Goal: Transaction & Acquisition: Book appointment/travel/reservation

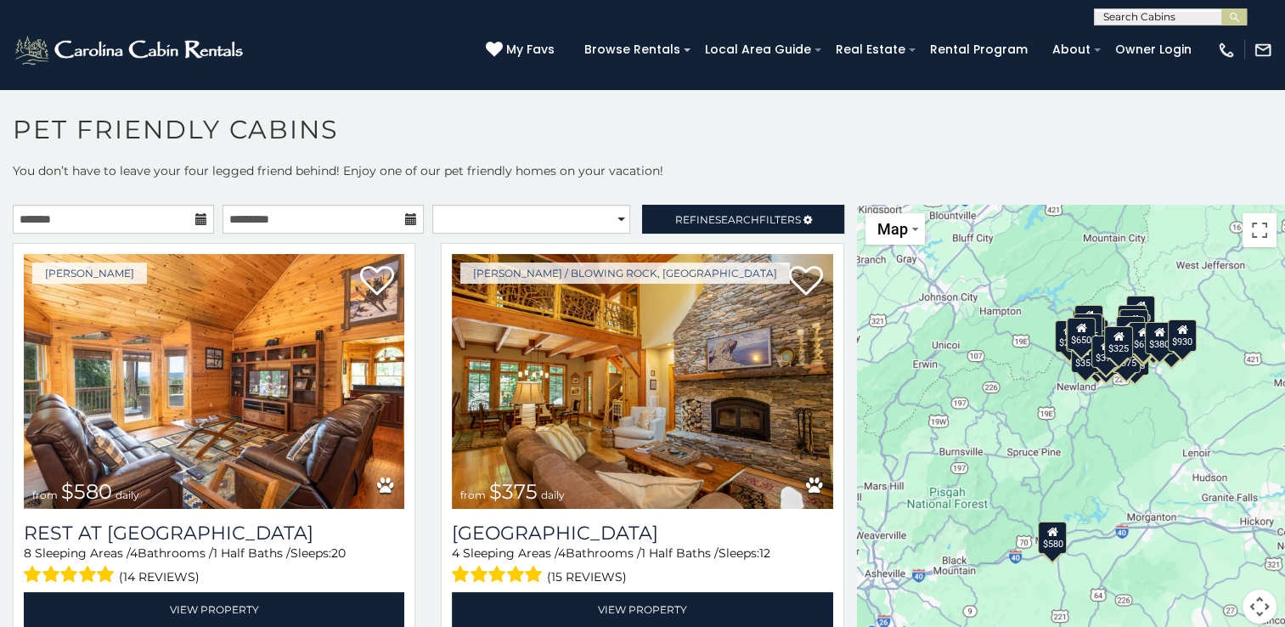
click at [200, 222] on icon at bounding box center [201, 219] width 12 height 12
click at [195, 224] on icon at bounding box center [201, 219] width 12 height 12
click at [195, 216] on icon at bounding box center [201, 219] width 12 height 12
click at [144, 225] on input "text" at bounding box center [113, 219] width 201 height 29
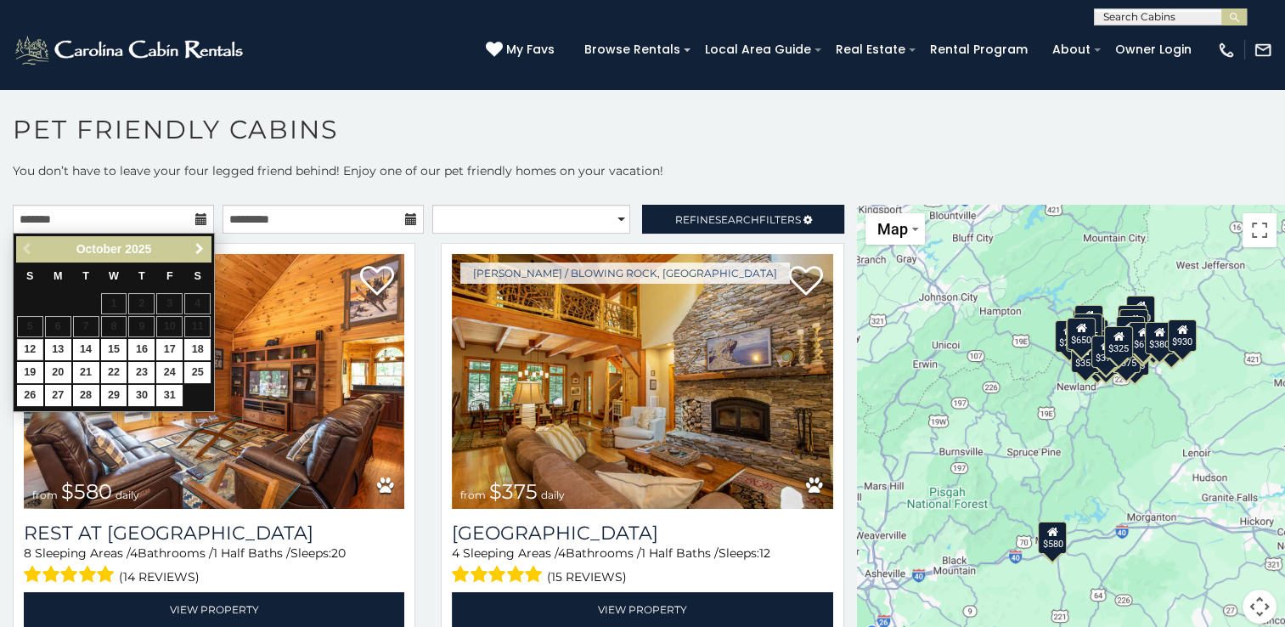
click at [200, 246] on span "Next" at bounding box center [200, 249] width 14 height 14
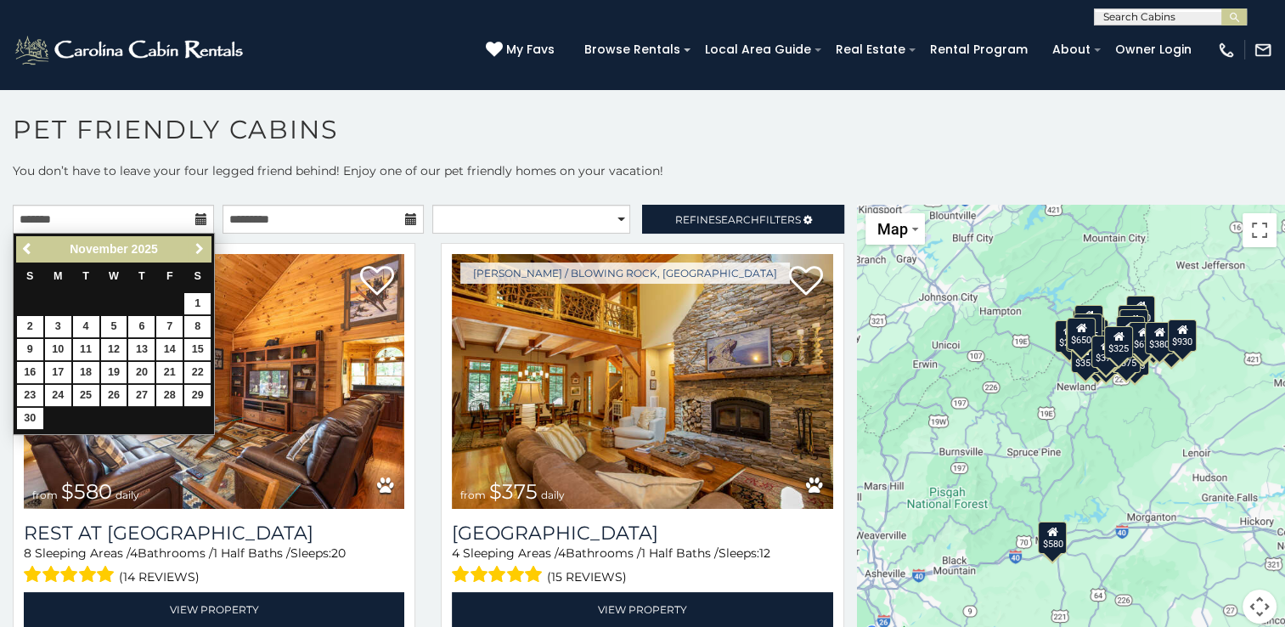
click at [200, 246] on span "Next" at bounding box center [200, 249] width 14 height 14
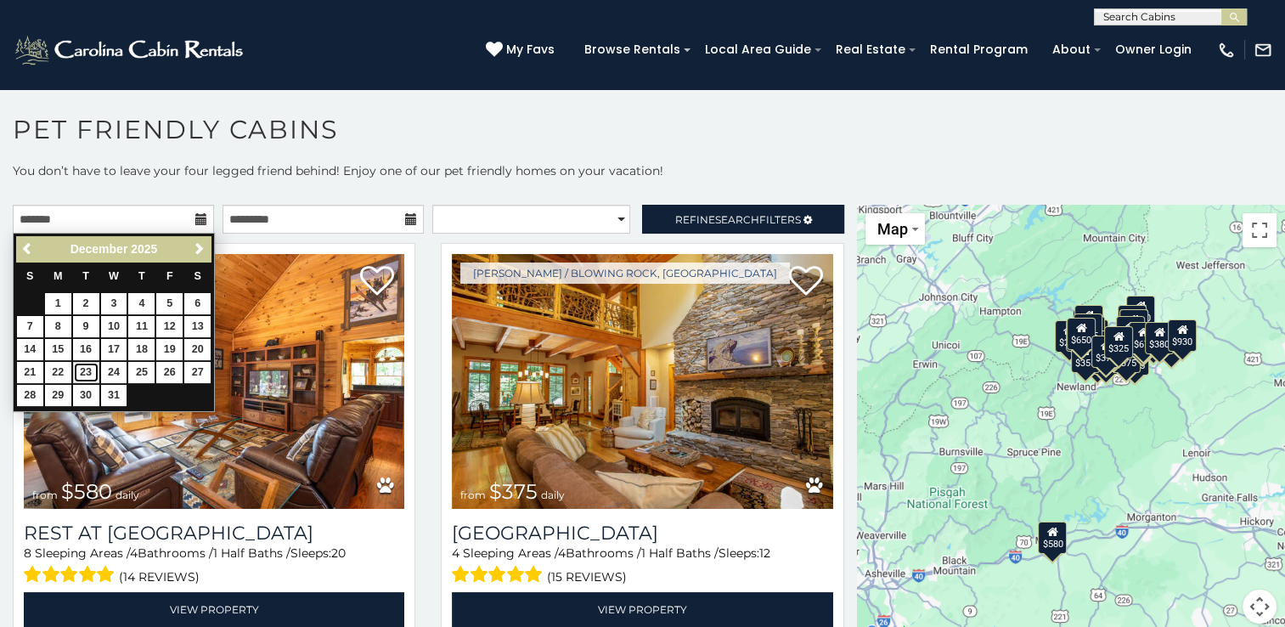
click at [85, 368] on link "23" at bounding box center [86, 372] width 26 height 21
type input "**********"
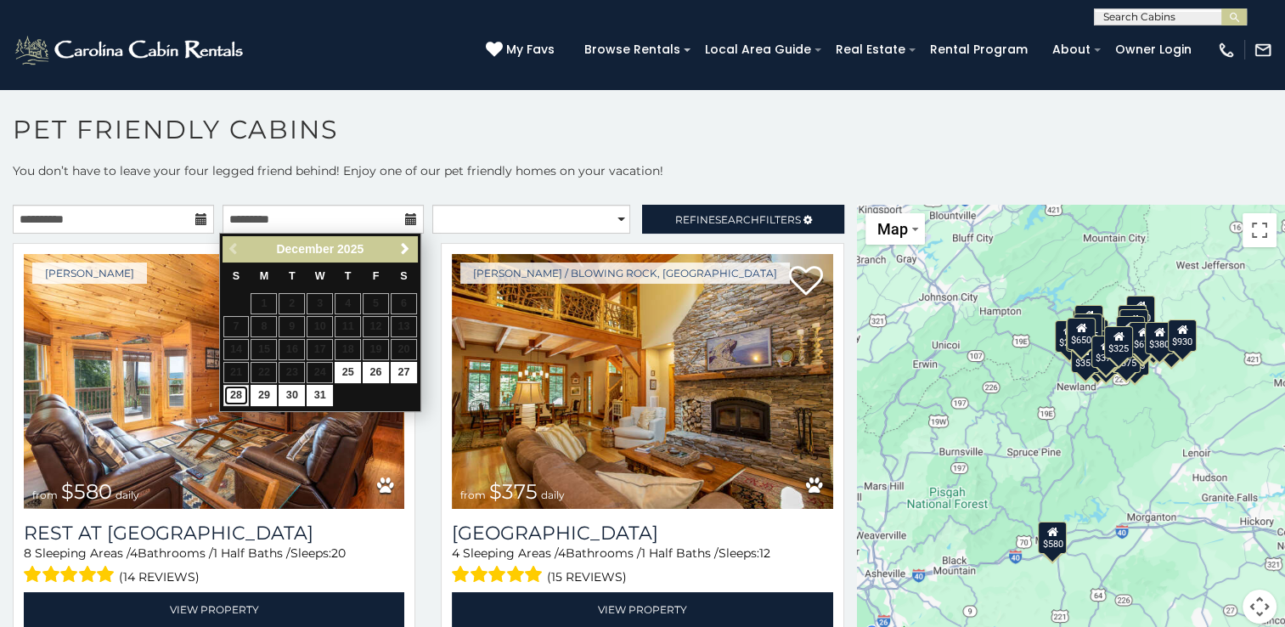
click at [238, 395] on link "28" at bounding box center [236, 395] width 26 height 21
type input "**********"
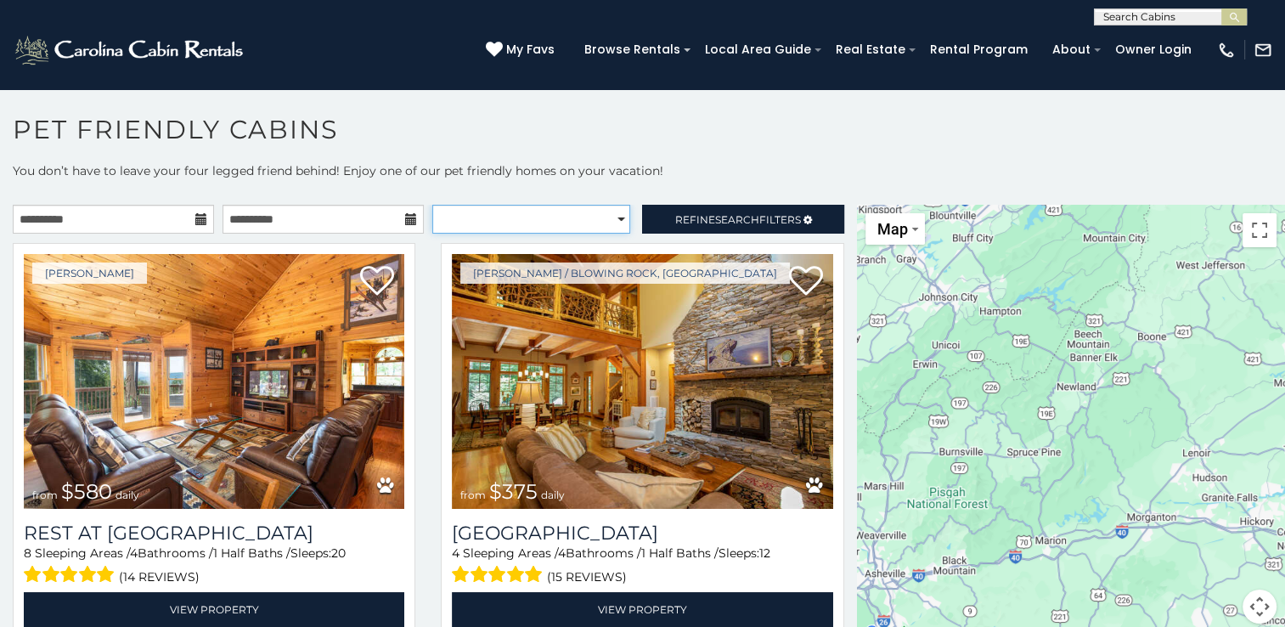
click at [610, 217] on select "**********" at bounding box center [531, 219] width 198 height 29
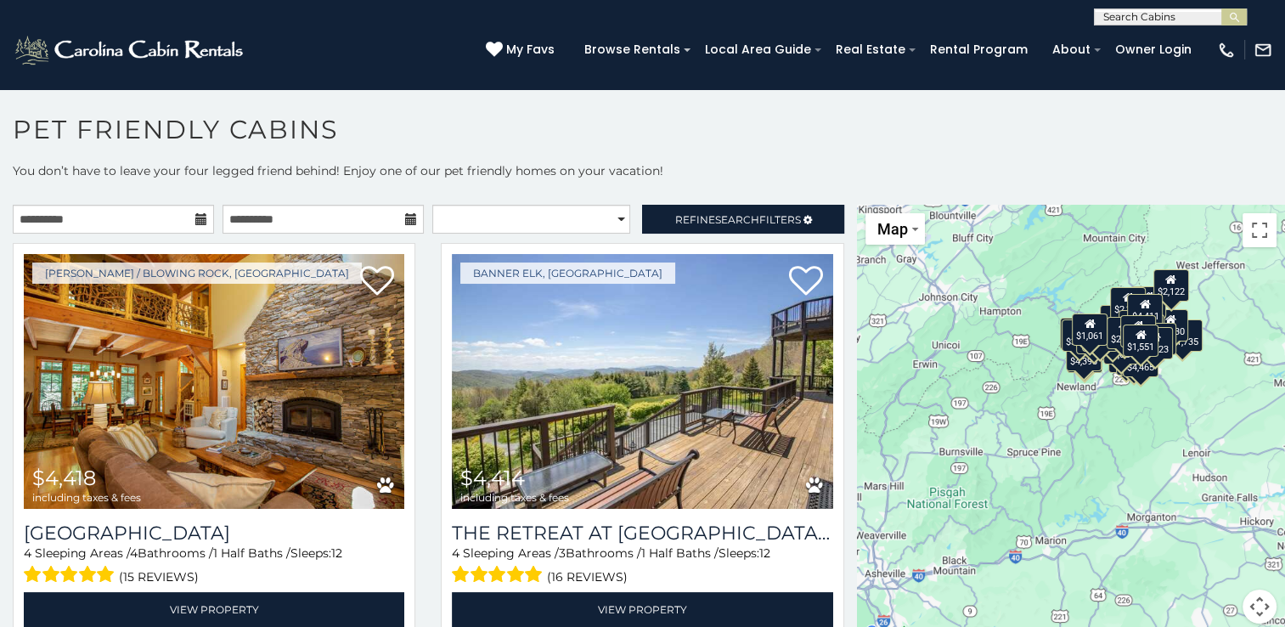
click at [730, 177] on p "You don’t have to leave your four legged friend behind! Enjoy one of our pet fr…" at bounding box center [642, 179] width 1285 height 34
click at [784, 224] on link "Refine Search Filters" at bounding box center [742, 219] width 201 height 29
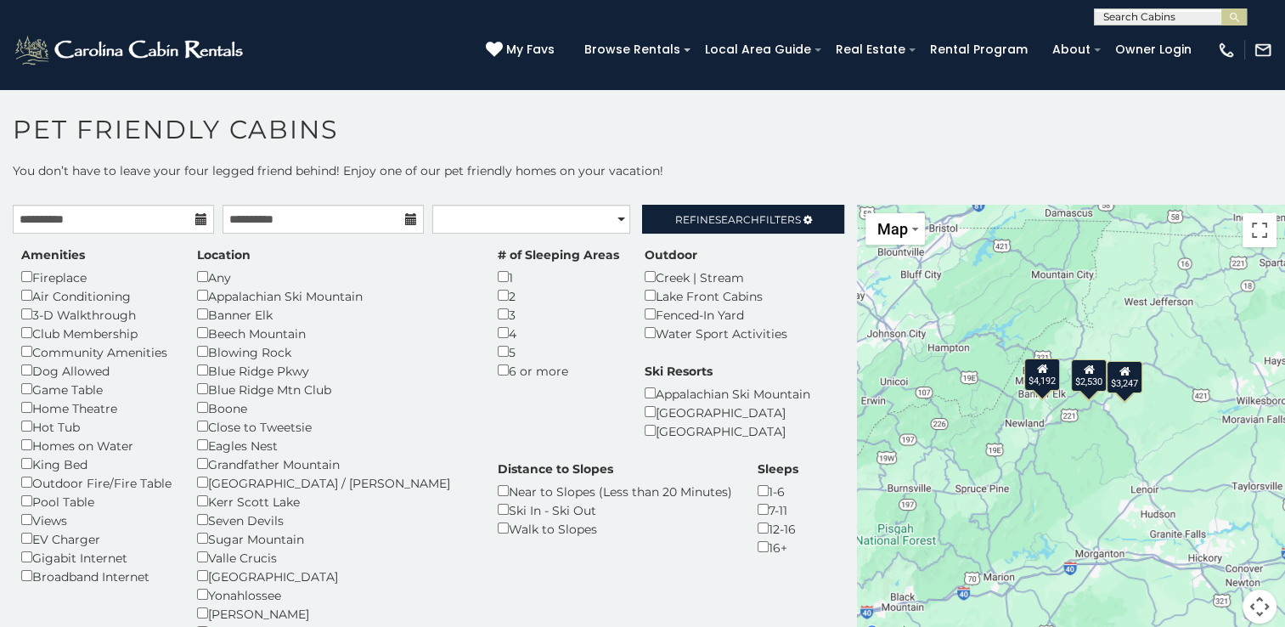
drag, startPoint x: 1116, startPoint y: 368, endPoint x: 1064, endPoint y: 408, distance: 65.4
click at [1064, 408] on div "$2,530 $4,192 $3,247" at bounding box center [1071, 424] width 428 height 439
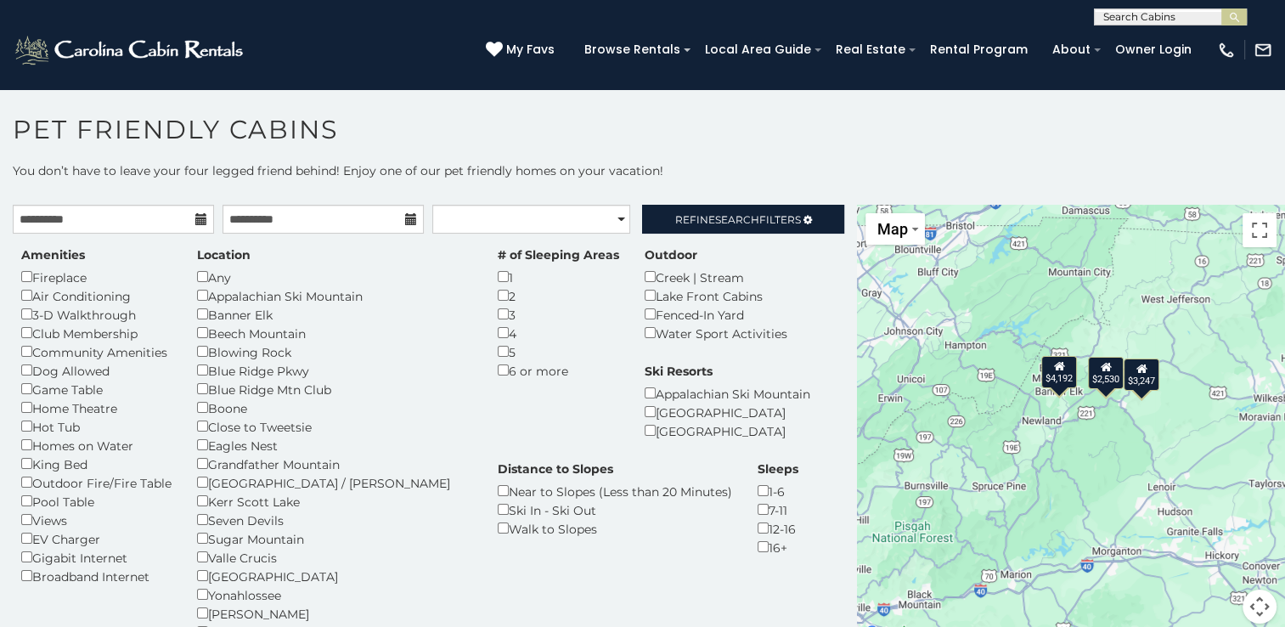
drag, startPoint x: 991, startPoint y: 440, endPoint x: 1015, endPoint y: 437, distance: 23.9
click at [1015, 437] on div "$2,530 $4,192 $3,247" at bounding box center [1071, 424] width 428 height 439
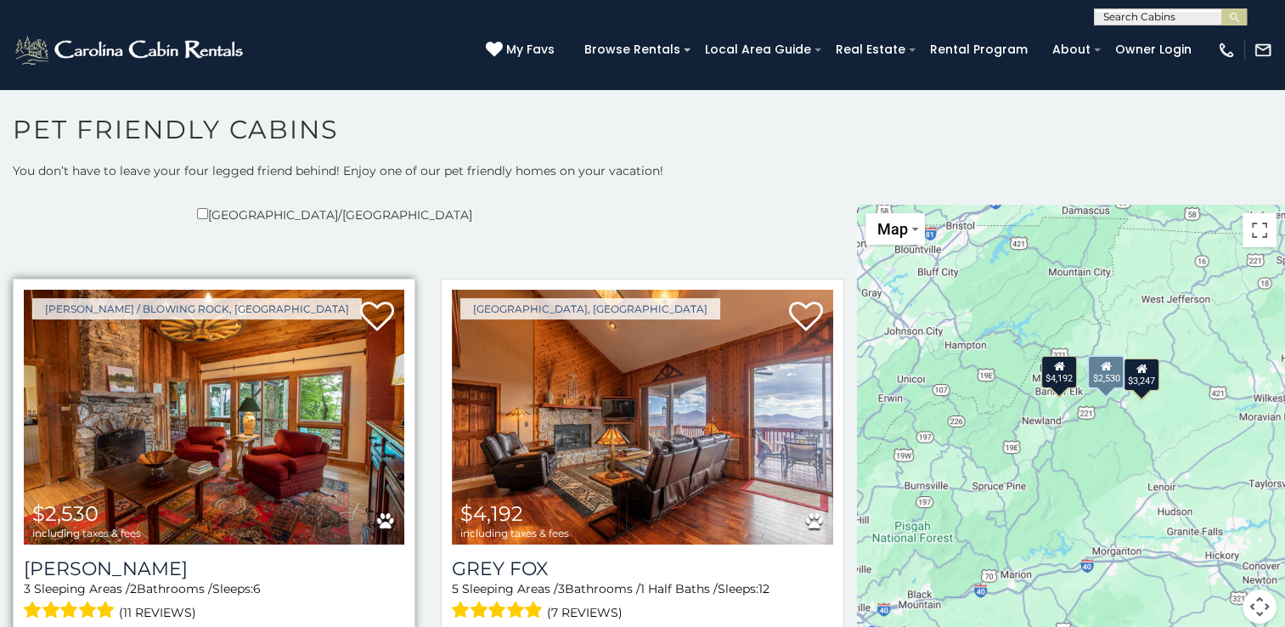
scroll to position [483, 0]
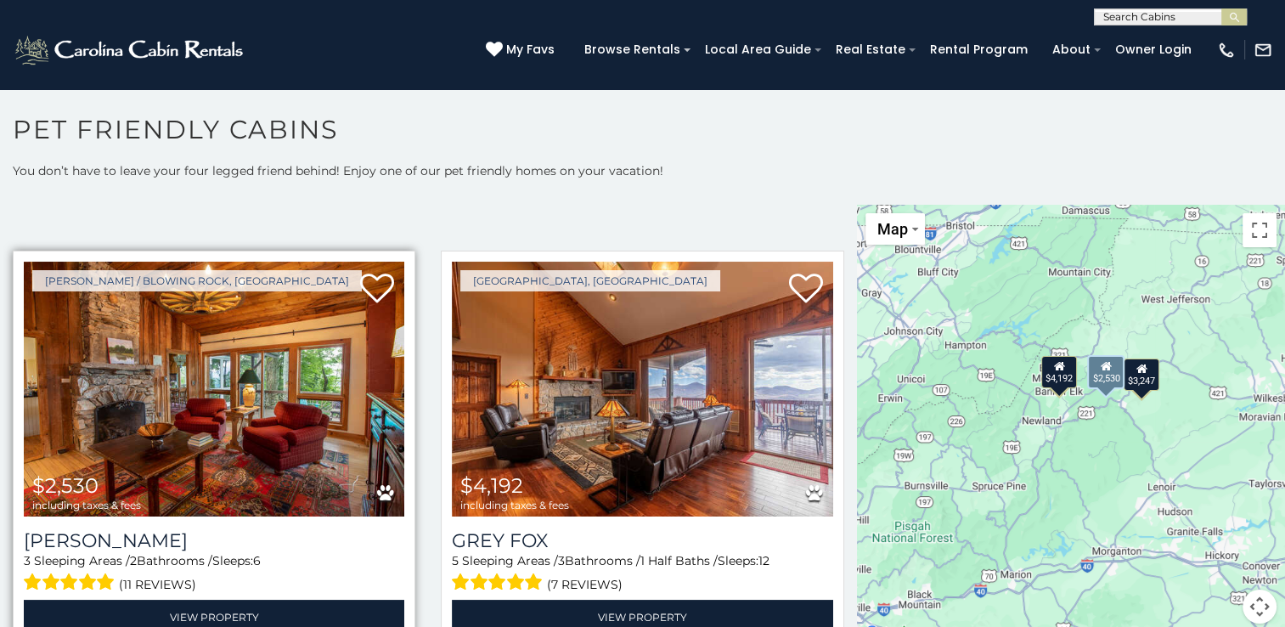
click at [250, 427] on img at bounding box center [214, 388] width 380 height 255
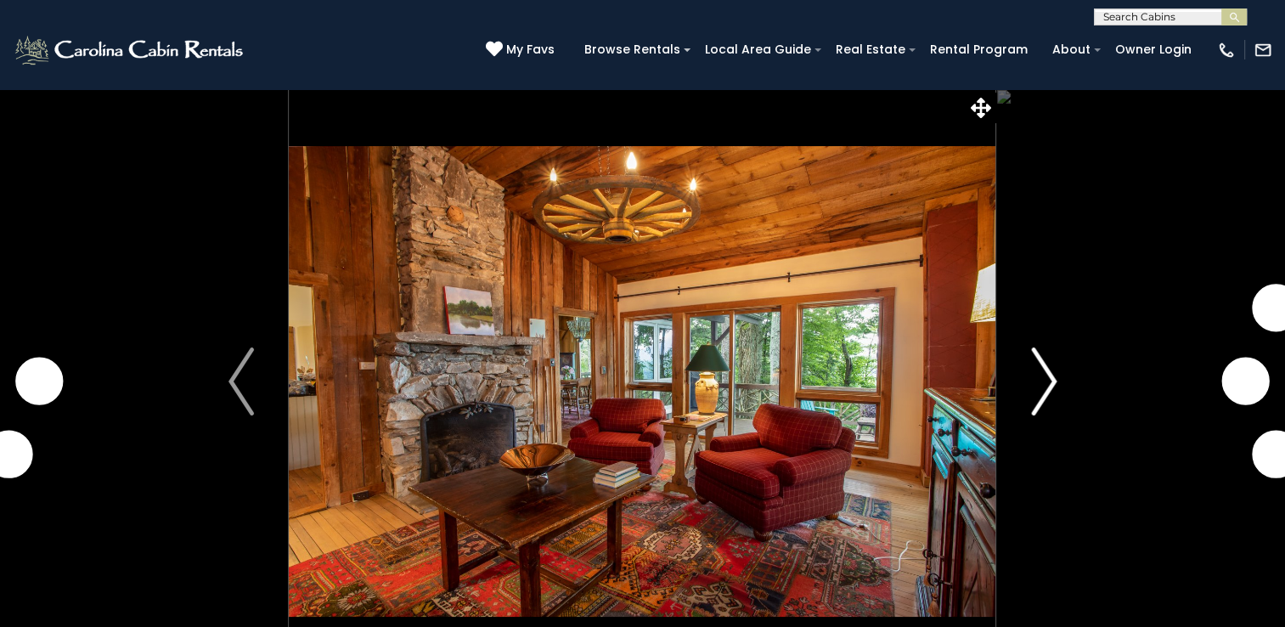
click at [1059, 374] on button "Next" at bounding box center [1043, 381] width 95 height 586
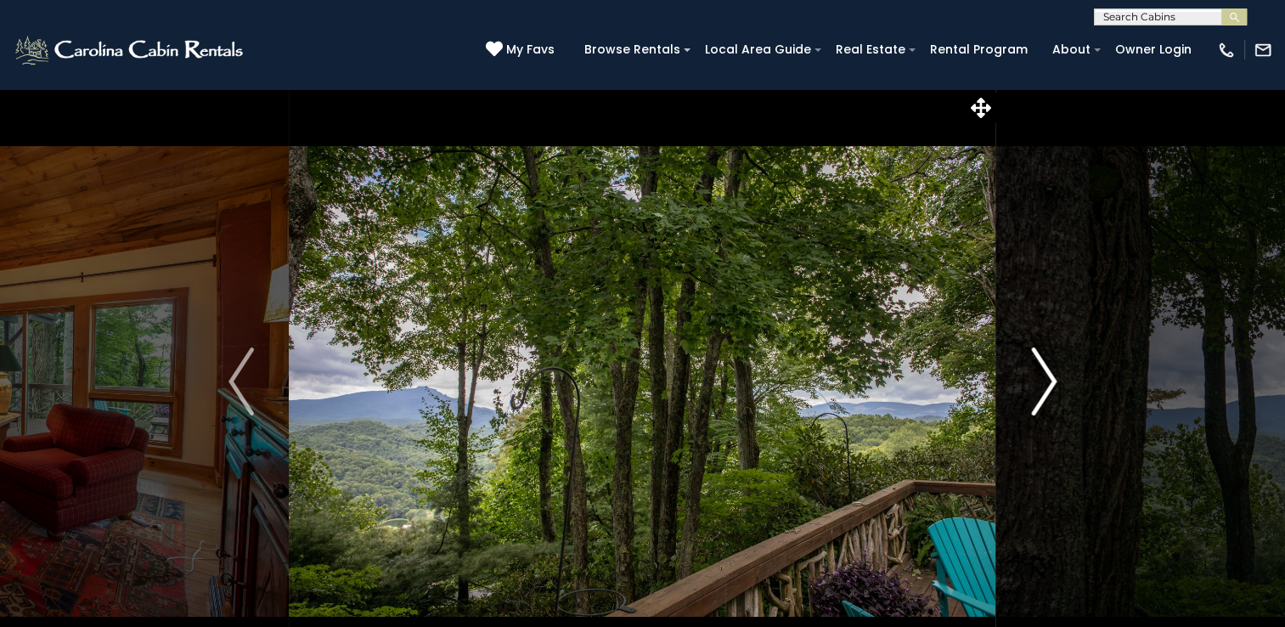
click at [1056, 375] on button "Next" at bounding box center [1043, 381] width 95 height 586
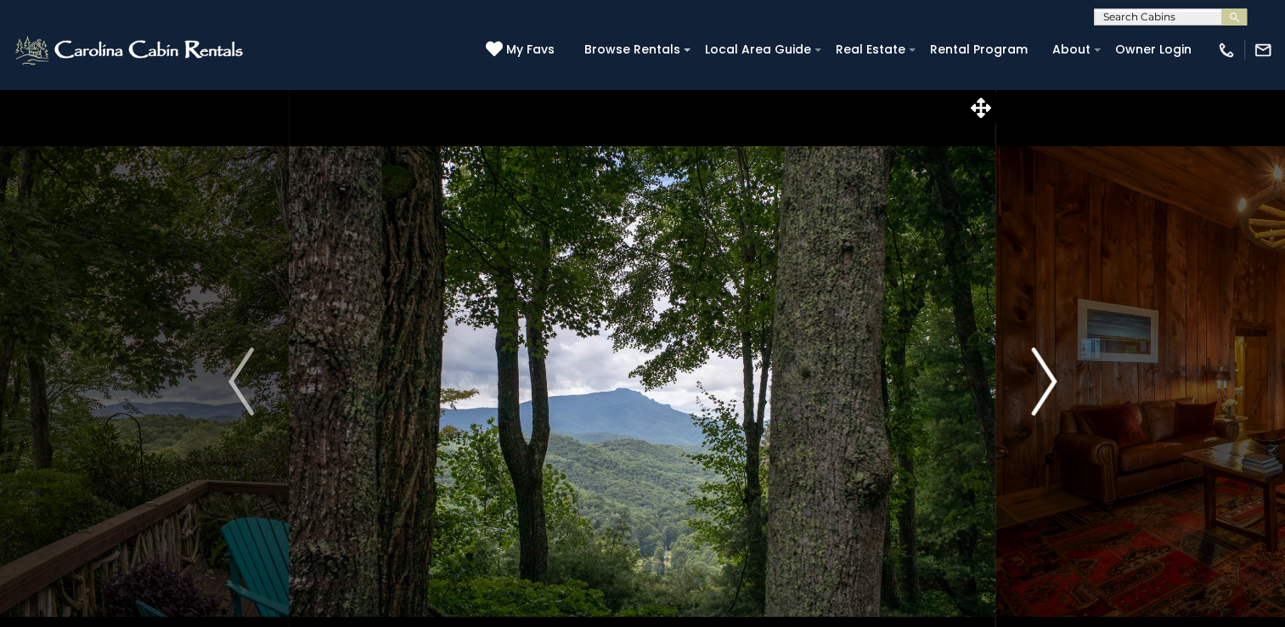
click at [1056, 375] on button "Next" at bounding box center [1043, 381] width 95 height 586
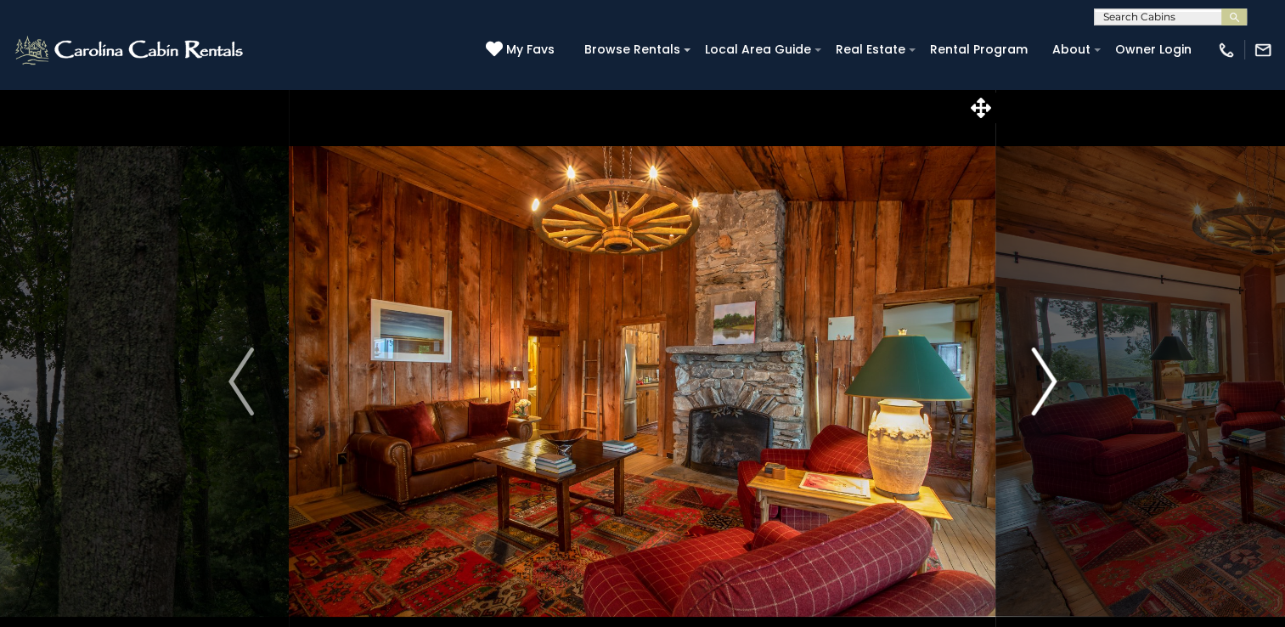
click at [1056, 375] on button "Next" at bounding box center [1043, 381] width 95 height 586
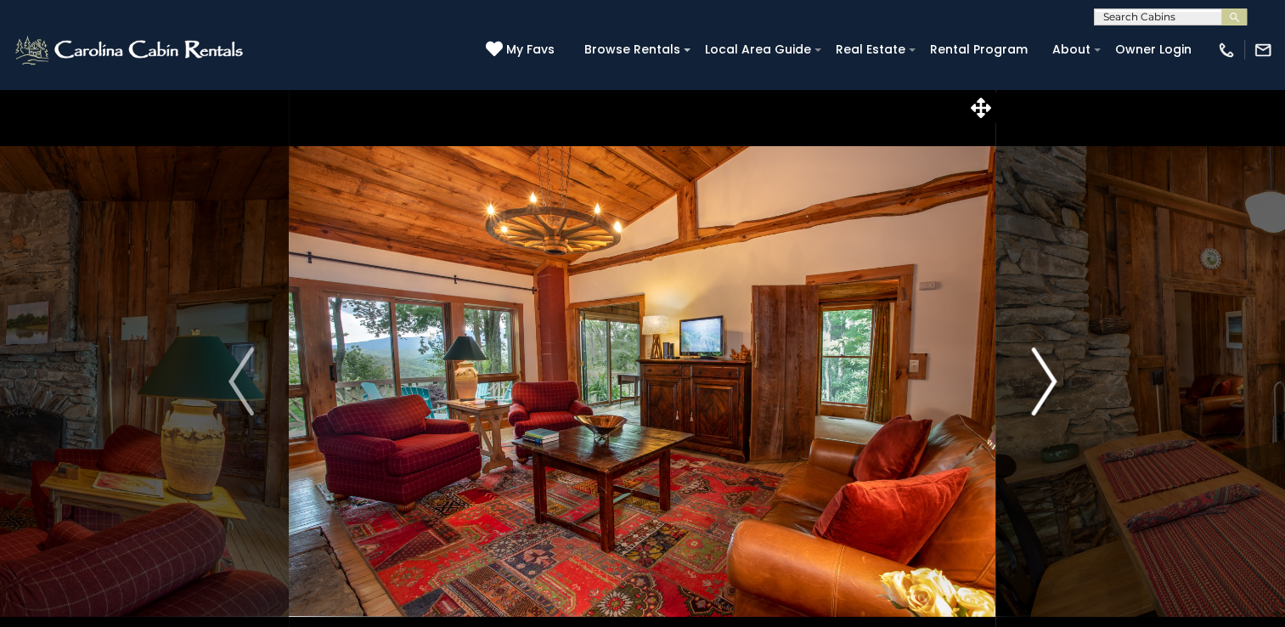
click at [1056, 375] on button "Next" at bounding box center [1043, 381] width 95 height 586
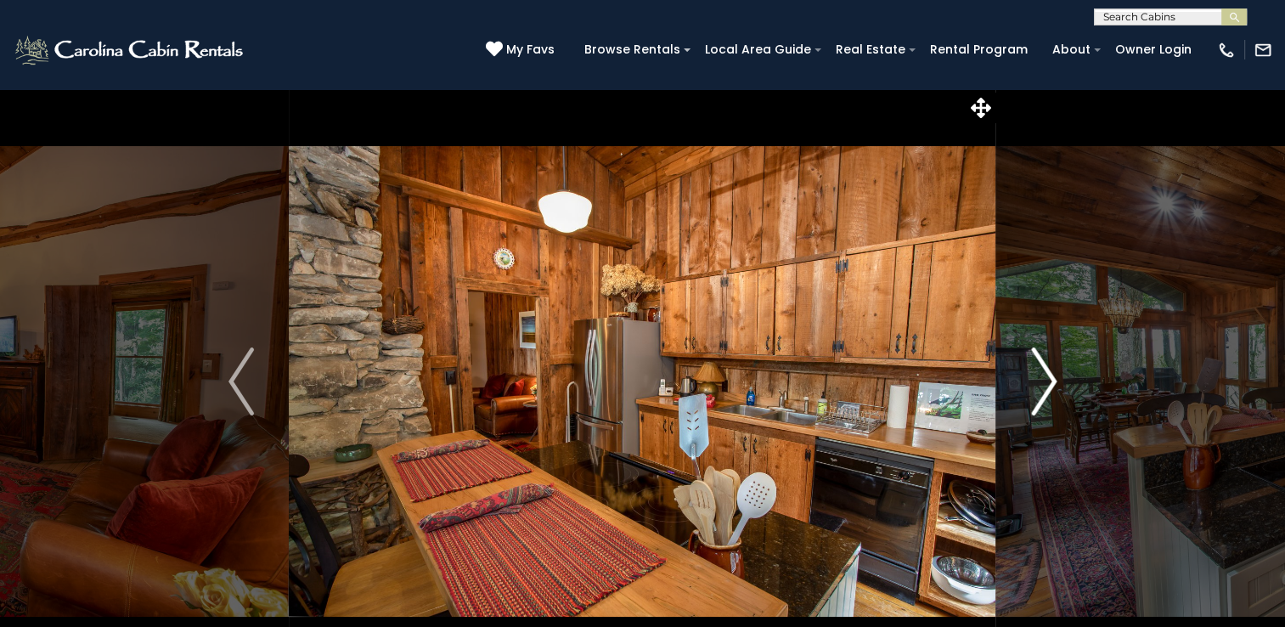
click at [1056, 375] on button "Next" at bounding box center [1043, 381] width 95 height 586
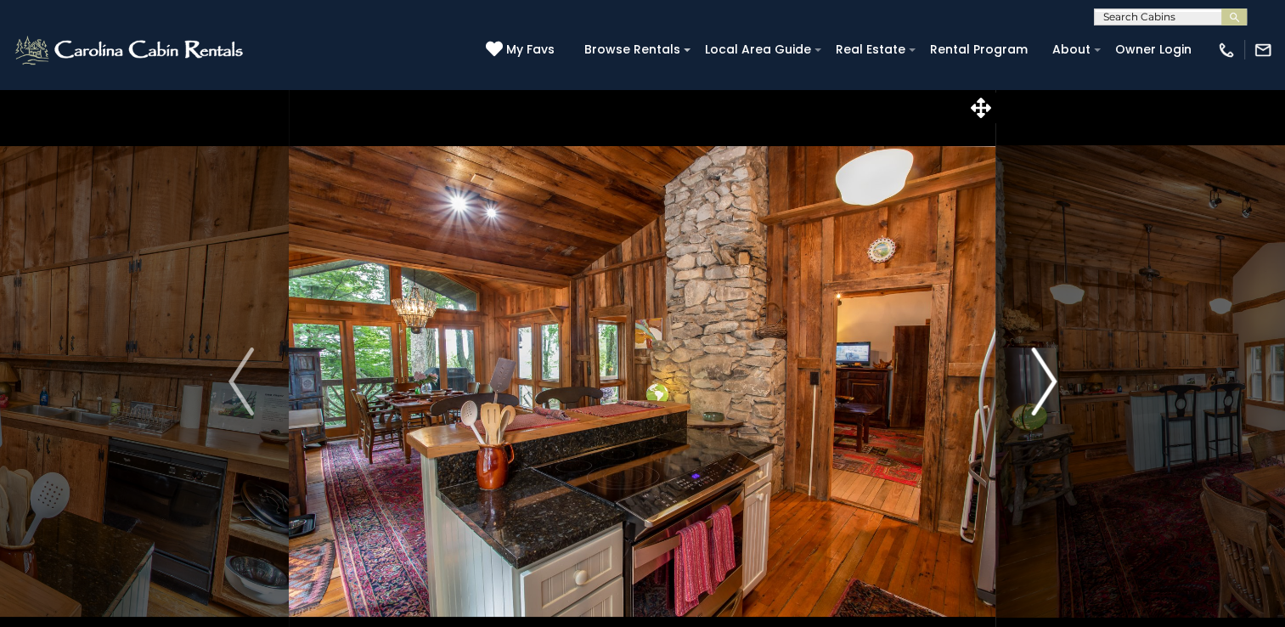
click at [1056, 375] on button "Next" at bounding box center [1043, 381] width 95 height 586
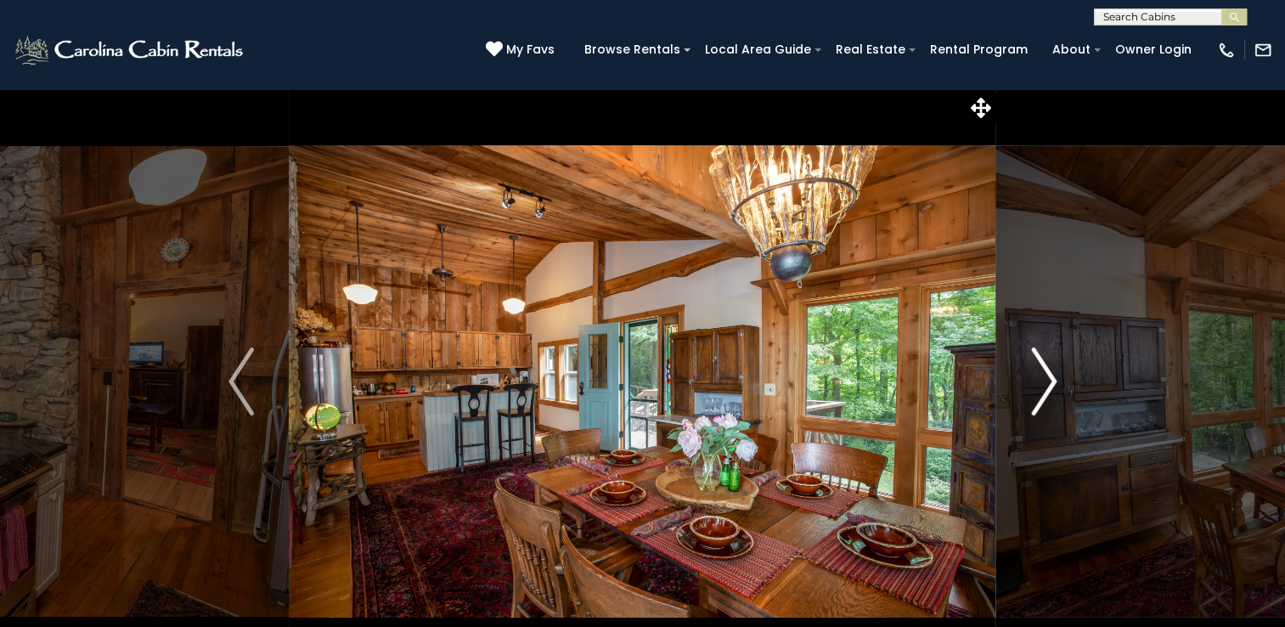
click at [1056, 375] on button "Next" at bounding box center [1043, 381] width 95 height 586
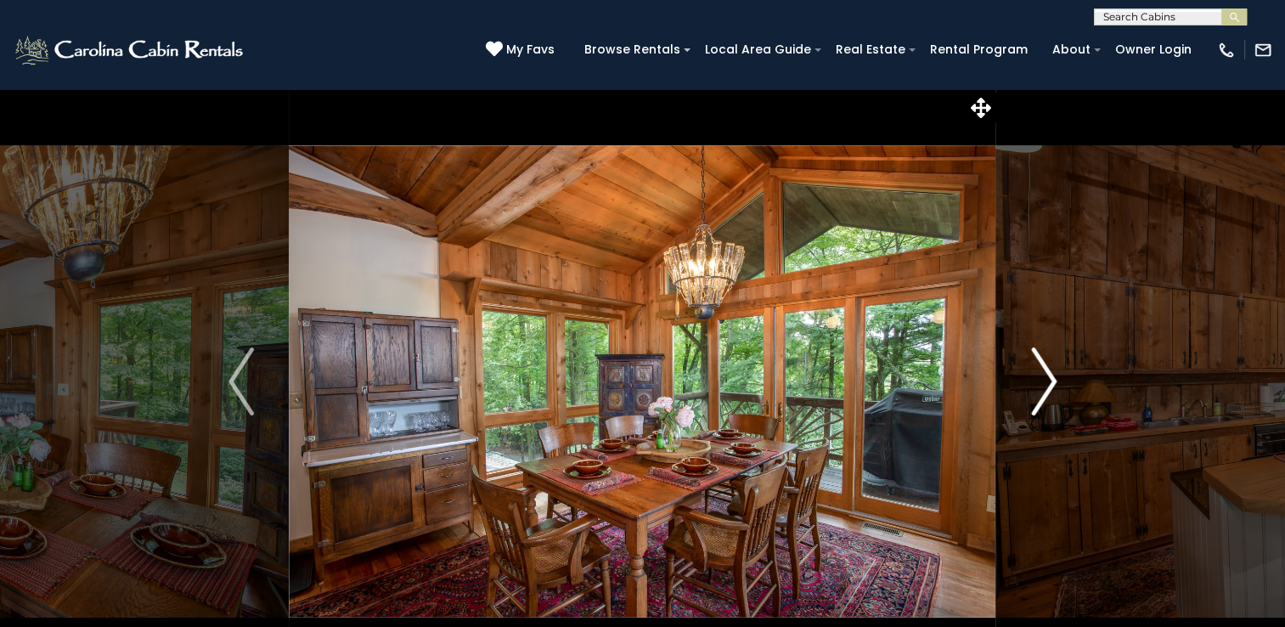
click at [1056, 375] on button "Next" at bounding box center [1043, 381] width 95 height 586
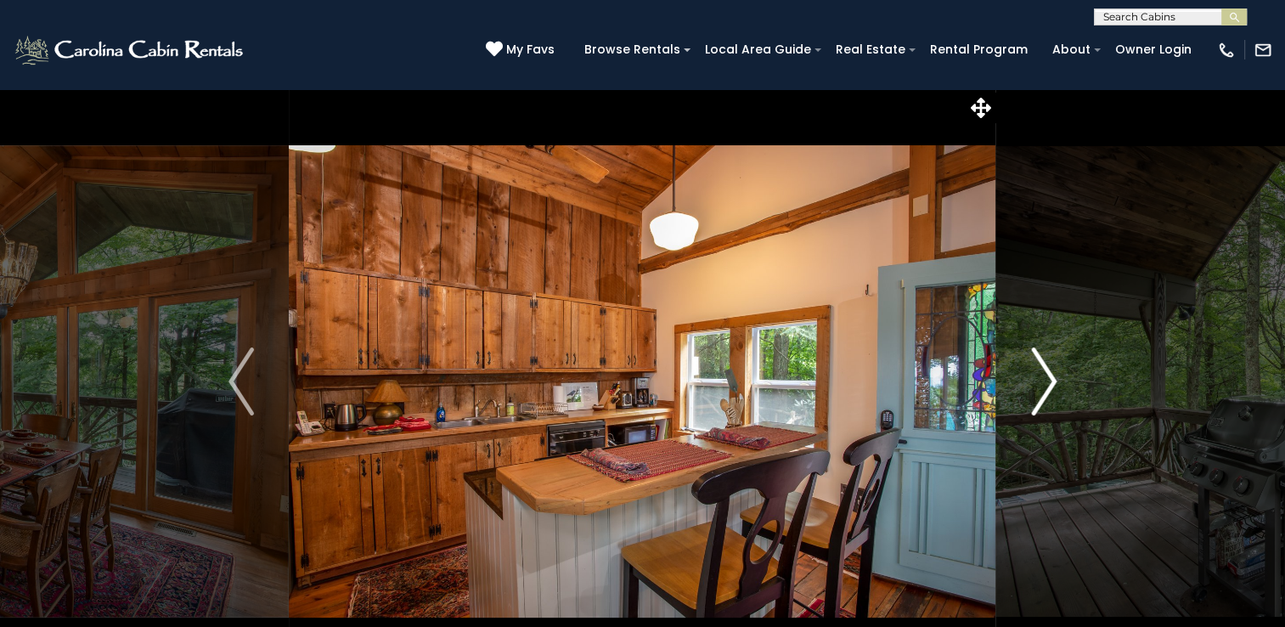
click at [1056, 375] on button "Next" at bounding box center [1043, 381] width 95 height 586
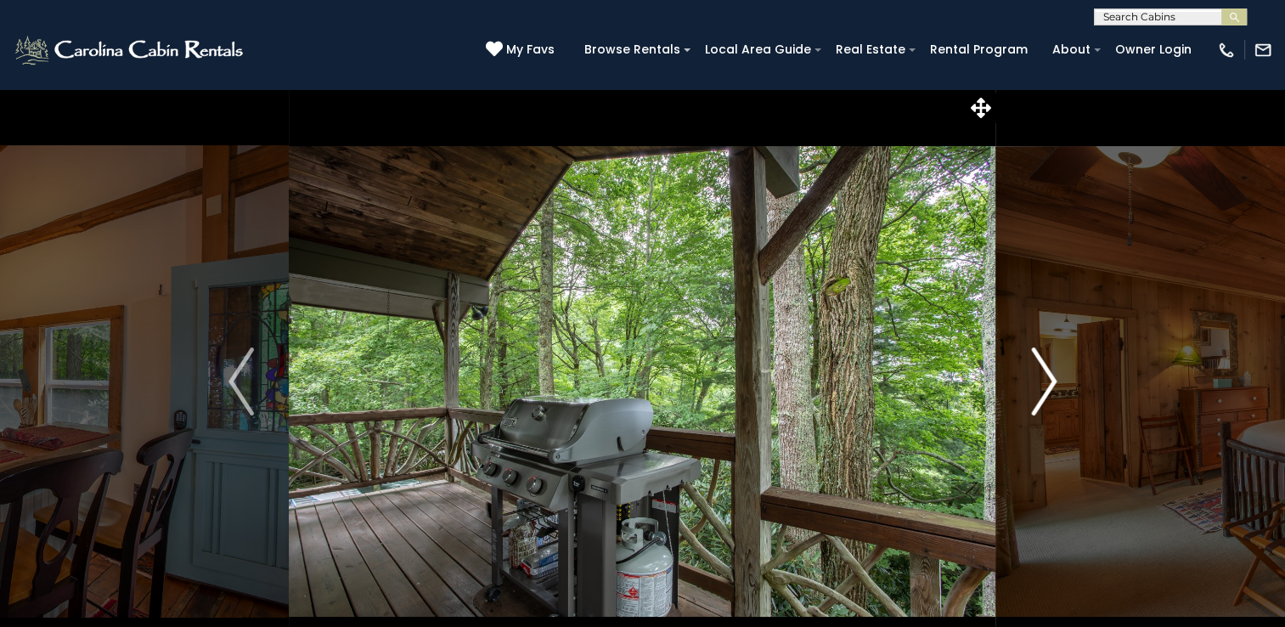
click at [1056, 375] on button "Next" at bounding box center [1043, 381] width 95 height 586
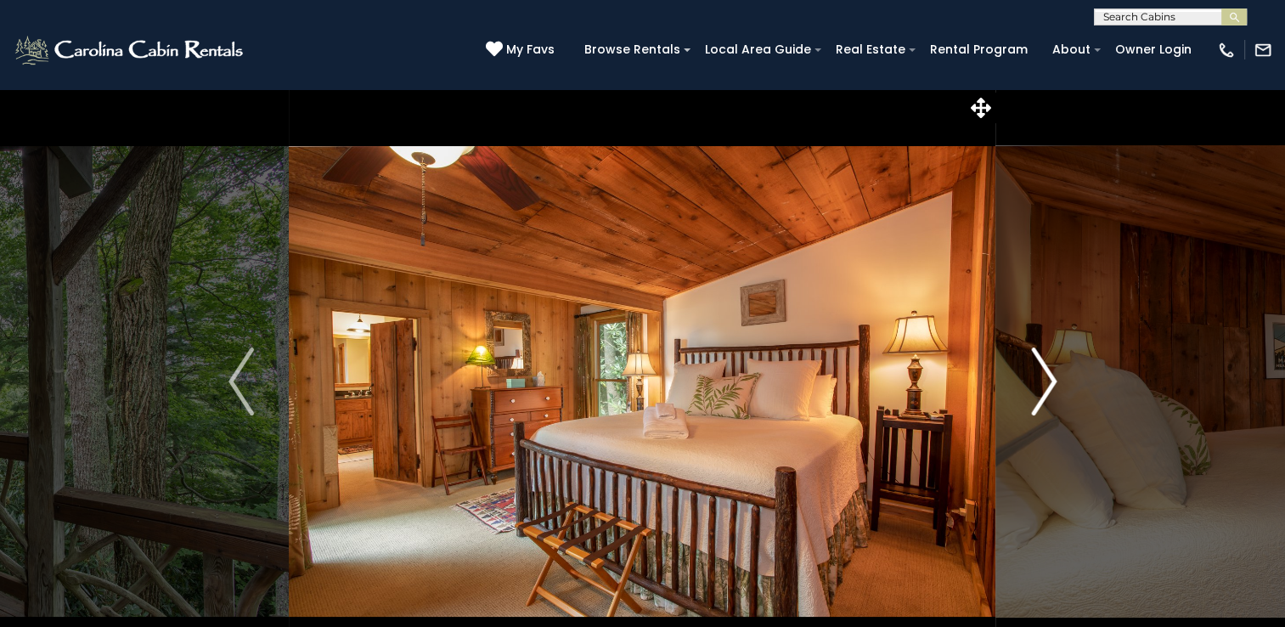
click at [1056, 375] on button "Next" at bounding box center [1043, 381] width 95 height 586
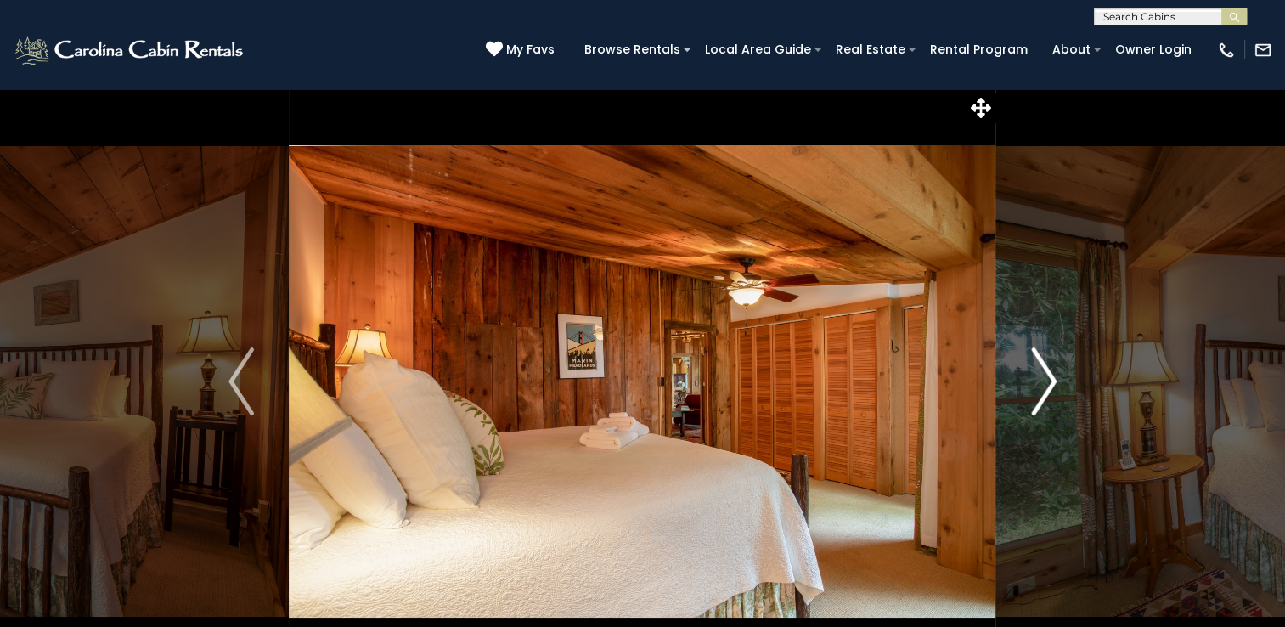
click at [1056, 375] on button "Next" at bounding box center [1043, 381] width 95 height 586
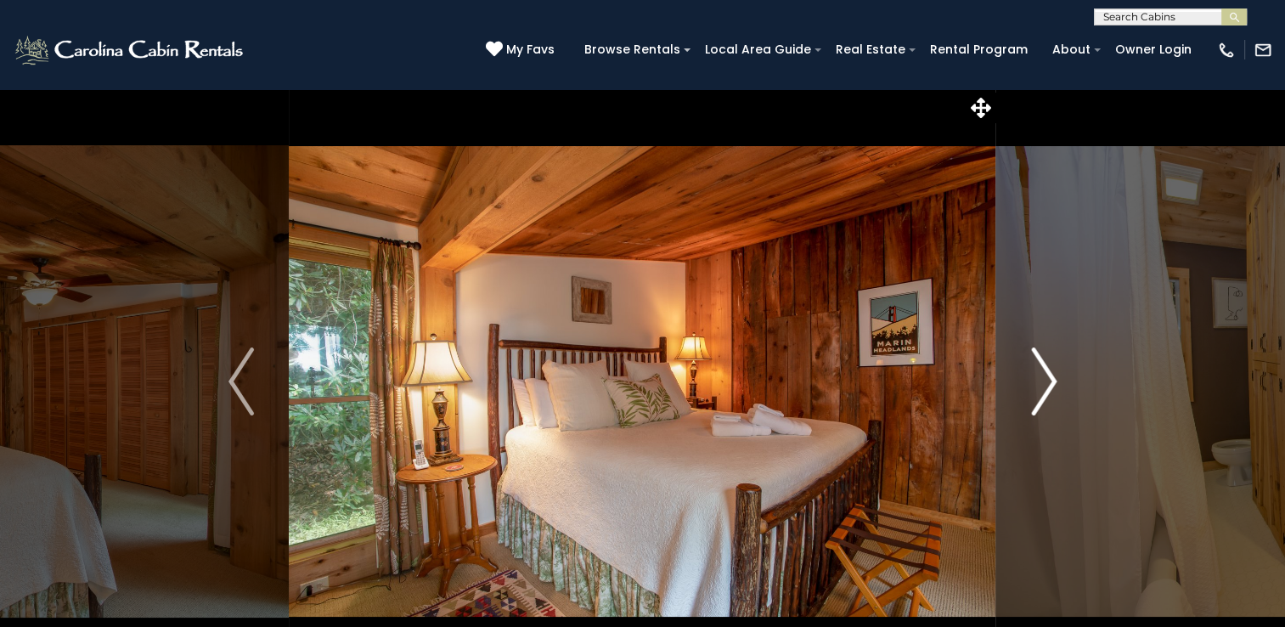
click at [1056, 375] on button "Next" at bounding box center [1043, 381] width 95 height 586
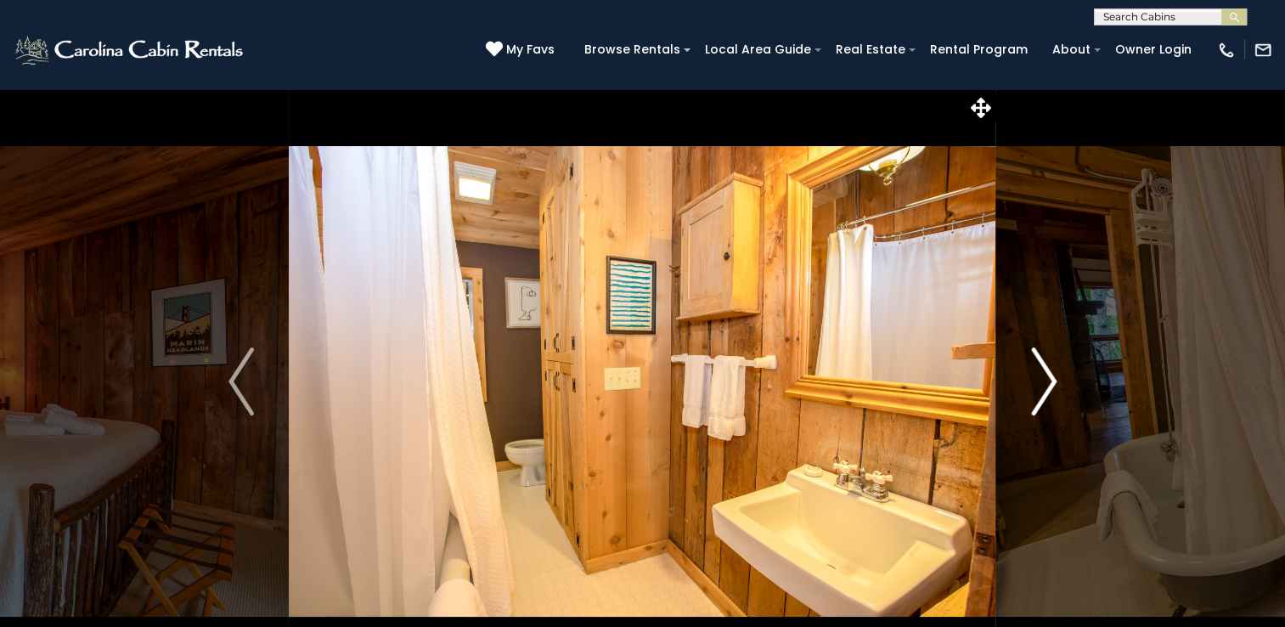
click at [1056, 375] on button "Next" at bounding box center [1043, 381] width 95 height 586
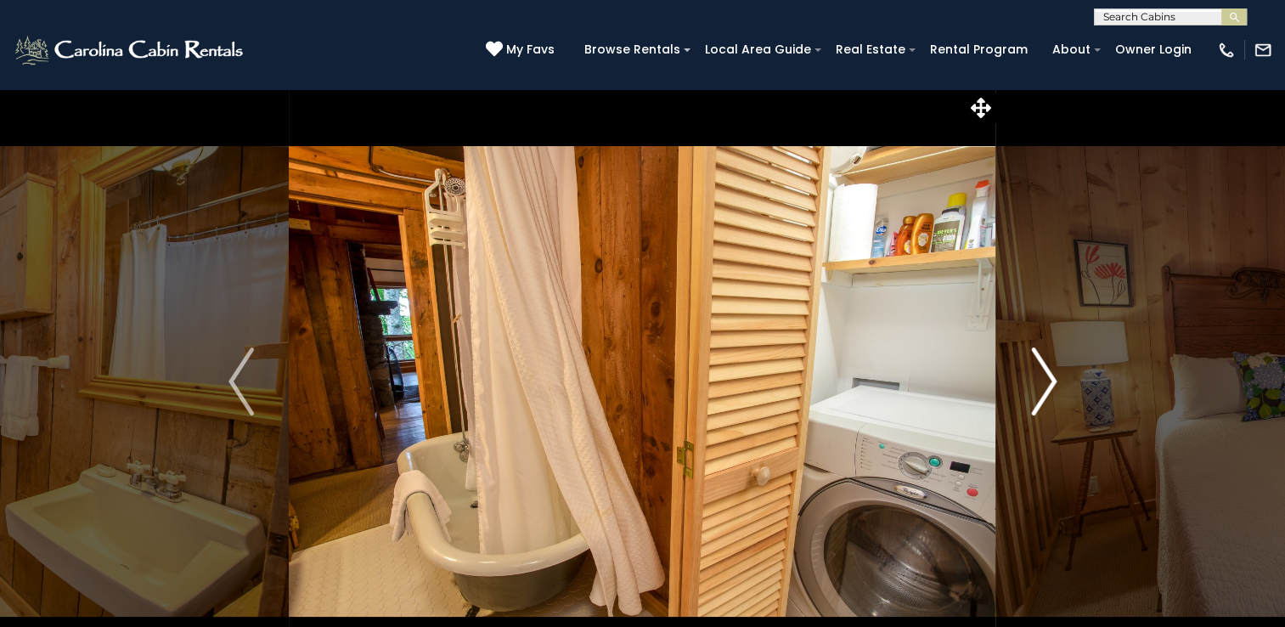
click at [1056, 375] on button "Next" at bounding box center [1043, 381] width 95 height 586
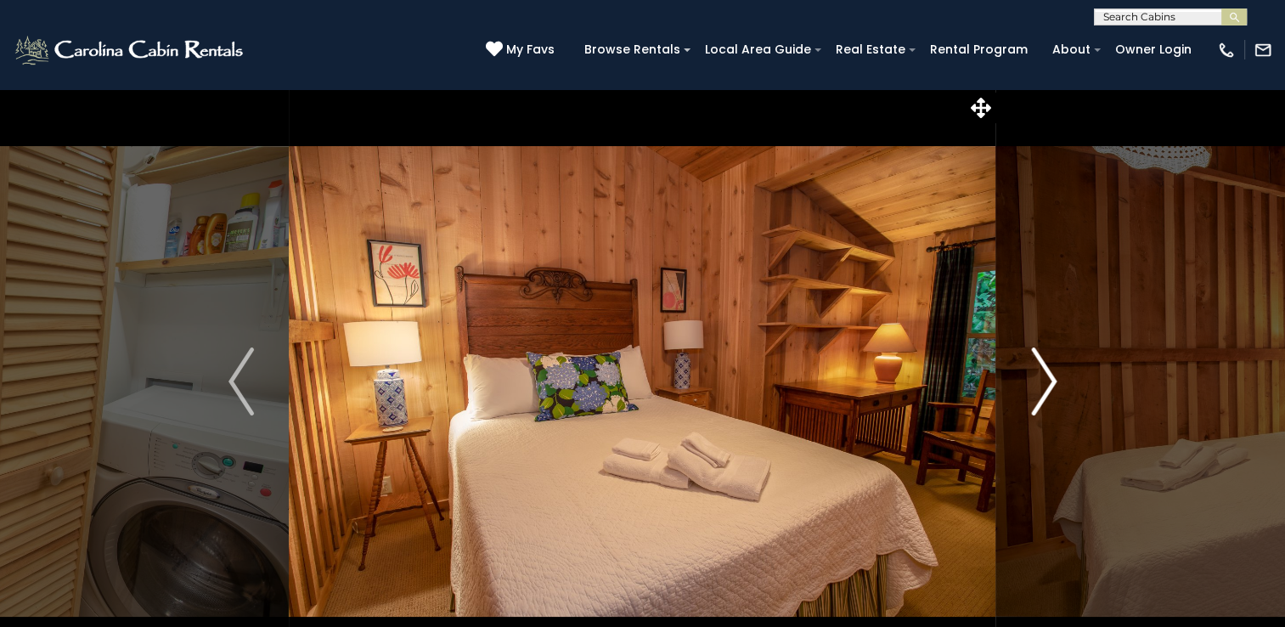
click at [1056, 375] on button "Next" at bounding box center [1043, 381] width 95 height 586
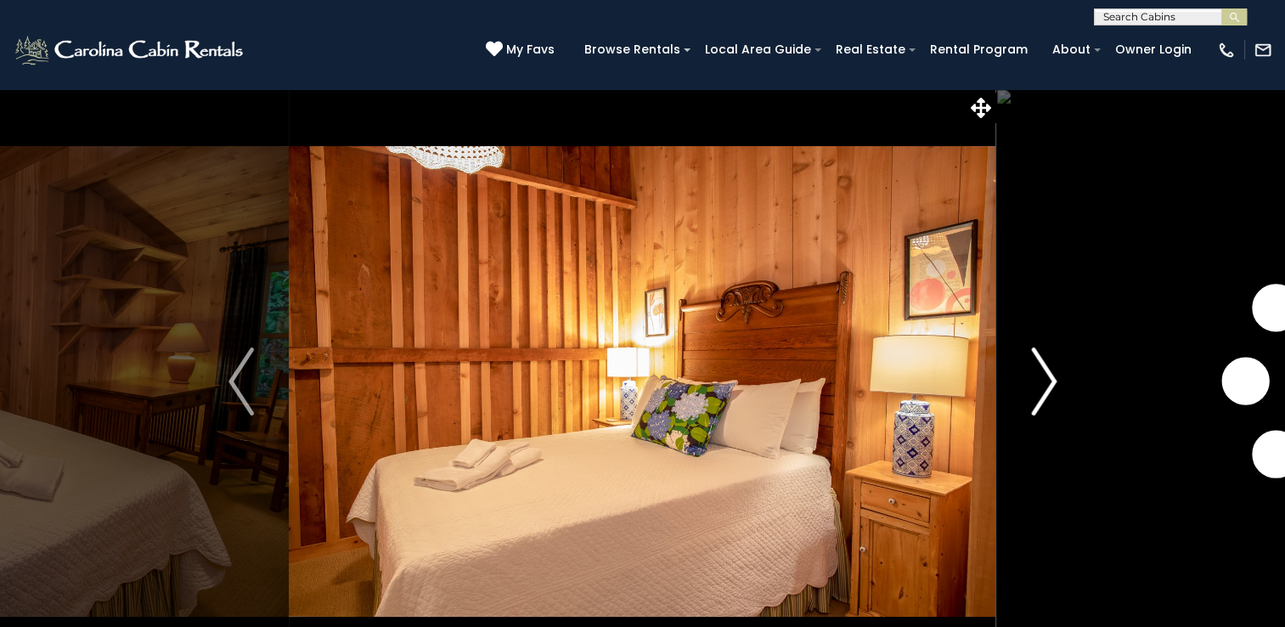
click at [1056, 375] on button "Next" at bounding box center [1043, 381] width 95 height 586
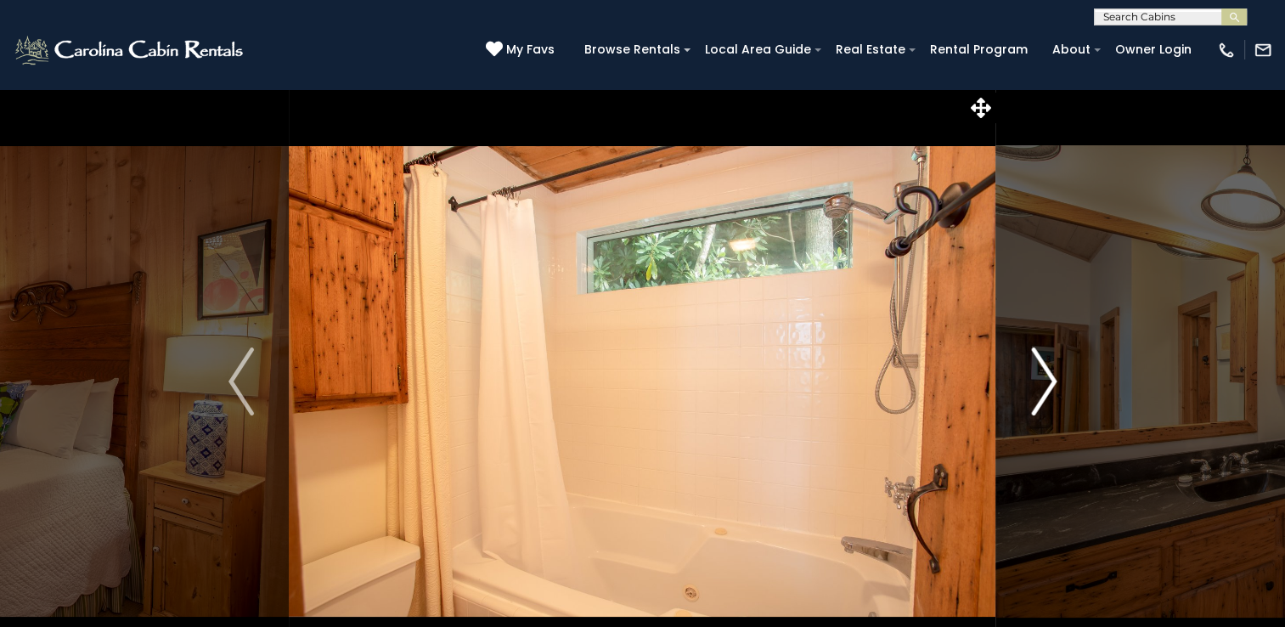
click at [1054, 378] on button "Next" at bounding box center [1043, 381] width 95 height 586
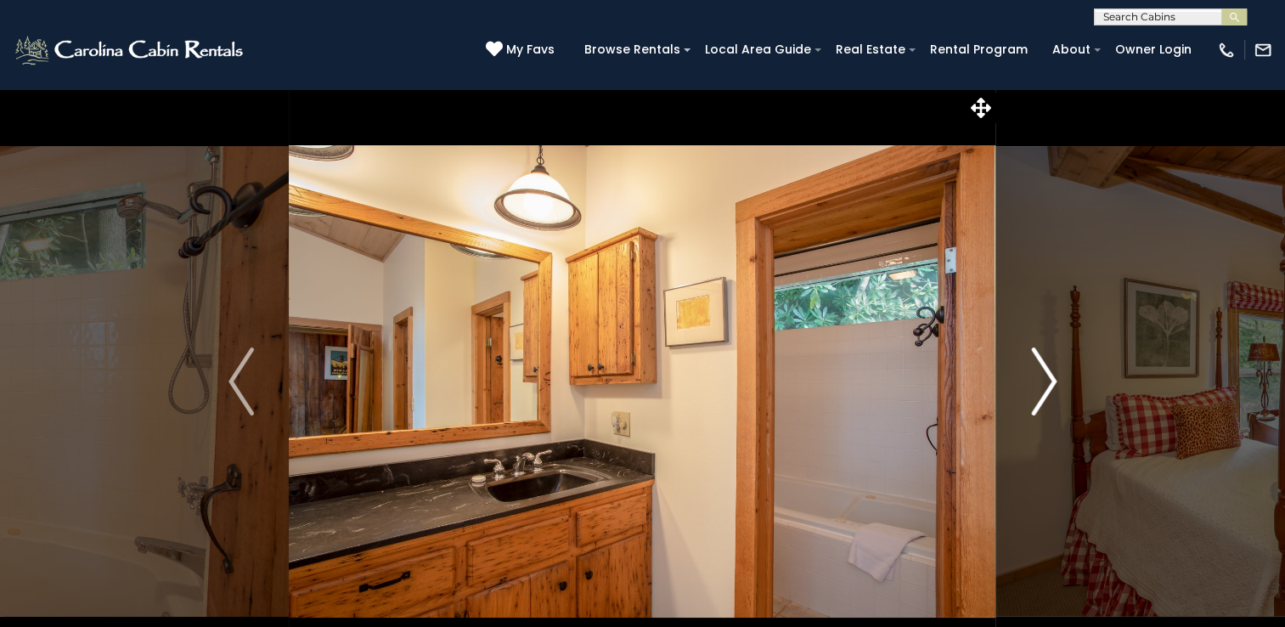
click at [1054, 378] on img "Next" at bounding box center [1043, 381] width 25 height 68
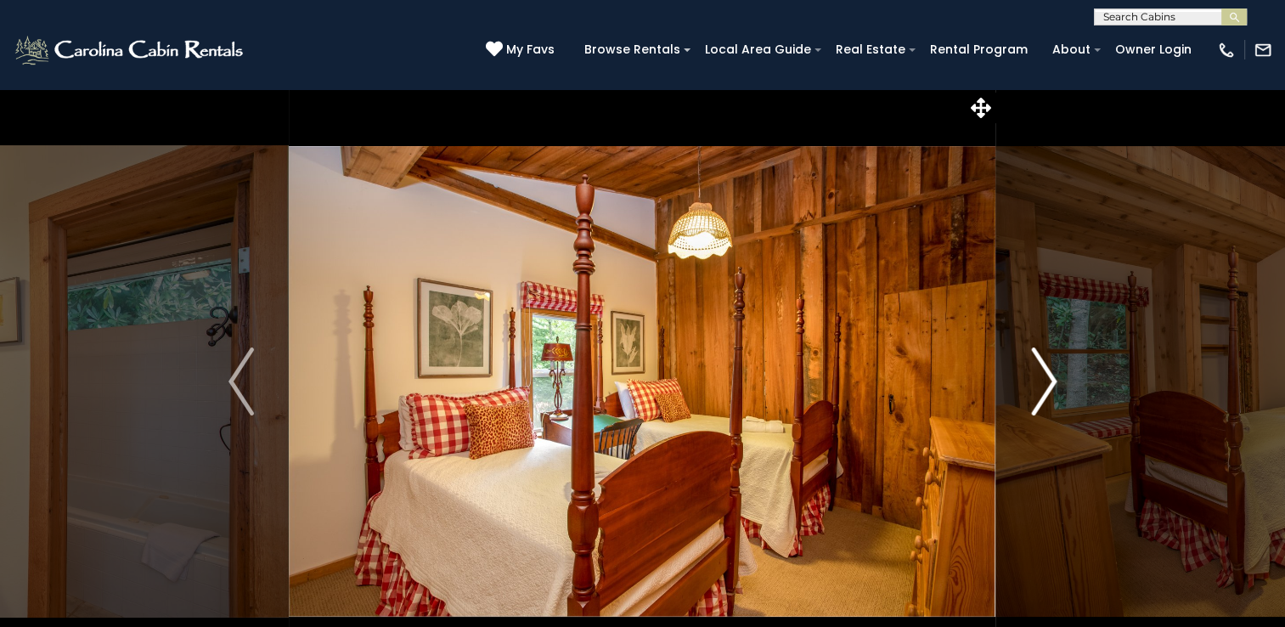
click at [1054, 378] on img "Next" at bounding box center [1043, 381] width 25 height 68
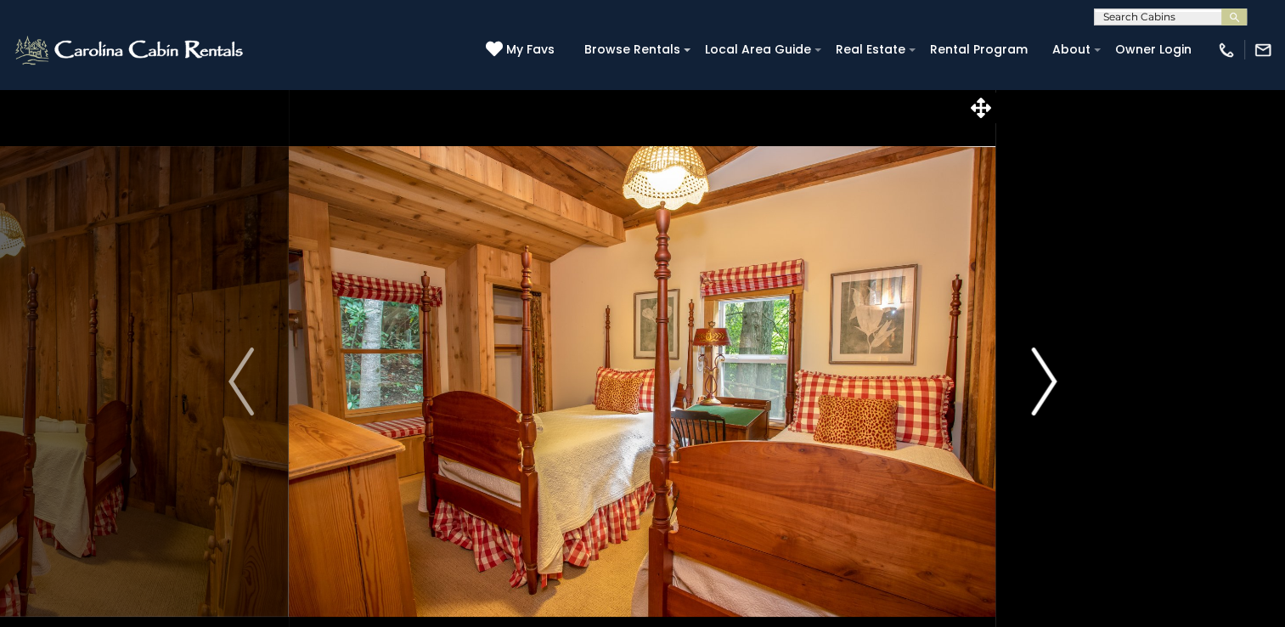
click at [1054, 378] on img "Next" at bounding box center [1043, 381] width 25 height 68
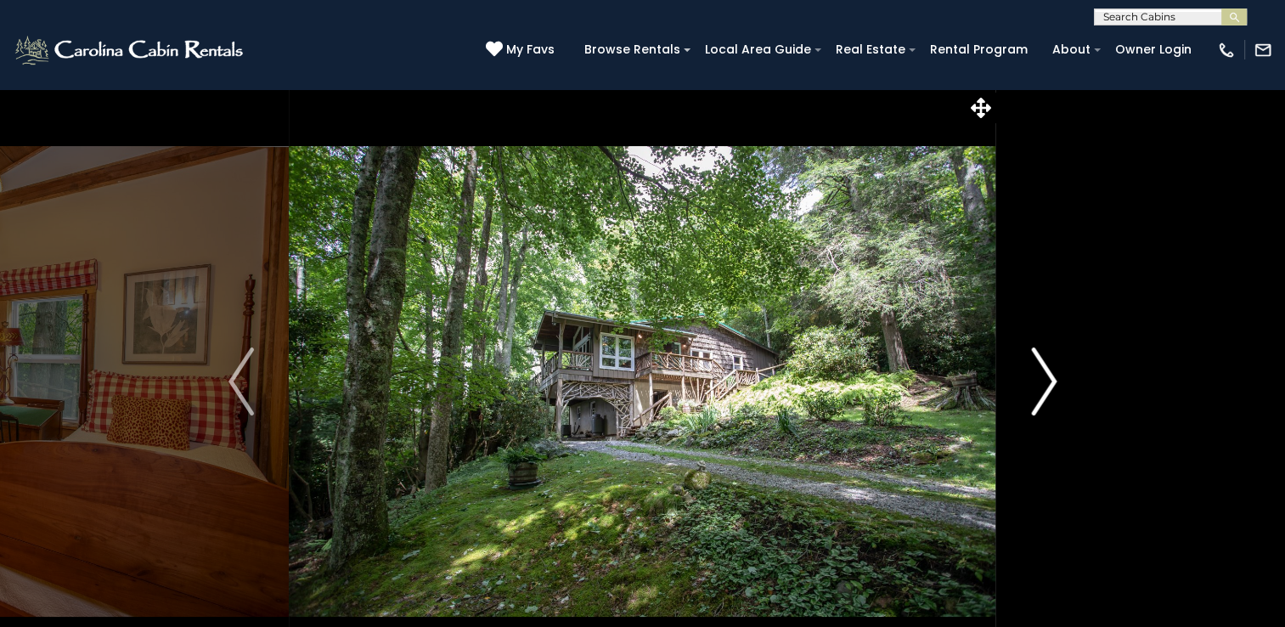
click at [1054, 378] on img "Next" at bounding box center [1043, 381] width 25 height 68
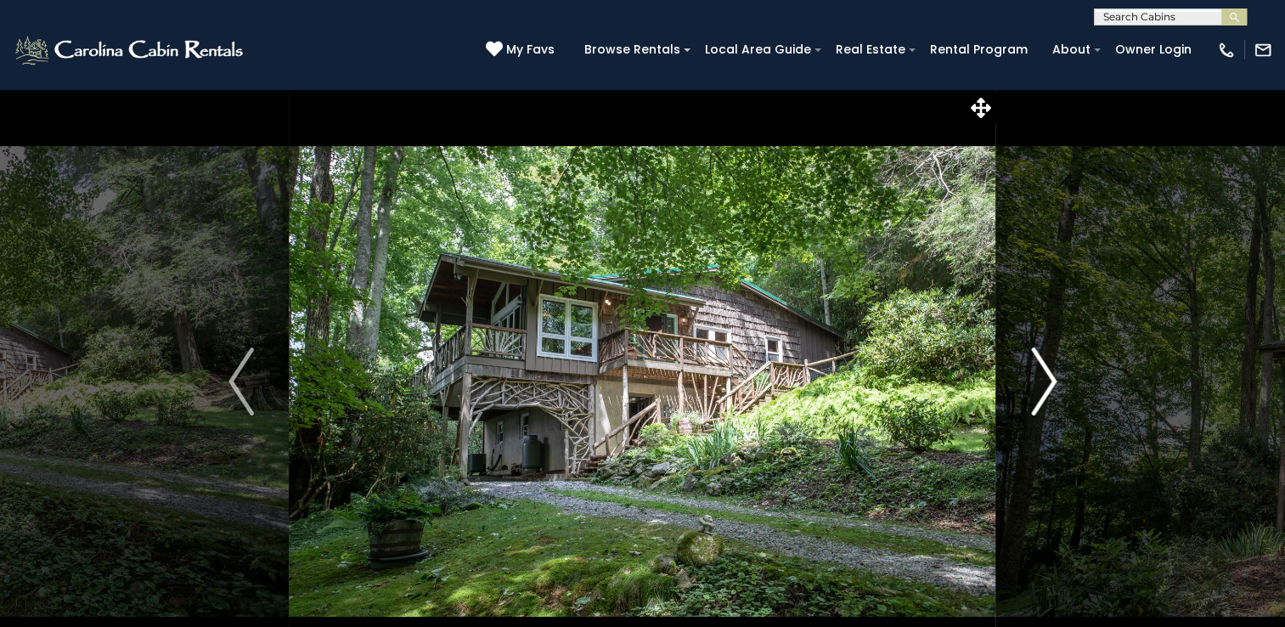
click at [1054, 378] on img "Next" at bounding box center [1043, 381] width 25 height 68
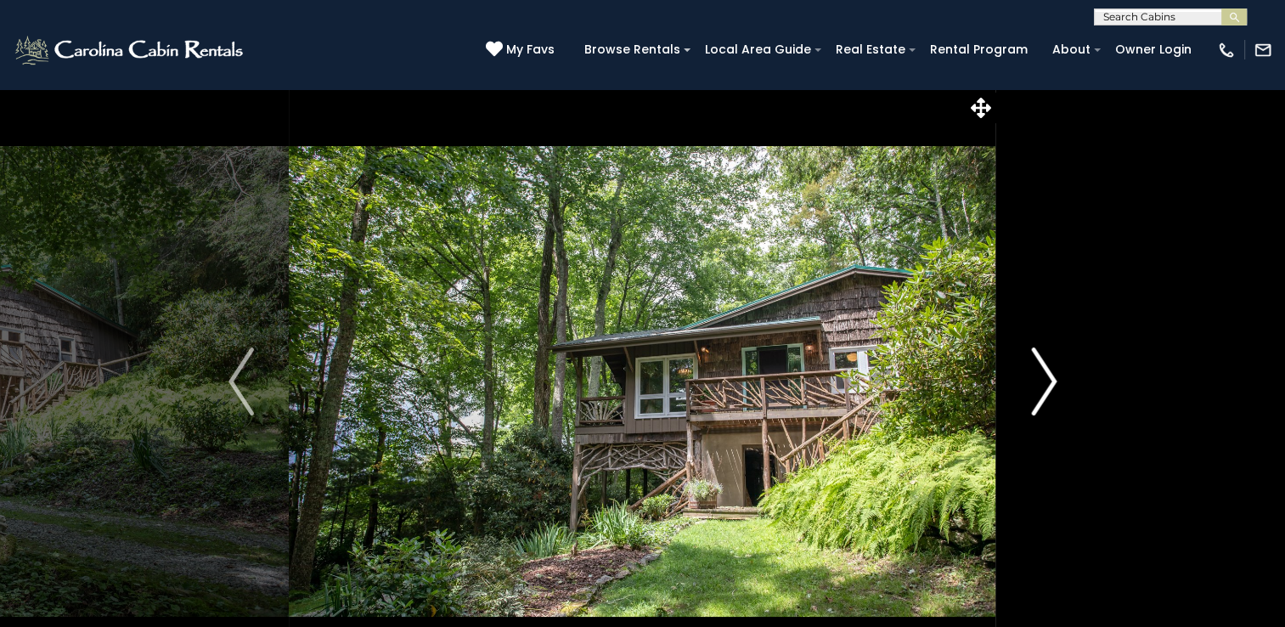
click at [1054, 378] on img "Next" at bounding box center [1043, 381] width 25 height 68
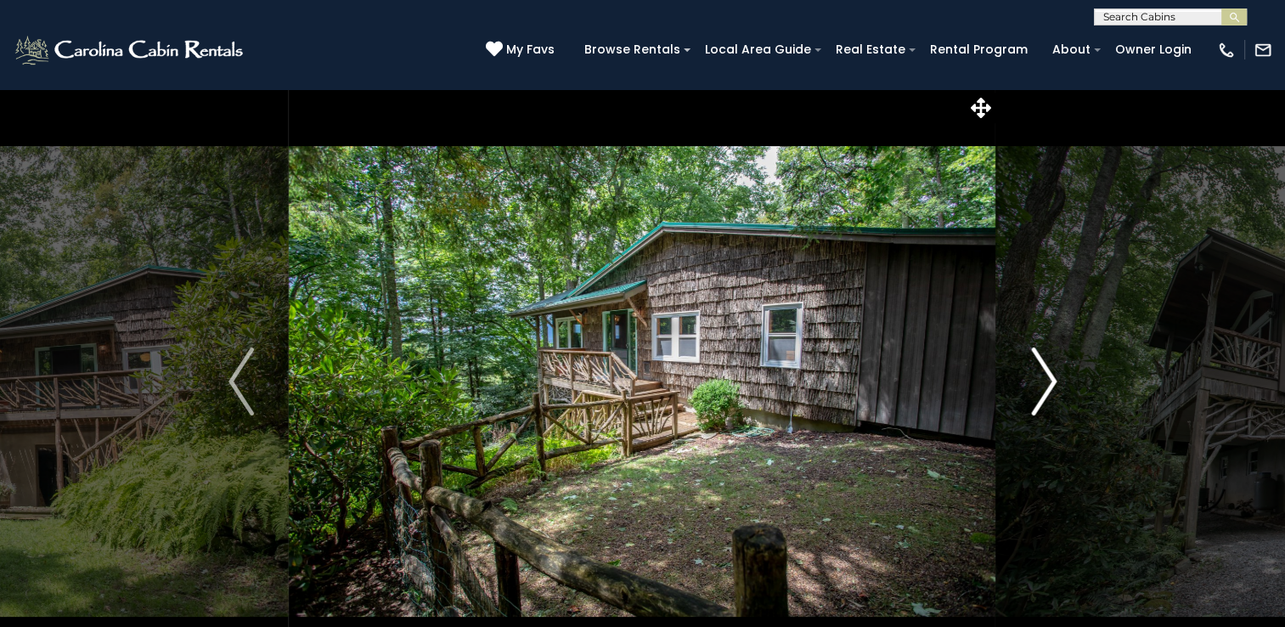
click at [1054, 378] on img "Next" at bounding box center [1043, 381] width 25 height 68
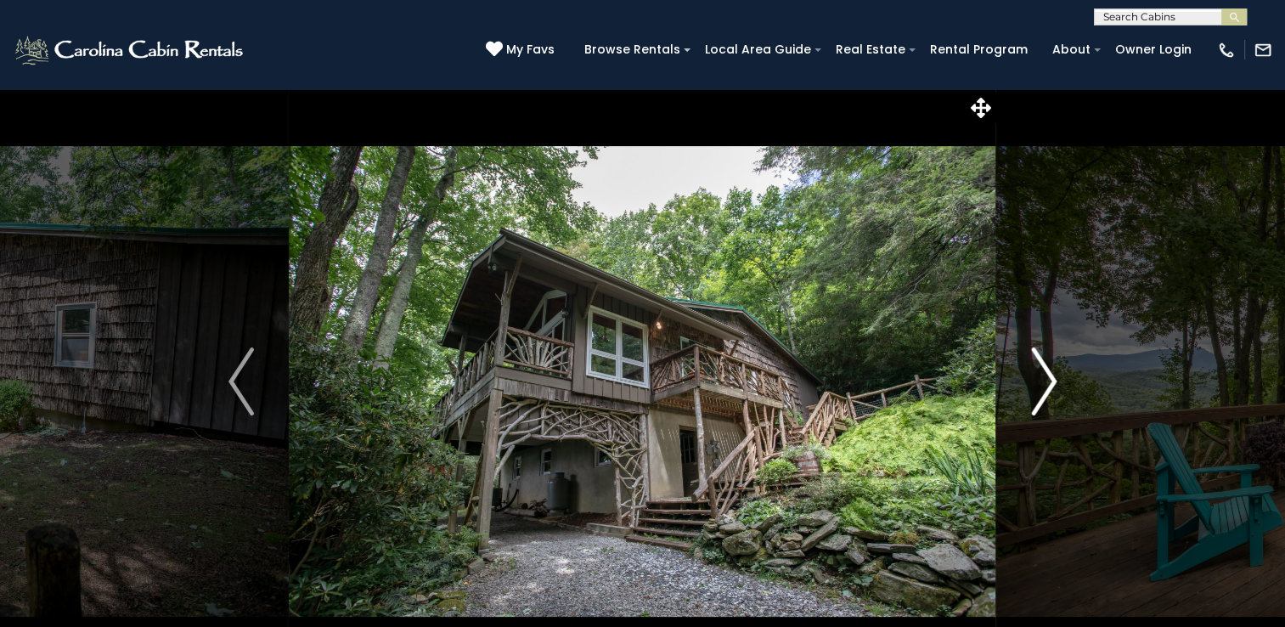
click at [1054, 378] on img "Next" at bounding box center [1043, 381] width 25 height 68
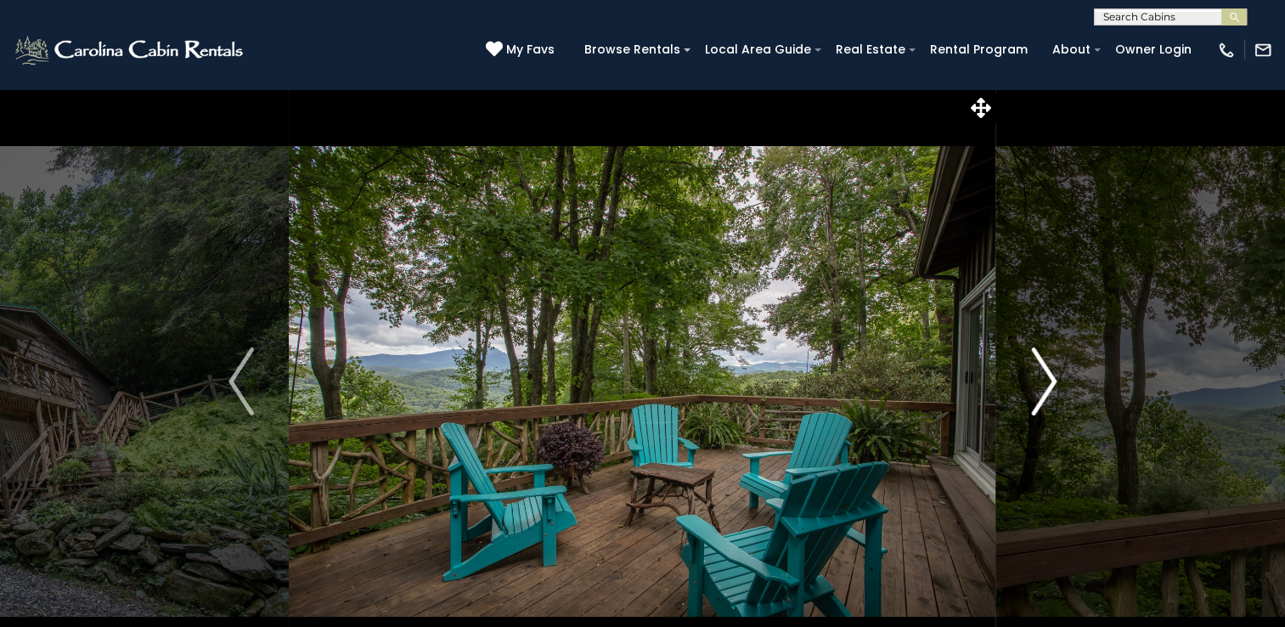
click at [1054, 378] on img "Next" at bounding box center [1043, 381] width 25 height 68
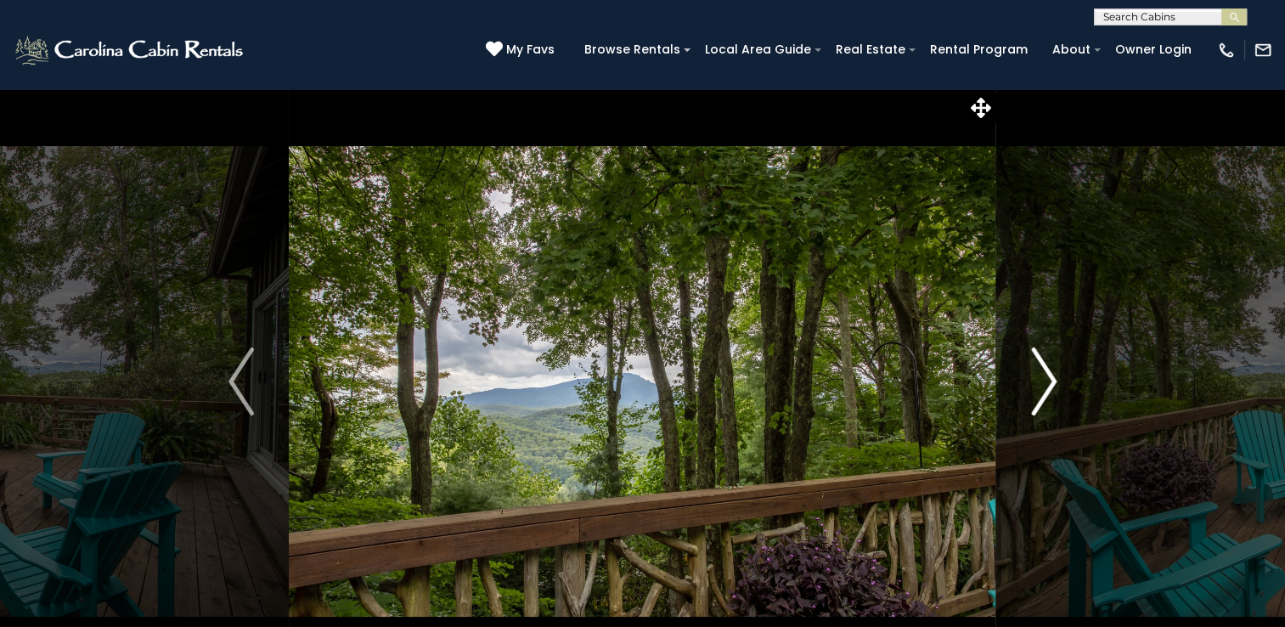
click at [1054, 378] on img "Next" at bounding box center [1043, 381] width 25 height 68
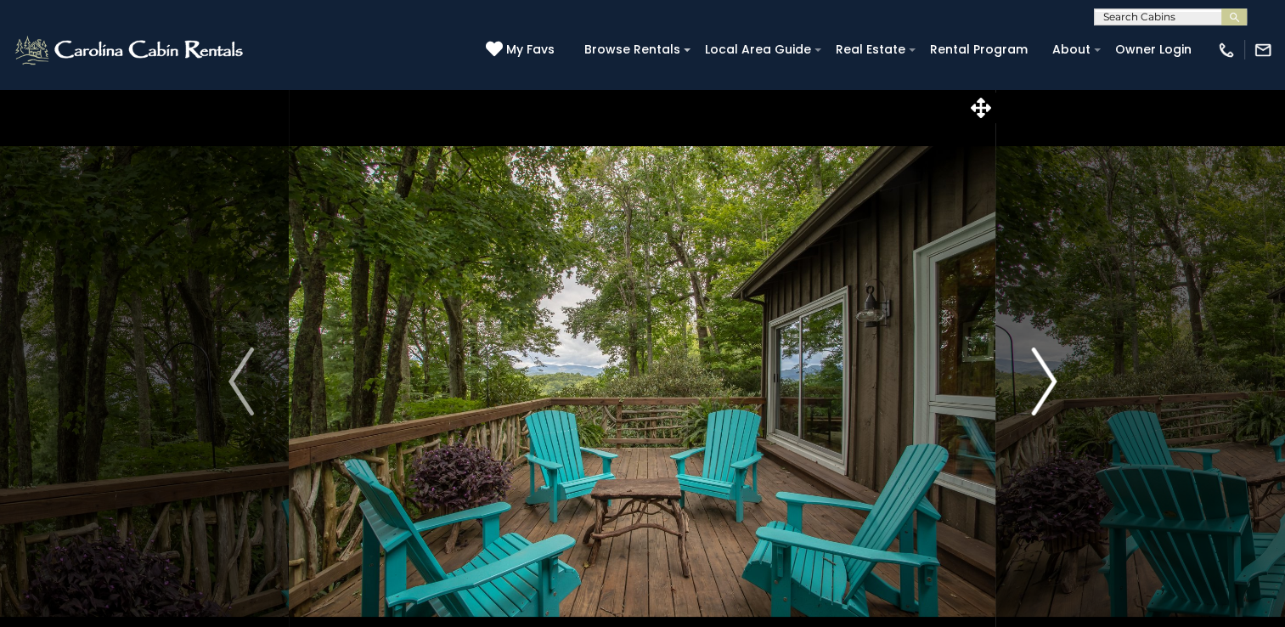
click at [1054, 378] on img "Next" at bounding box center [1043, 381] width 25 height 68
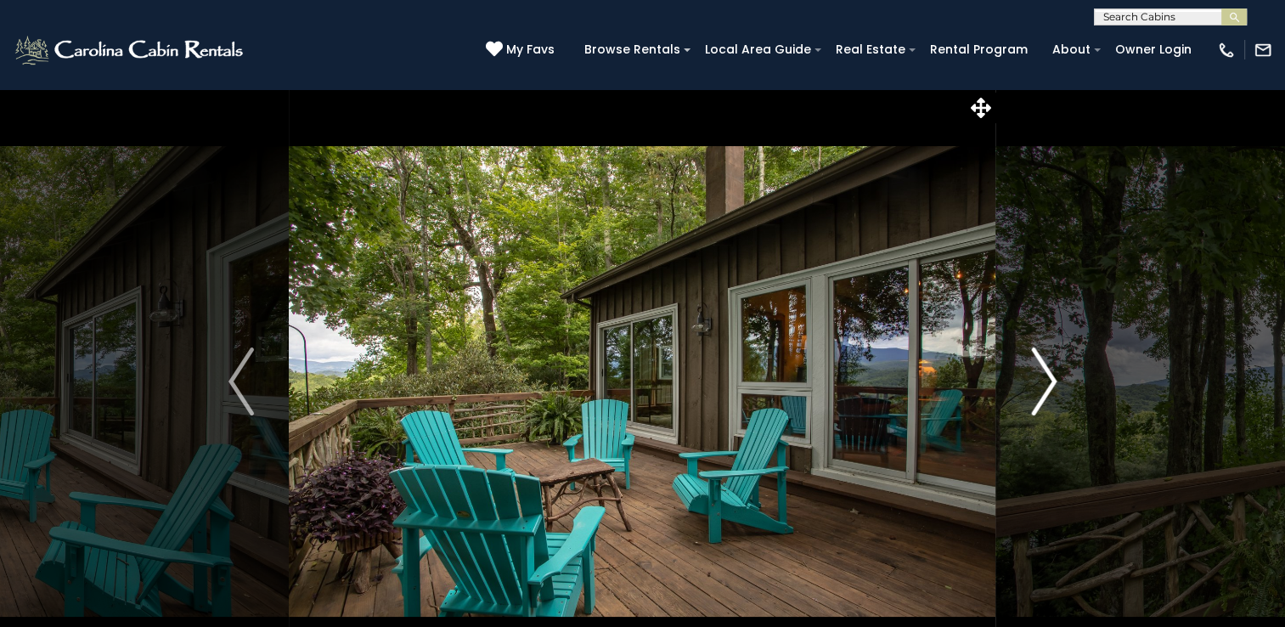
click at [1054, 378] on img "Next" at bounding box center [1043, 381] width 25 height 68
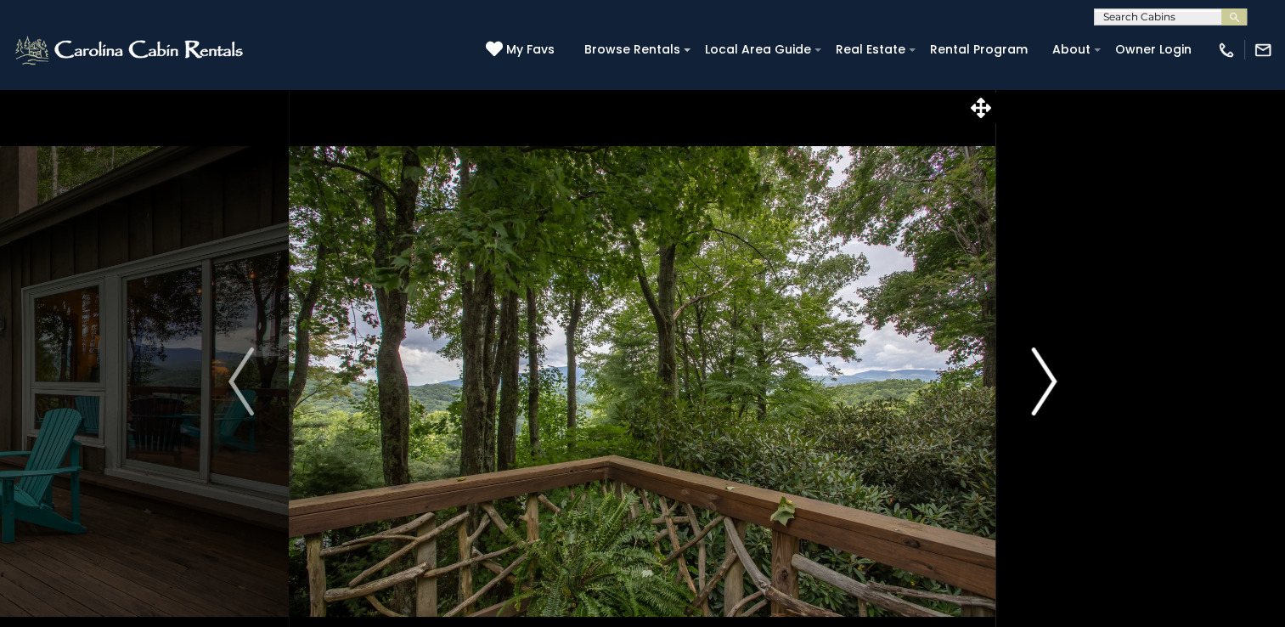
click at [1054, 378] on img "Next" at bounding box center [1043, 381] width 25 height 68
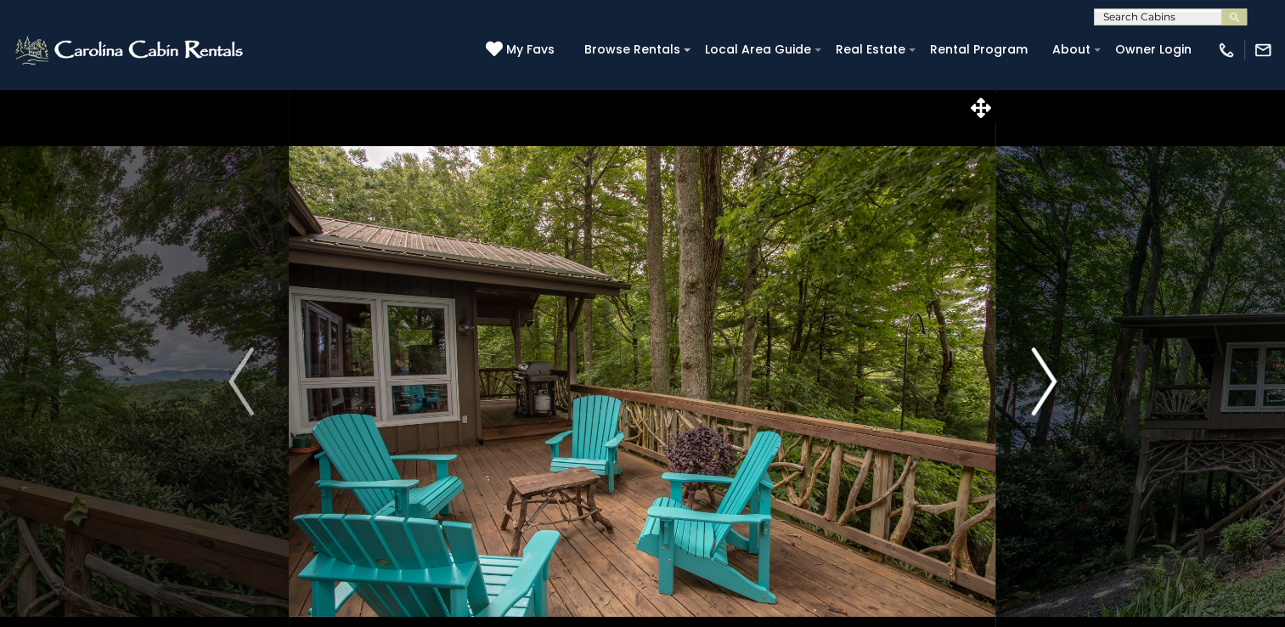
click at [1054, 378] on img "Next" at bounding box center [1043, 381] width 25 height 68
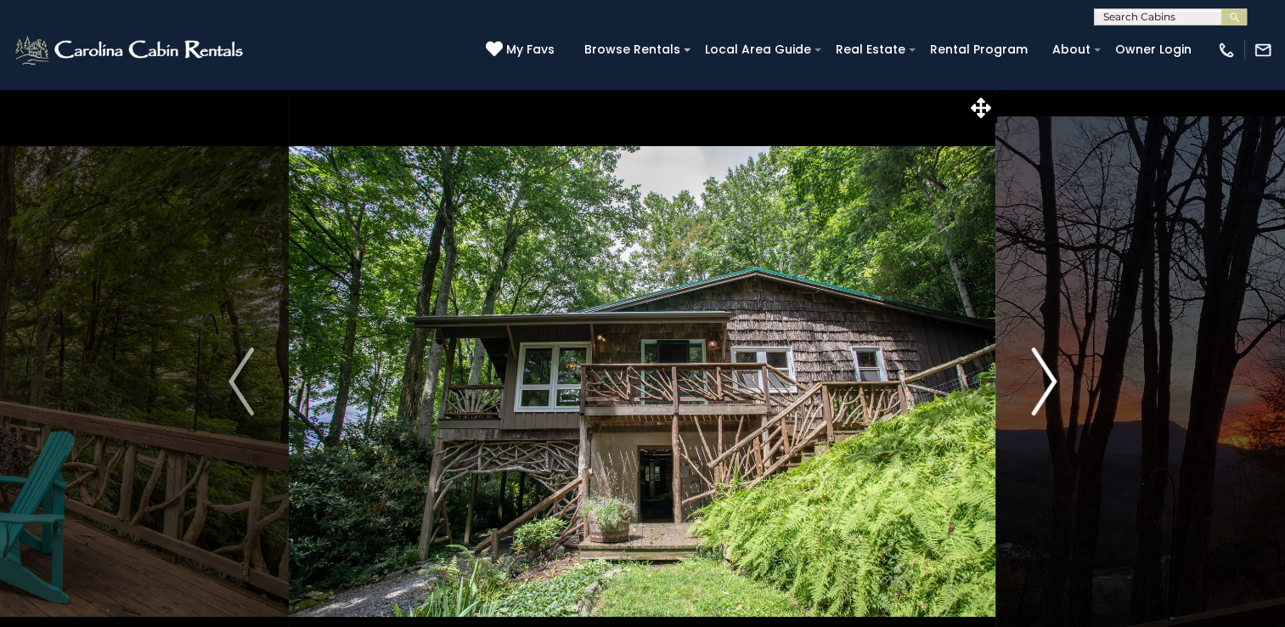
click at [1054, 378] on img "Next" at bounding box center [1043, 381] width 25 height 68
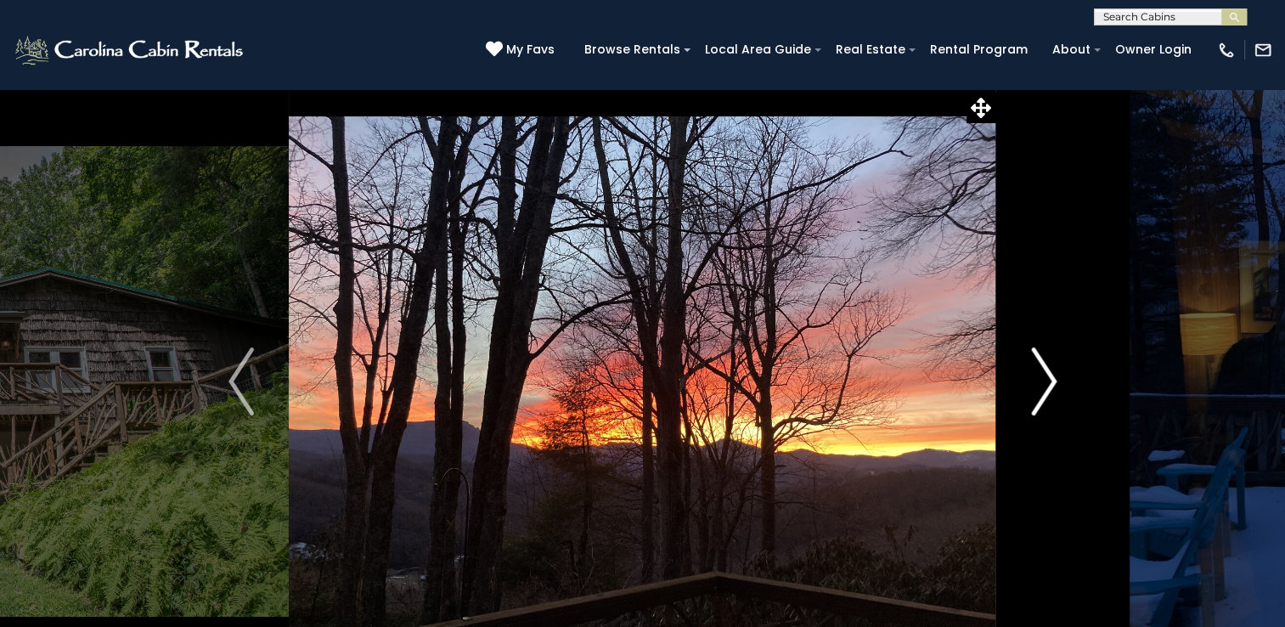
click at [1054, 378] on img "Next" at bounding box center [1043, 381] width 25 height 68
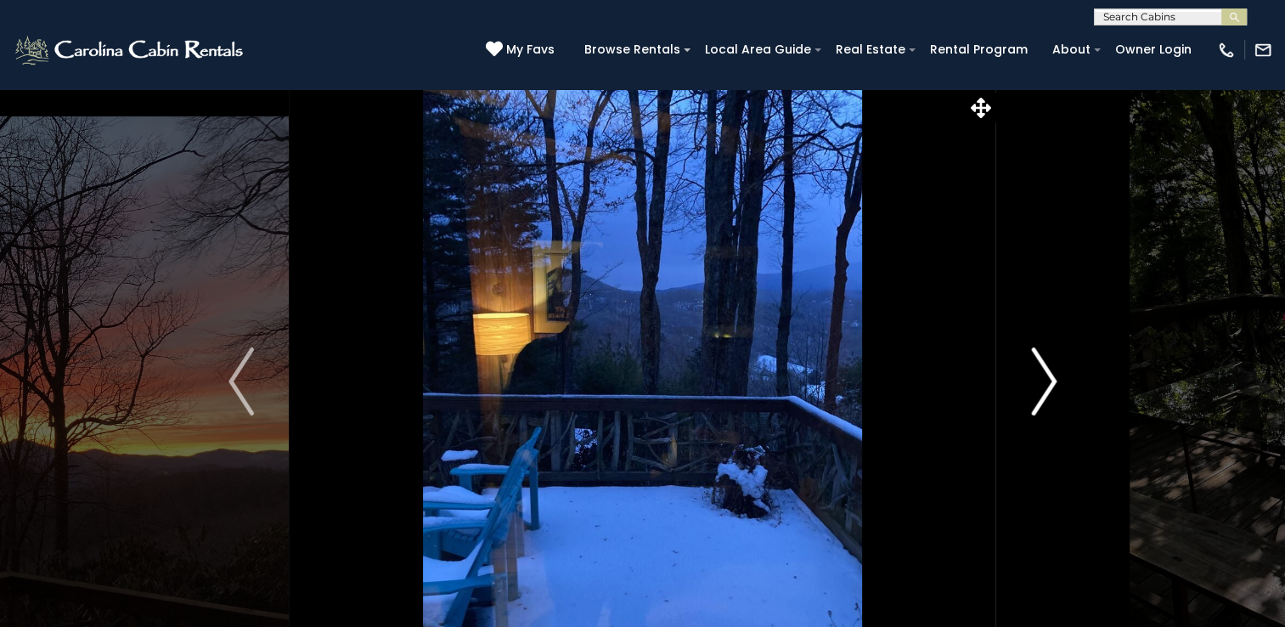
click at [1054, 378] on img "Next" at bounding box center [1043, 381] width 25 height 68
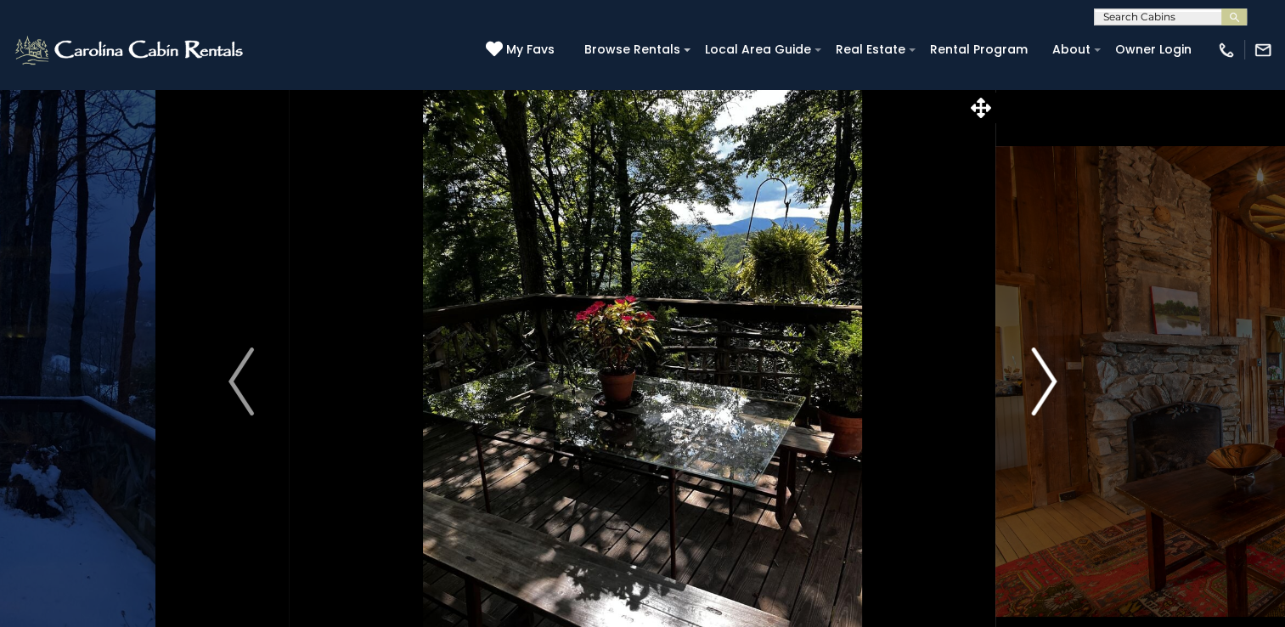
click at [1054, 378] on img "Next" at bounding box center [1043, 381] width 25 height 68
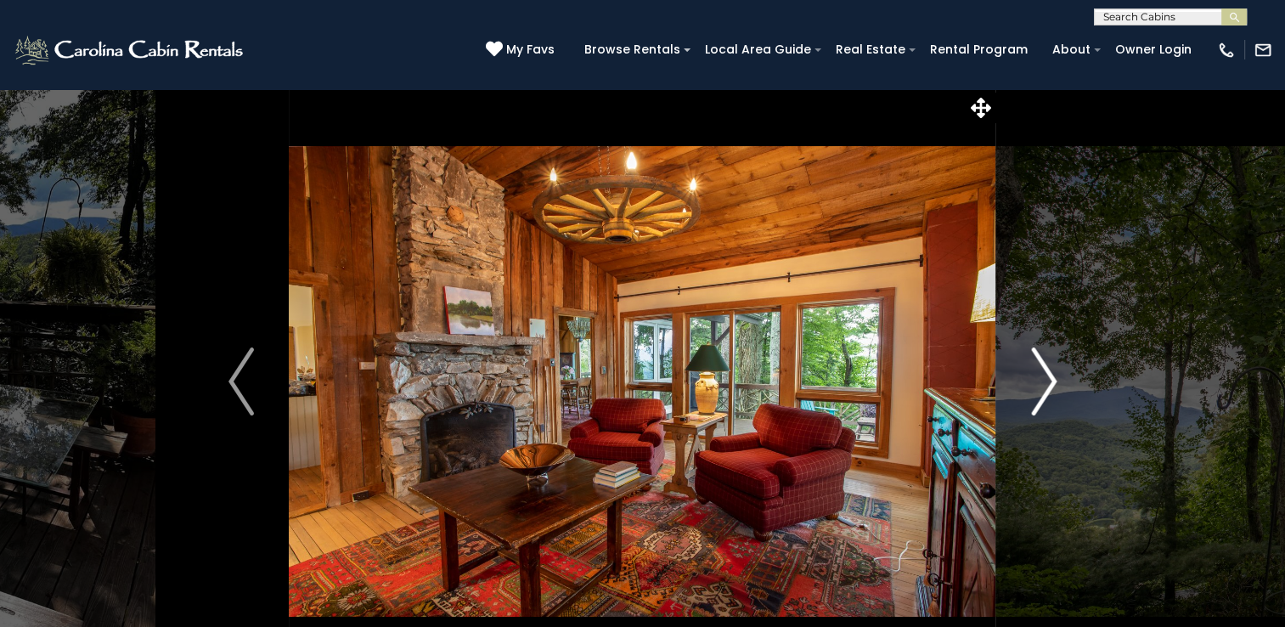
click at [1054, 378] on img "Next" at bounding box center [1043, 381] width 25 height 68
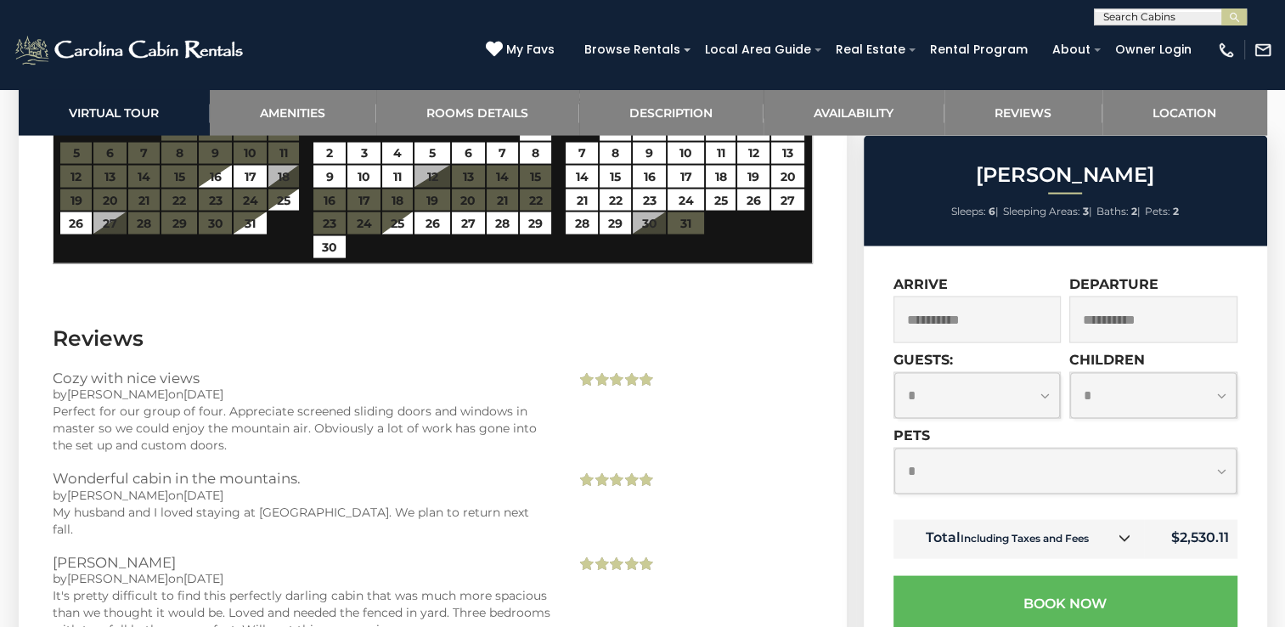
scroll to position [3396, 0]
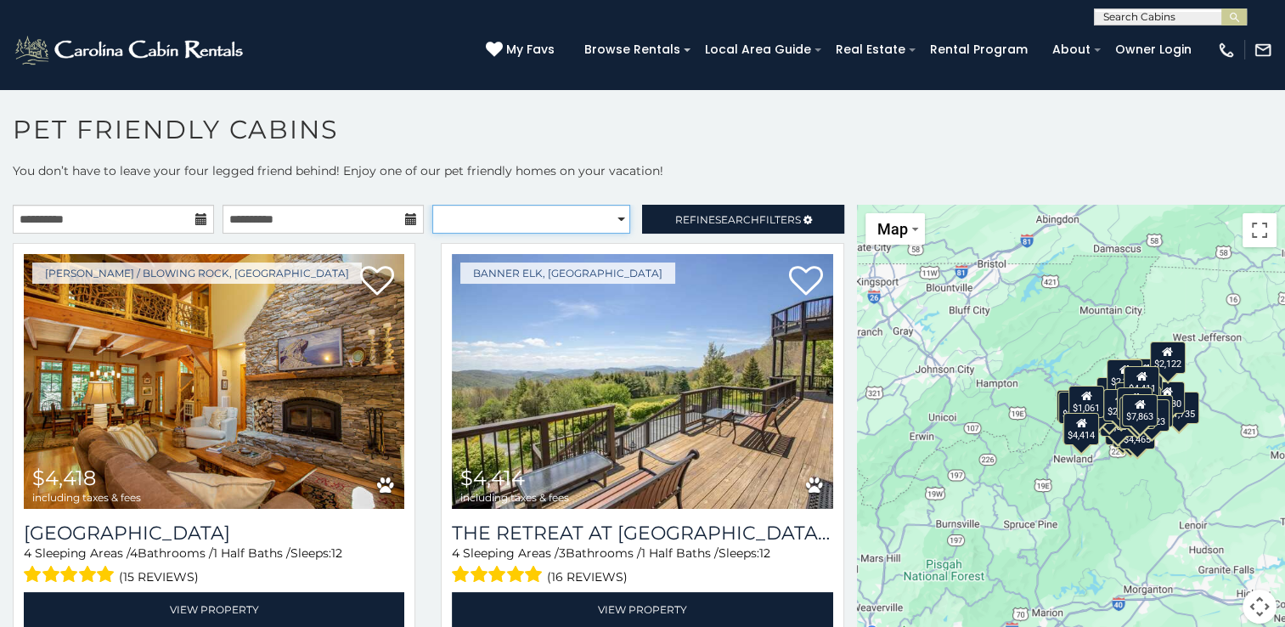
click at [608, 219] on select "**********" at bounding box center [531, 219] width 198 height 29
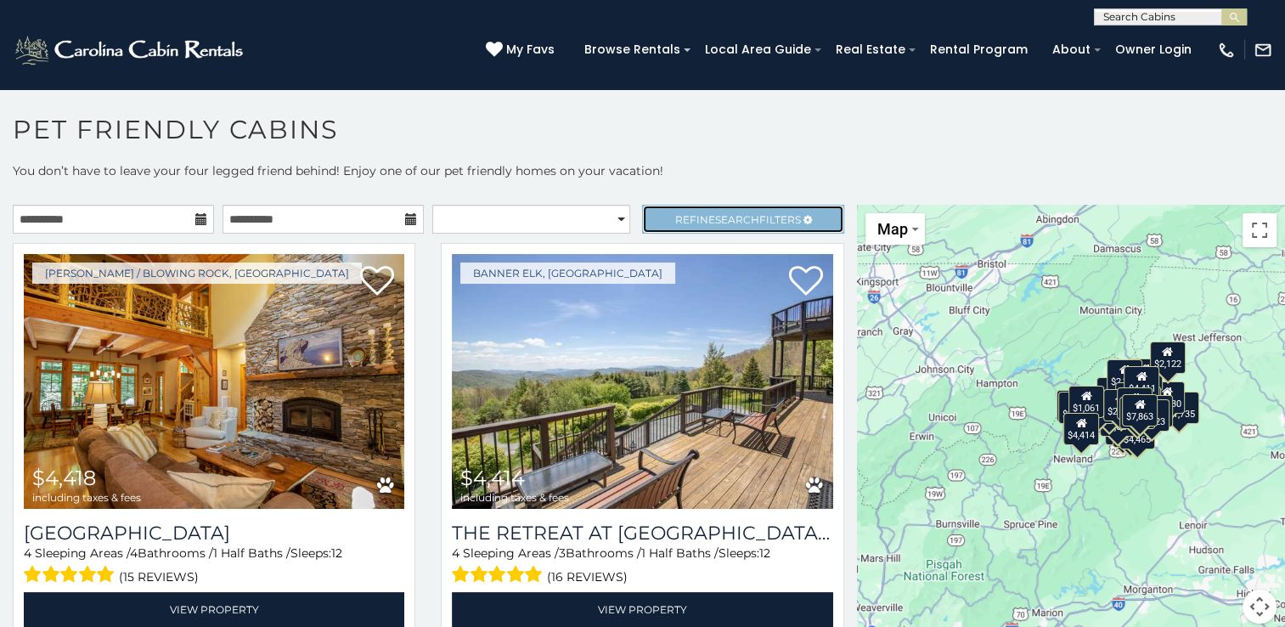
click at [731, 215] on span "Search" at bounding box center [737, 219] width 44 height 13
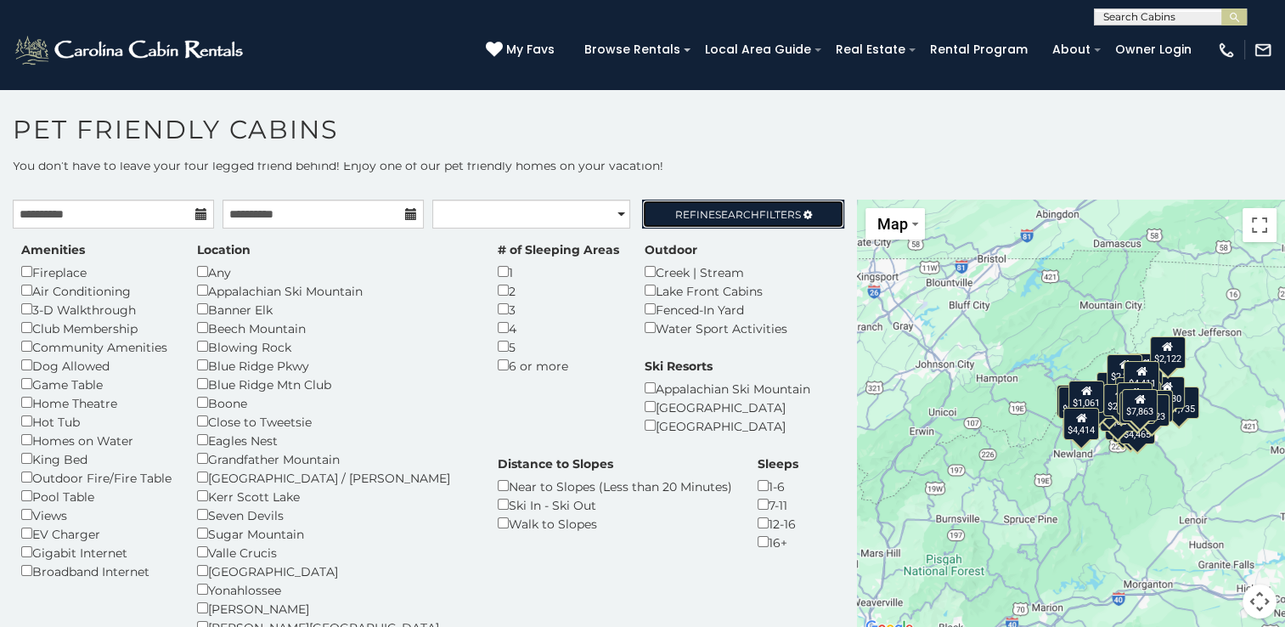
scroll to position [7, 0]
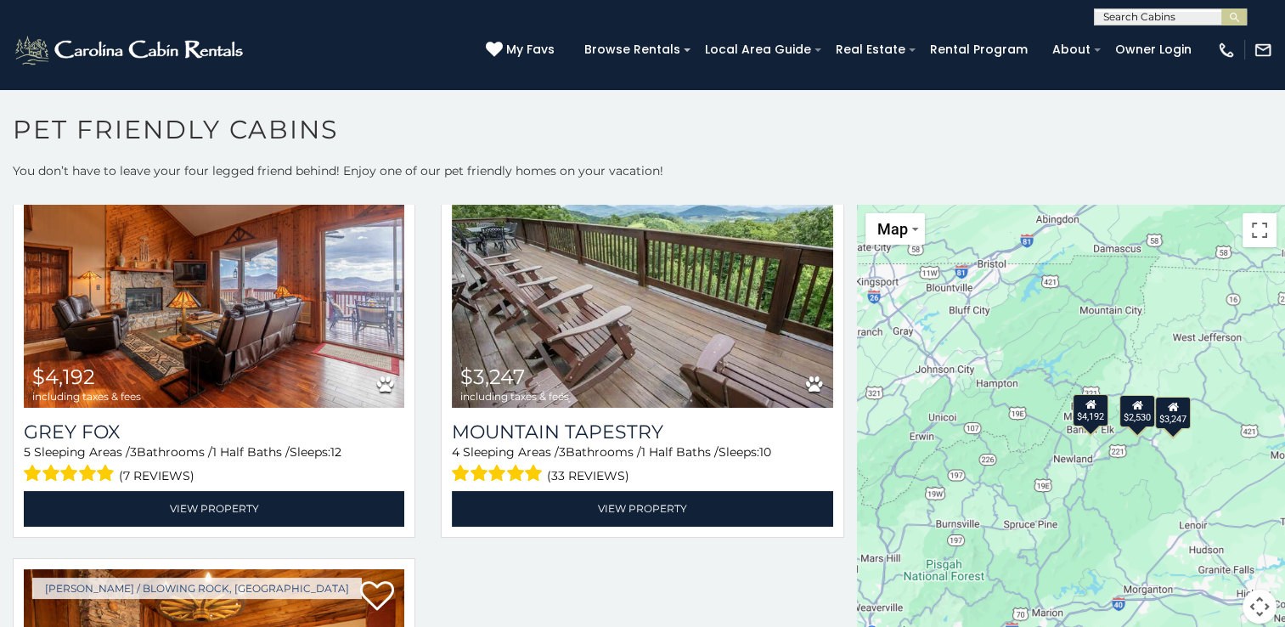
scroll to position [568, 0]
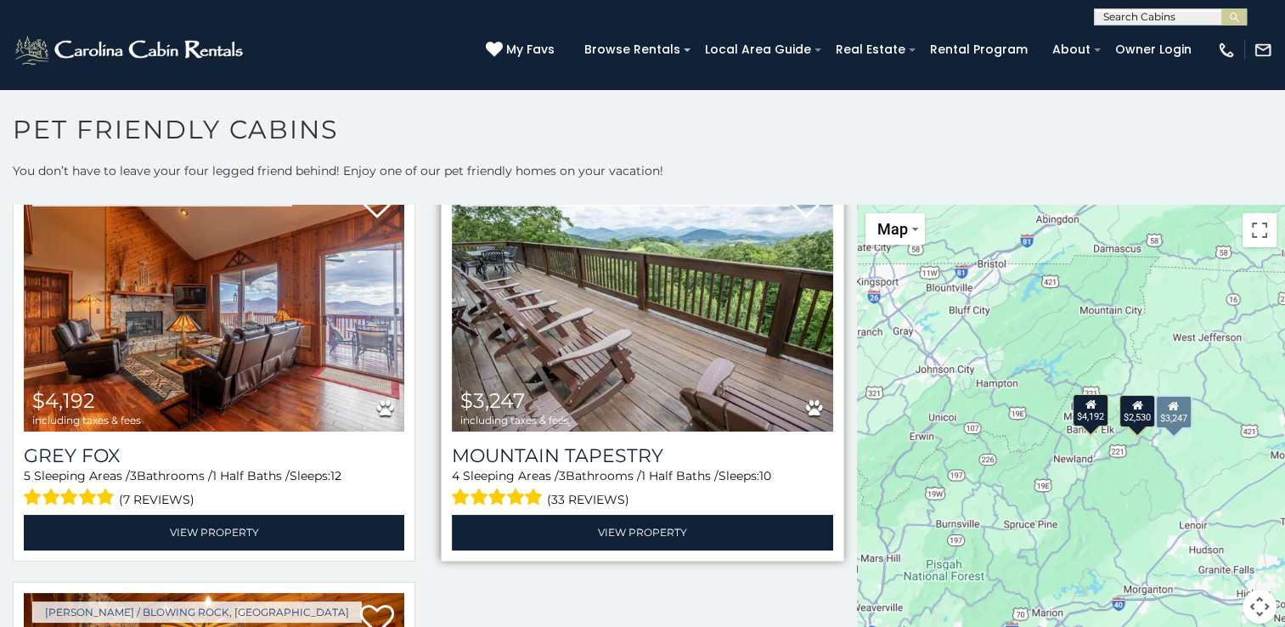
click at [577, 319] on img at bounding box center [642, 304] width 380 height 255
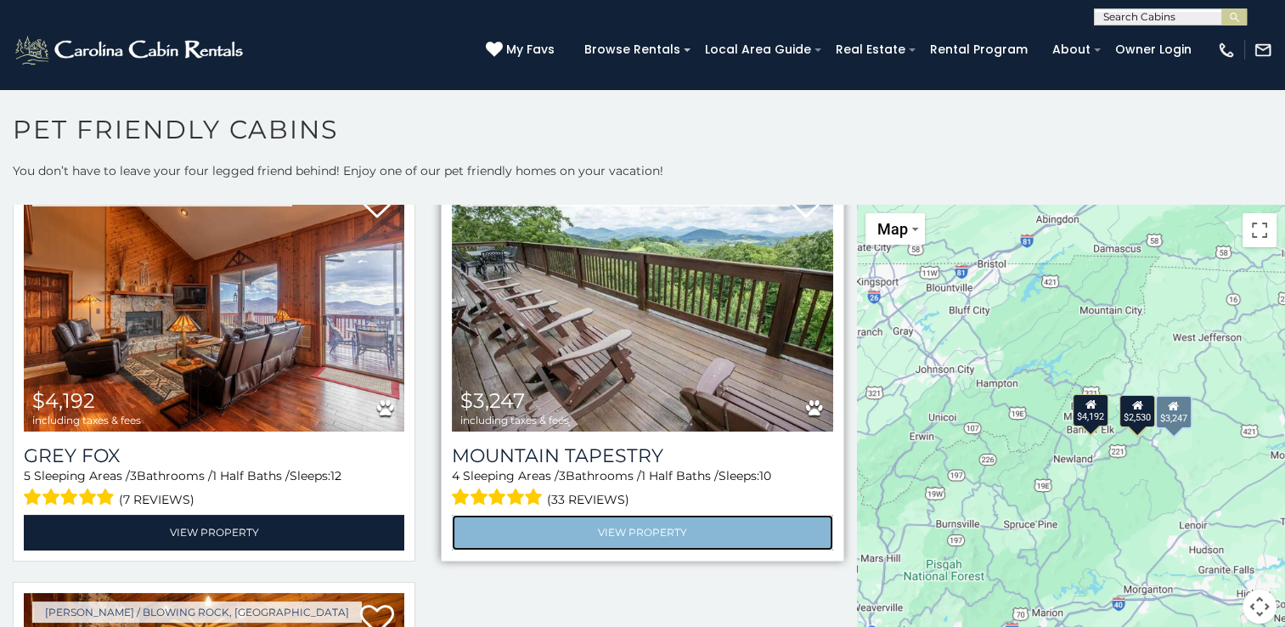
click at [650, 515] on link "View Property" at bounding box center [642, 532] width 380 height 35
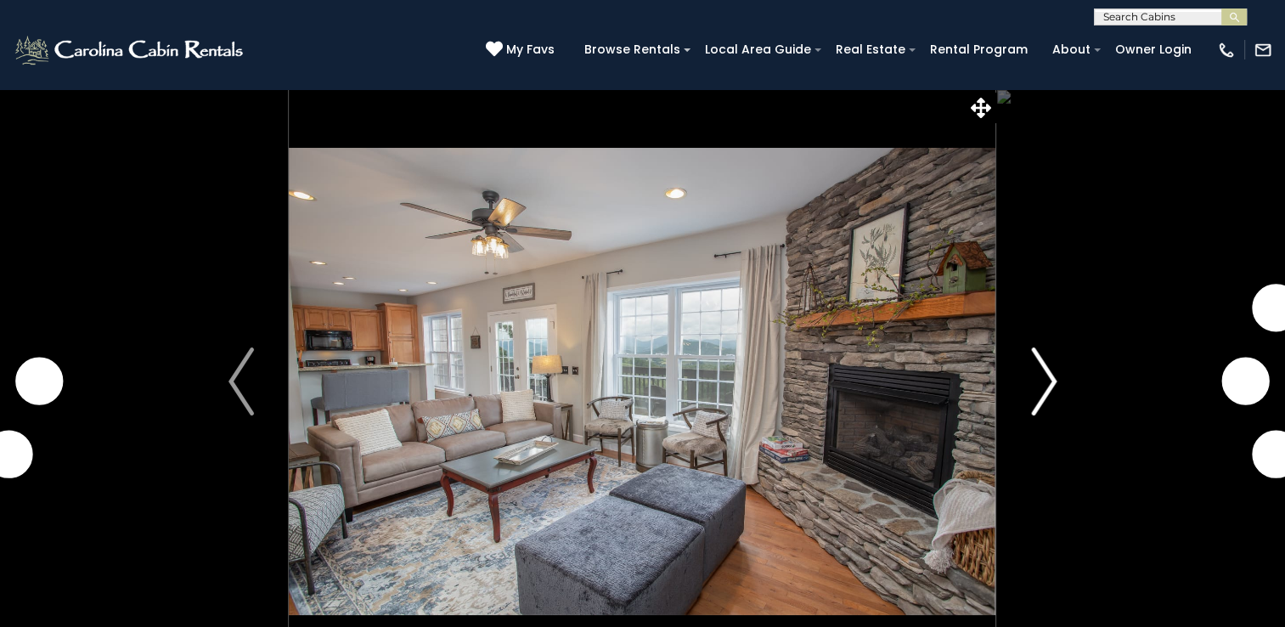
click at [1039, 372] on img "Next" at bounding box center [1043, 381] width 25 height 68
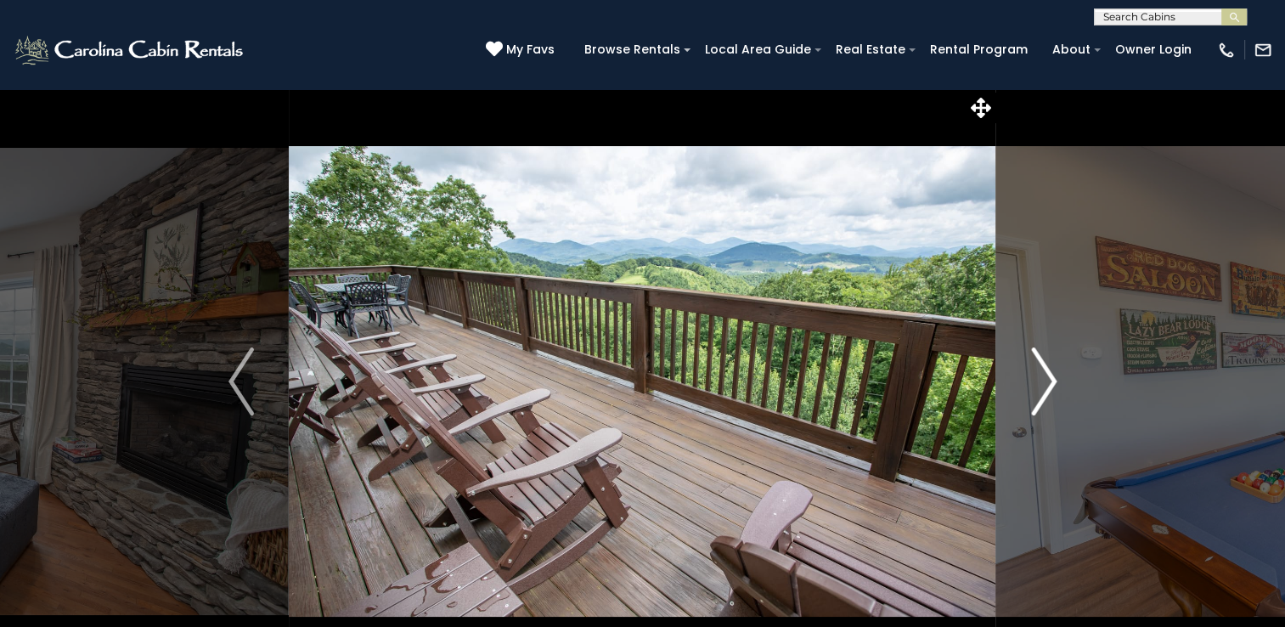
click at [1046, 372] on img "Next" at bounding box center [1043, 381] width 25 height 68
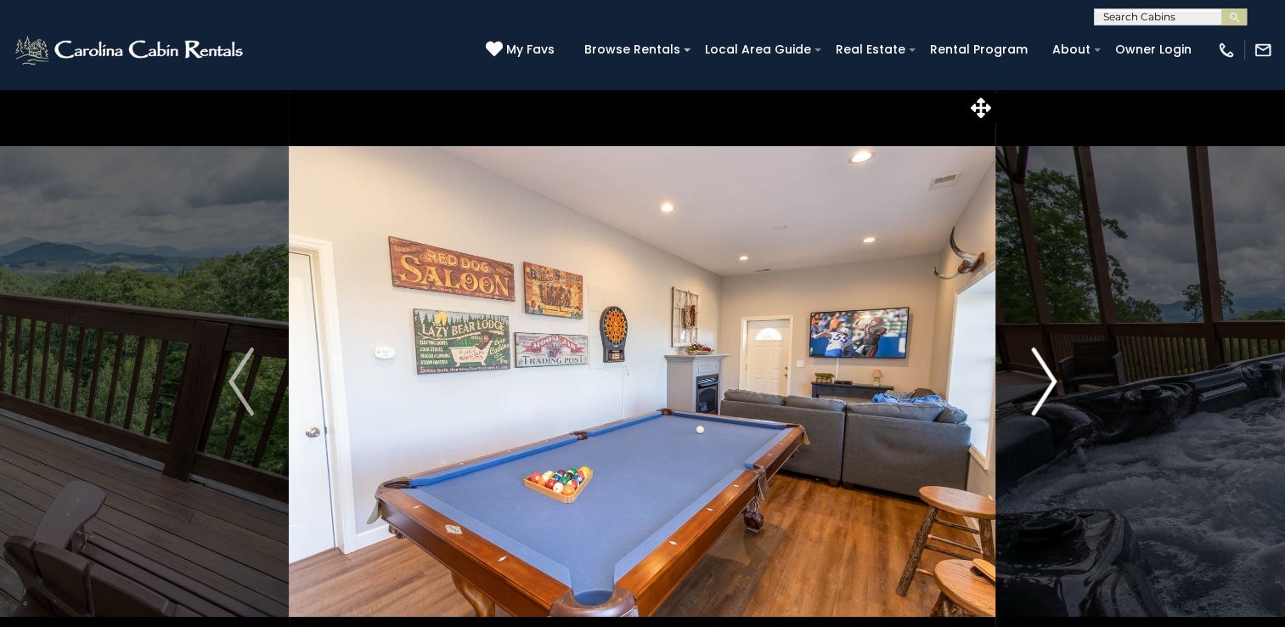
click at [1046, 372] on img "Next" at bounding box center [1043, 381] width 25 height 68
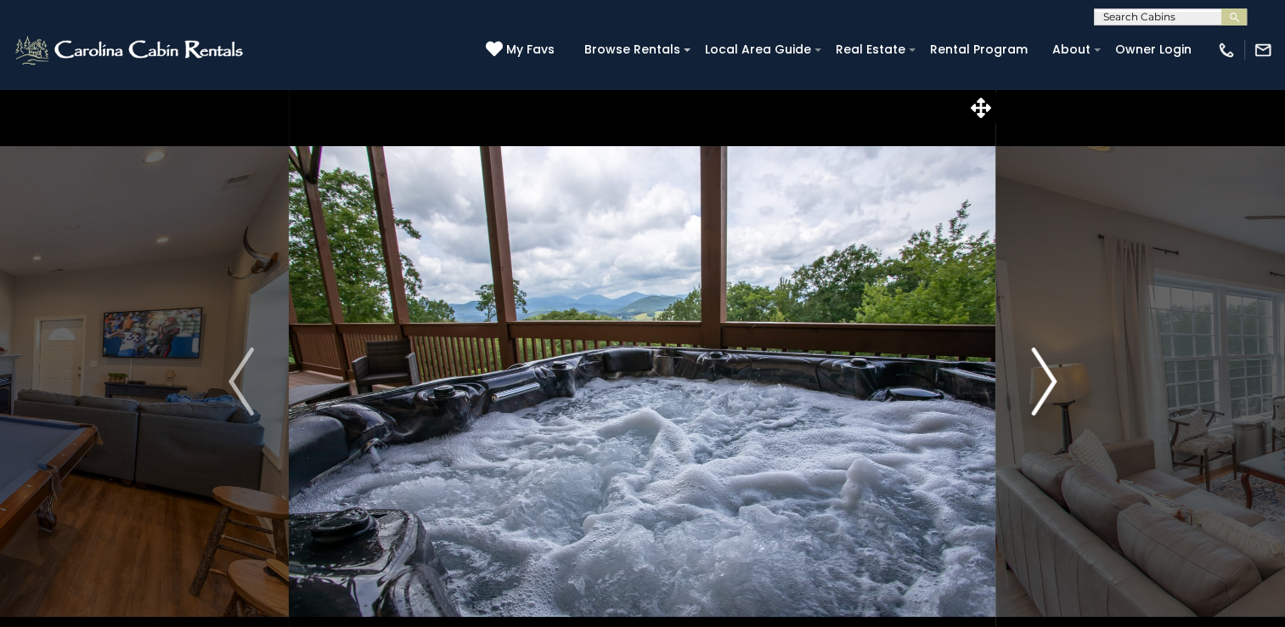
click at [1046, 372] on img "Next" at bounding box center [1043, 381] width 25 height 68
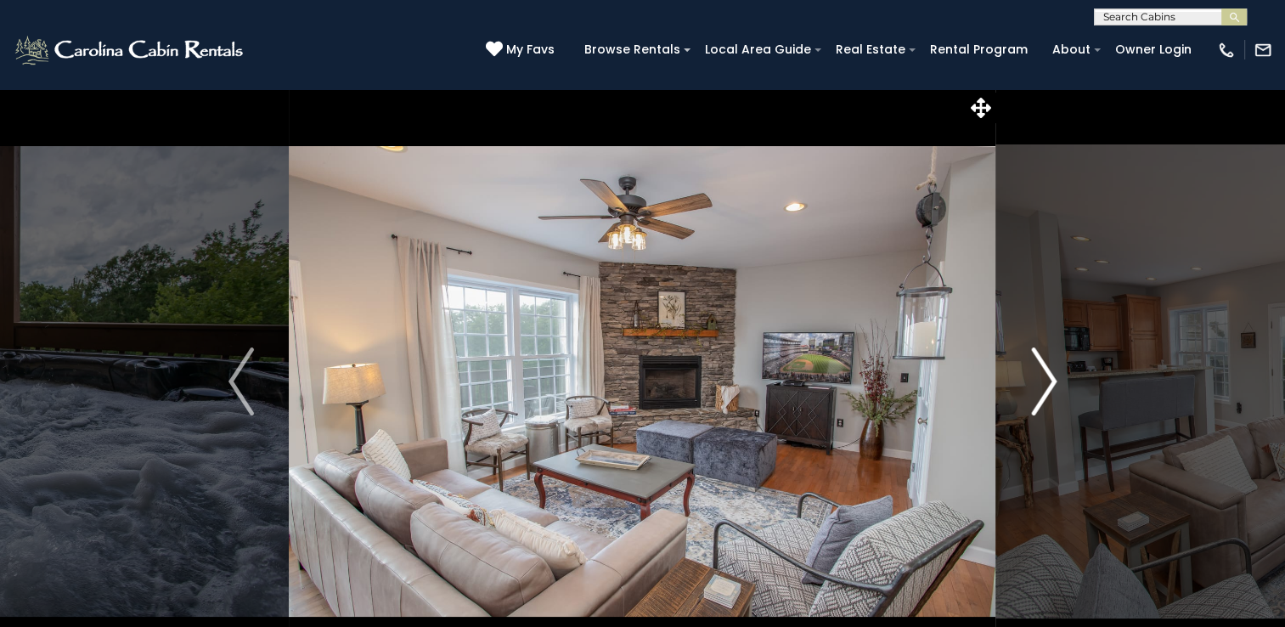
click at [1046, 372] on img "Next" at bounding box center [1043, 381] width 25 height 68
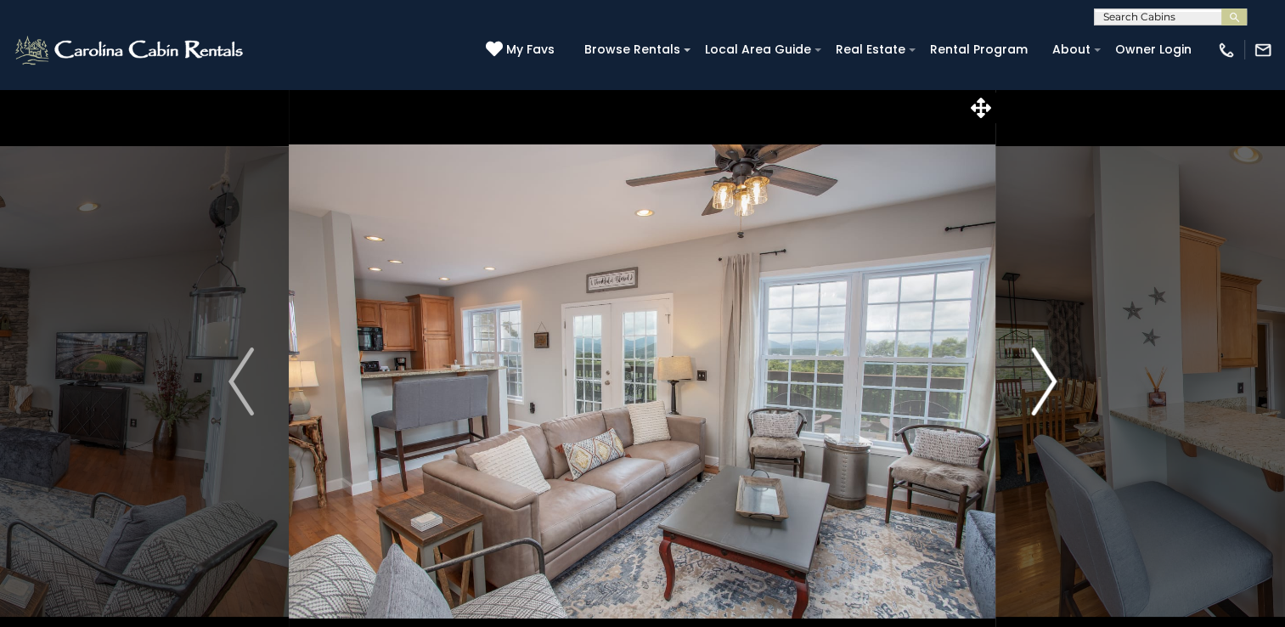
click at [1046, 372] on img "Next" at bounding box center [1043, 381] width 25 height 68
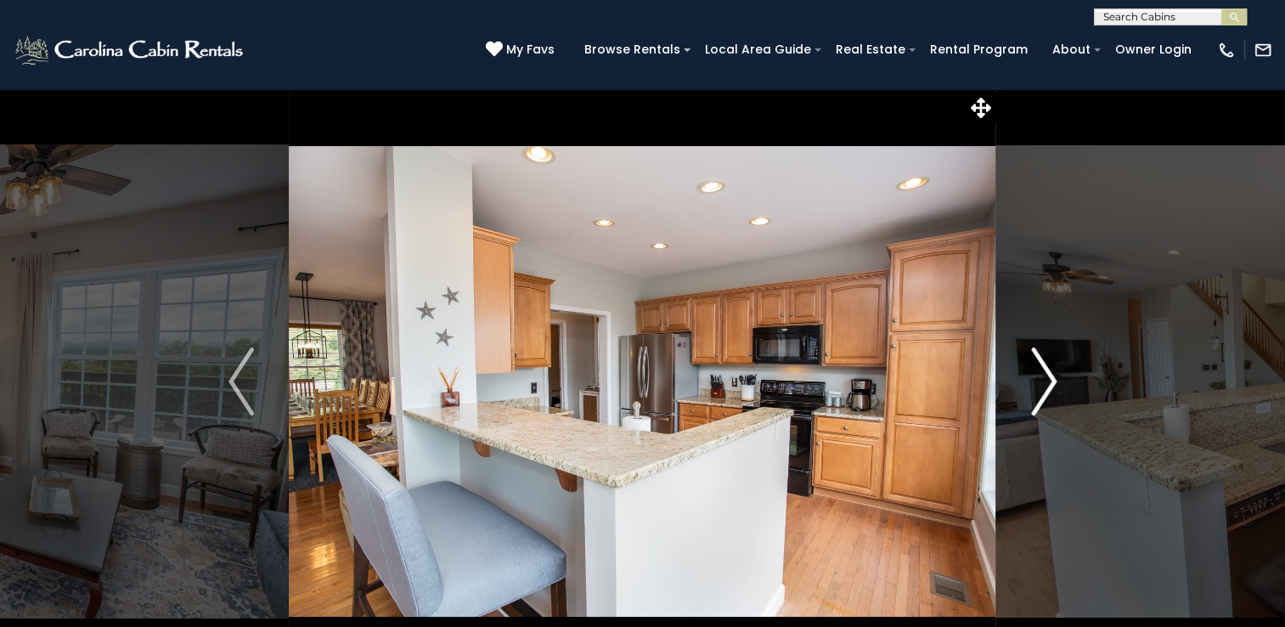
click at [1046, 372] on img "Next" at bounding box center [1043, 381] width 25 height 68
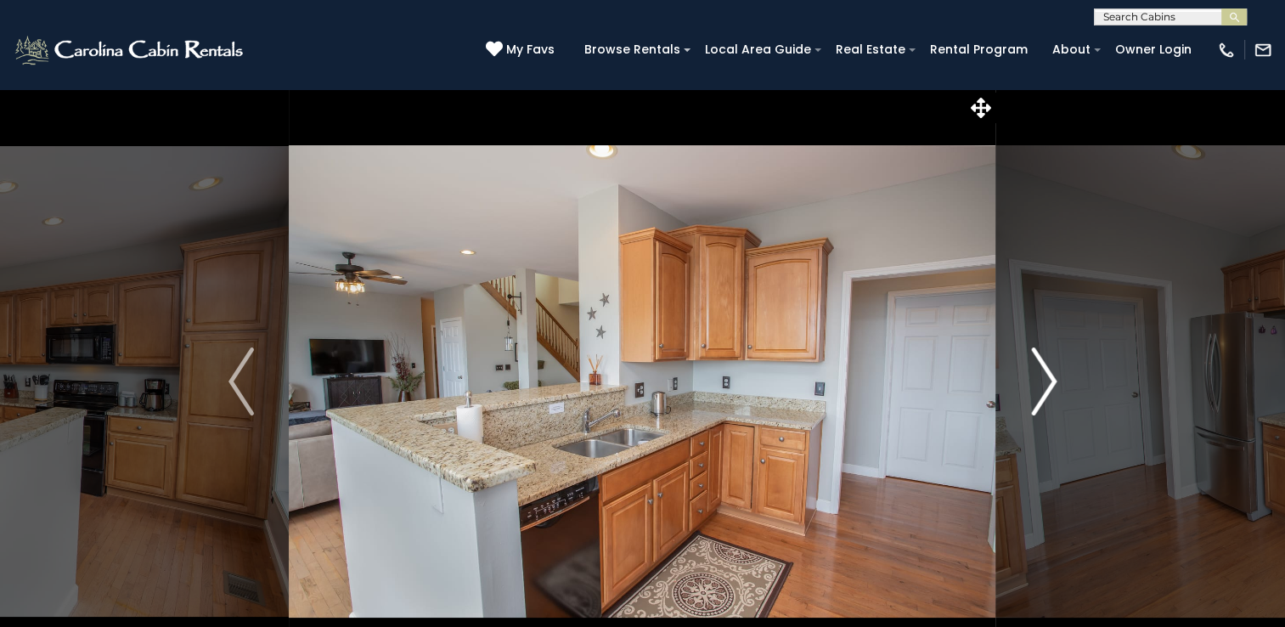
click at [1046, 372] on img "Next" at bounding box center [1043, 381] width 25 height 68
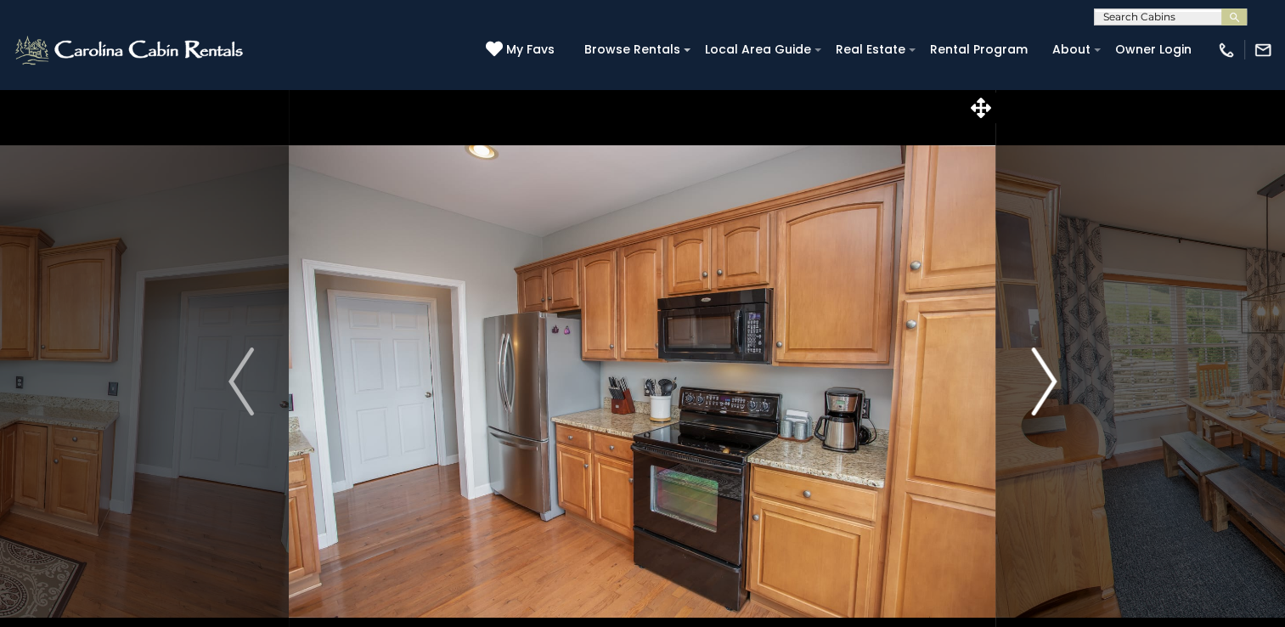
click at [1048, 372] on img "Next" at bounding box center [1043, 381] width 25 height 68
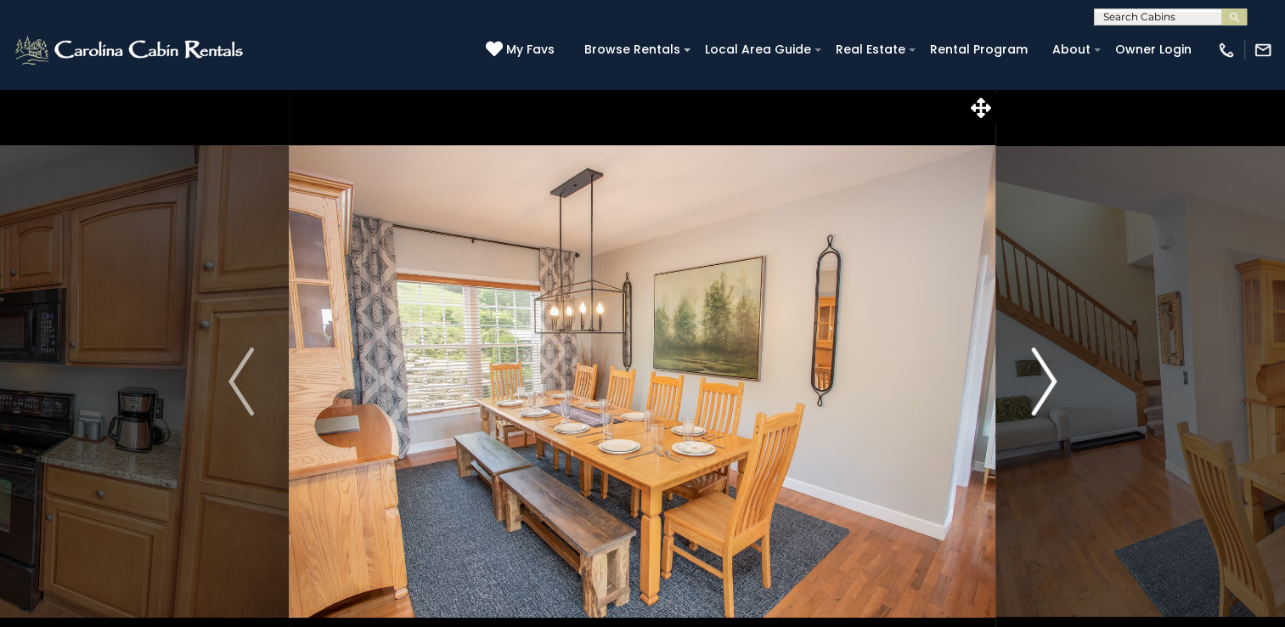
click at [1048, 372] on img "Next" at bounding box center [1043, 381] width 25 height 68
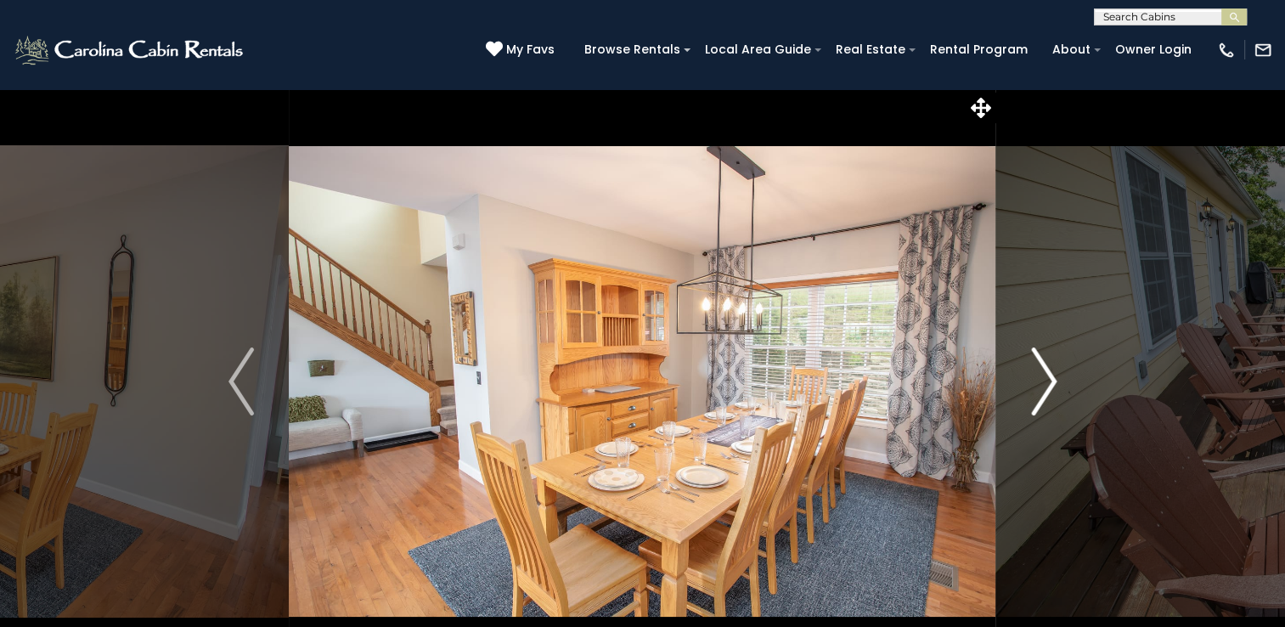
click at [1048, 372] on img "Next" at bounding box center [1043, 381] width 25 height 68
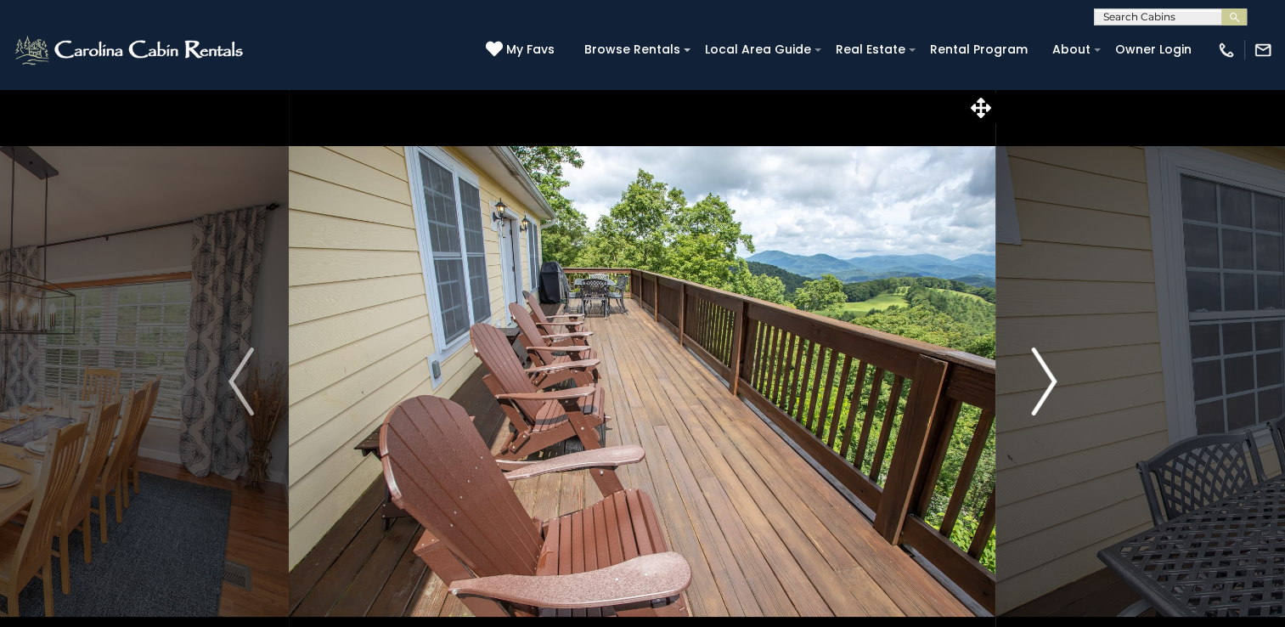
click at [1048, 372] on img "Next" at bounding box center [1043, 381] width 25 height 68
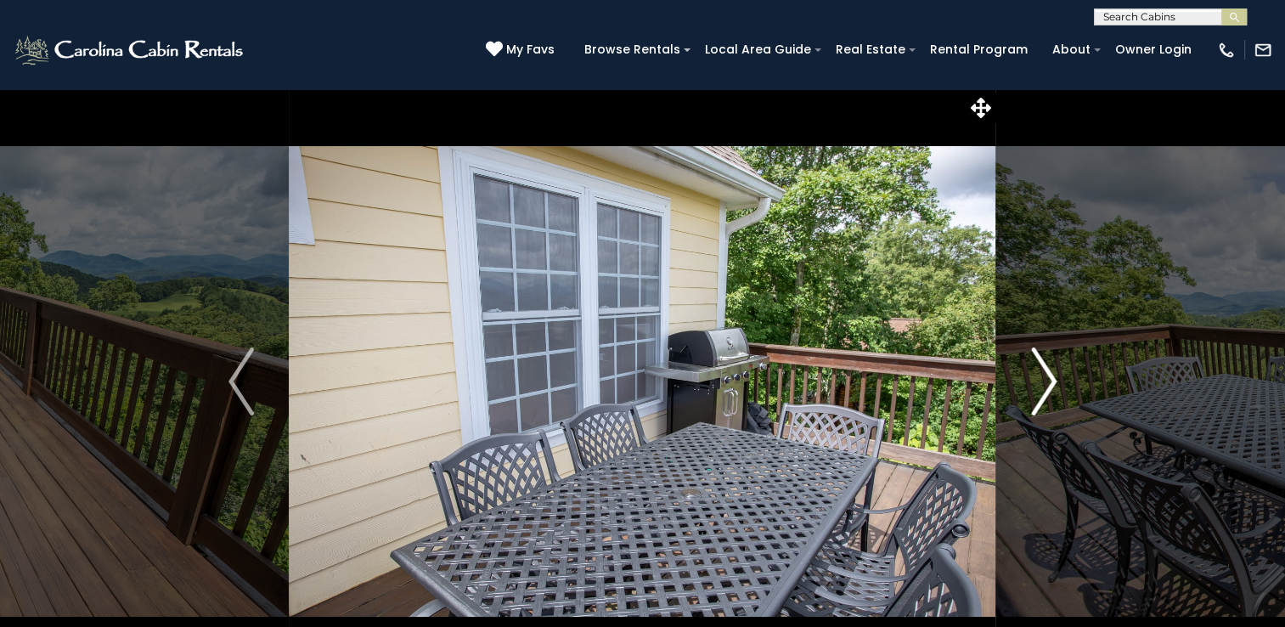
click at [1048, 372] on img "Next" at bounding box center [1043, 381] width 25 height 68
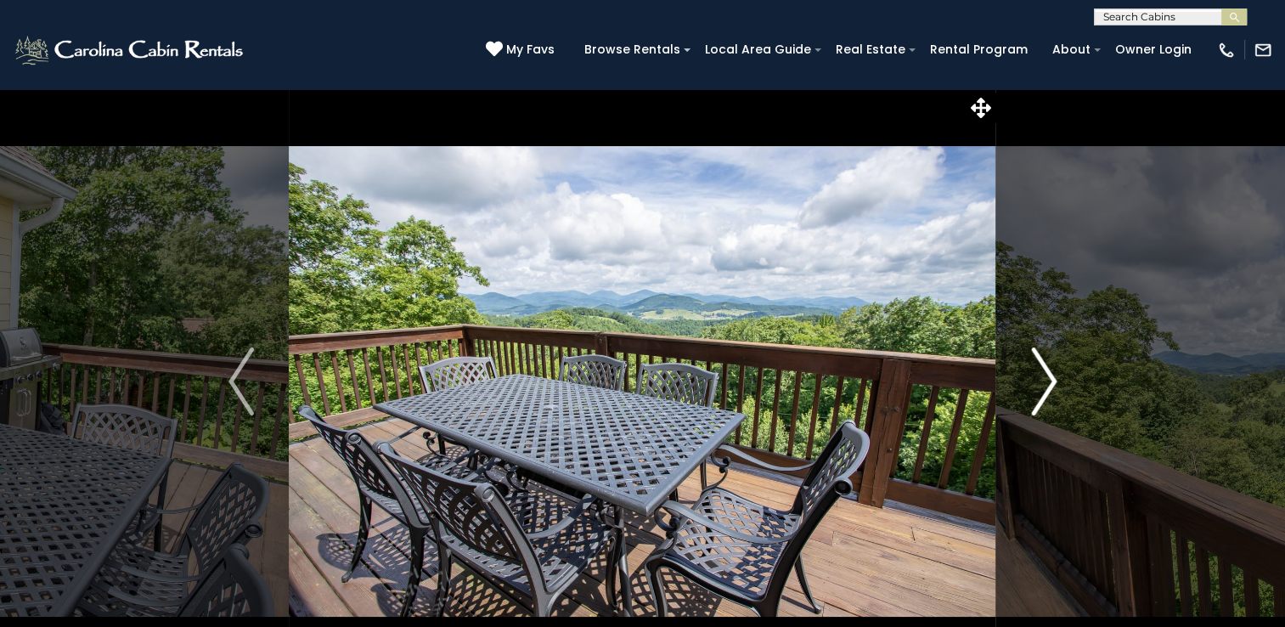
click at [1048, 372] on img "Next" at bounding box center [1043, 381] width 25 height 68
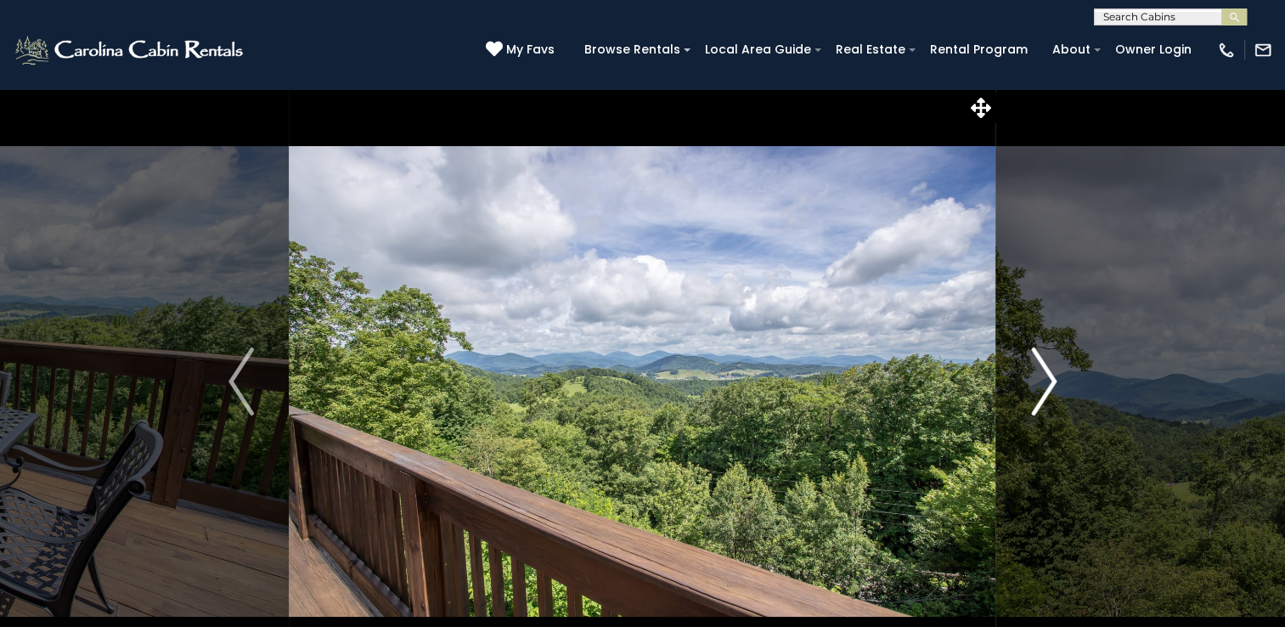
click at [1049, 372] on img "Next" at bounding box center [1043, 381] width 25 height 68
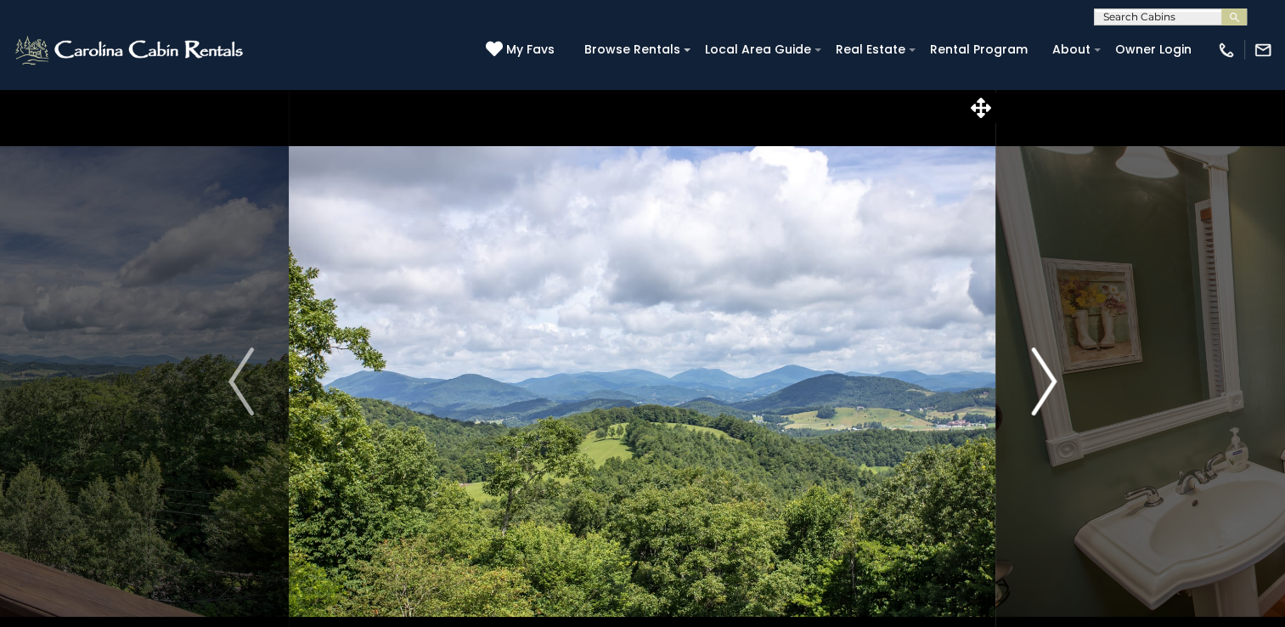
click at [1049, 372] on img "Next" at bounding box center [1043, 381] width 25 height 68
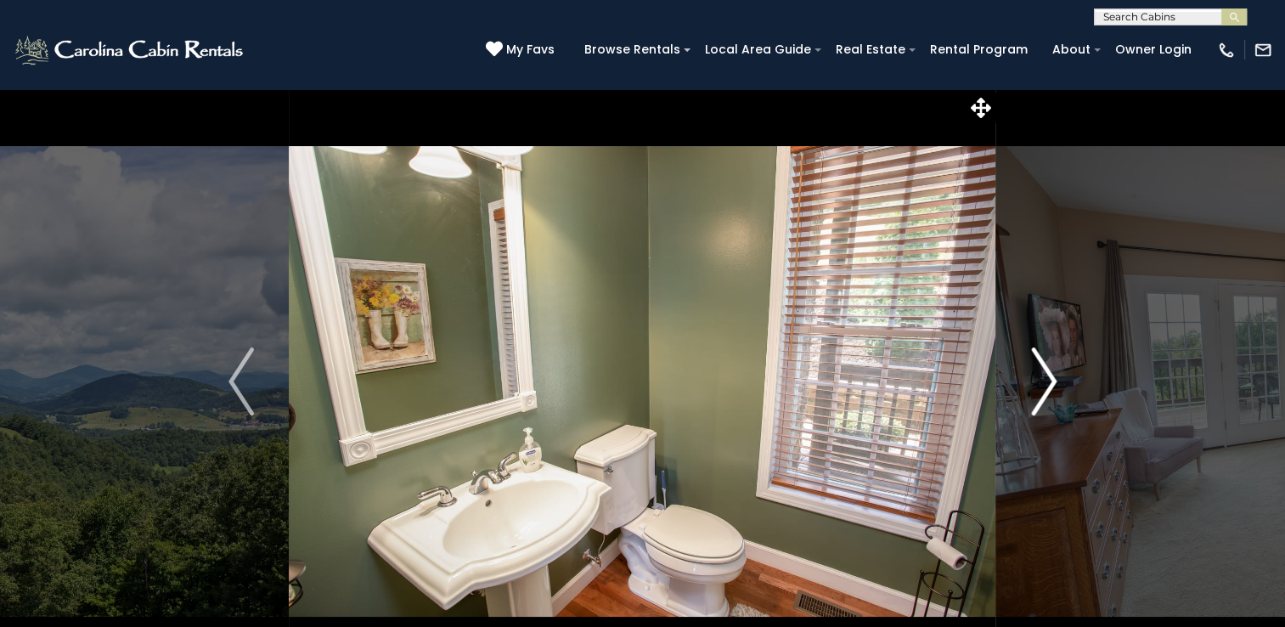
click at [1049, 372] on img "Next" at bounding box center [1043, 381] width 25 height 68
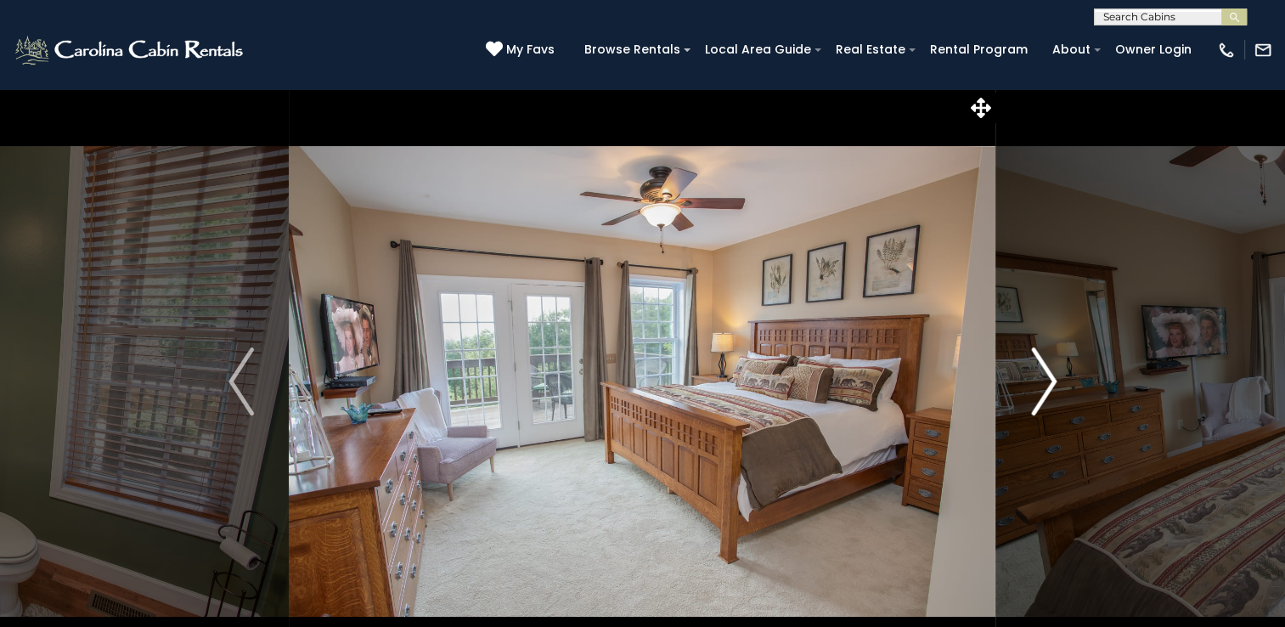
click at [1049, 372] on img "Next" at bounding box center [1043, 381] width 25 height 68
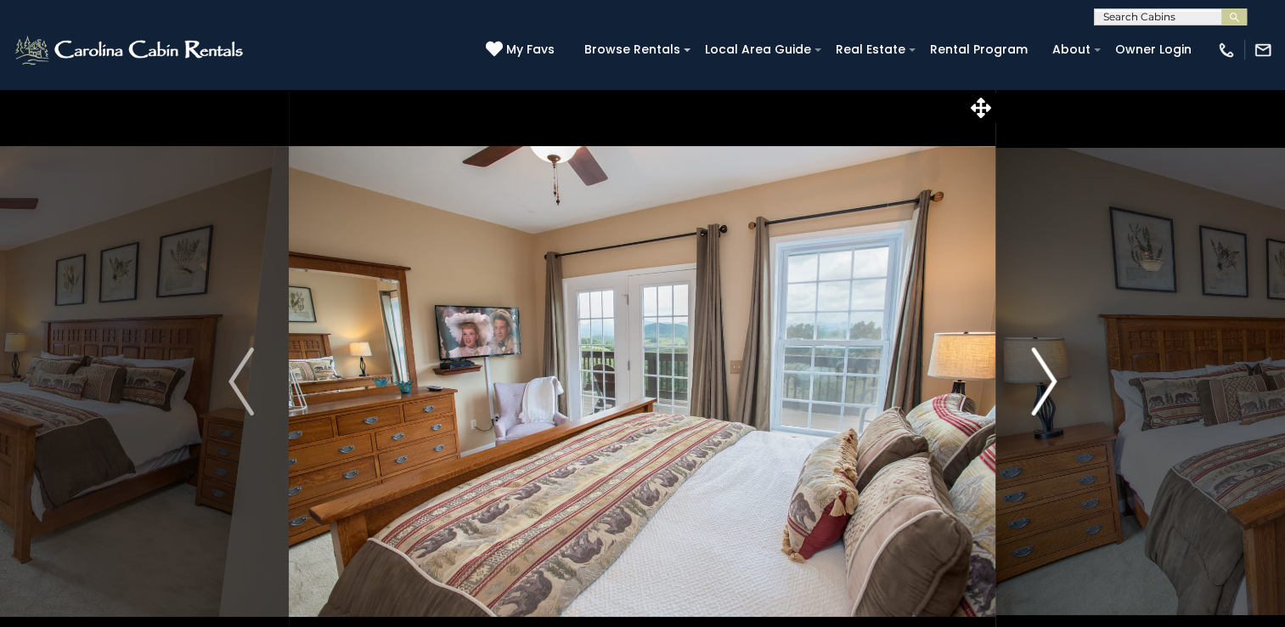
click at [1049, 372] on img "Next" at bounding box center [1043, 381] width 25 height 68
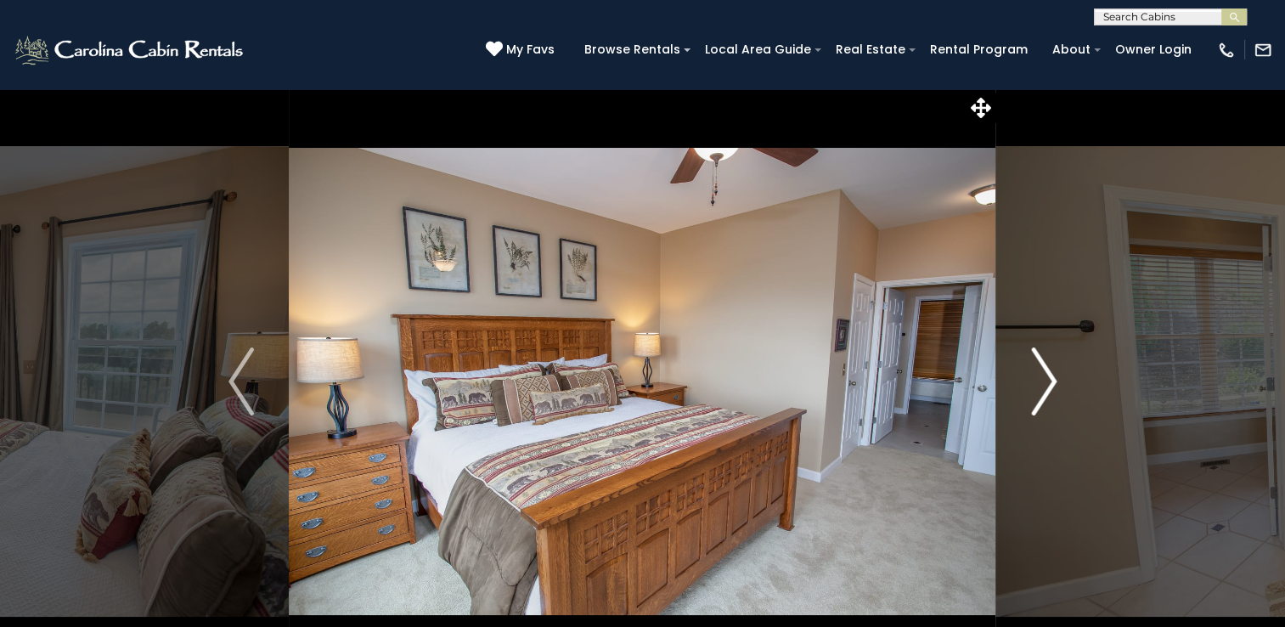
click at [1049, 372] on img "Next" at bounding box center [1043, 381] width 25 height 68
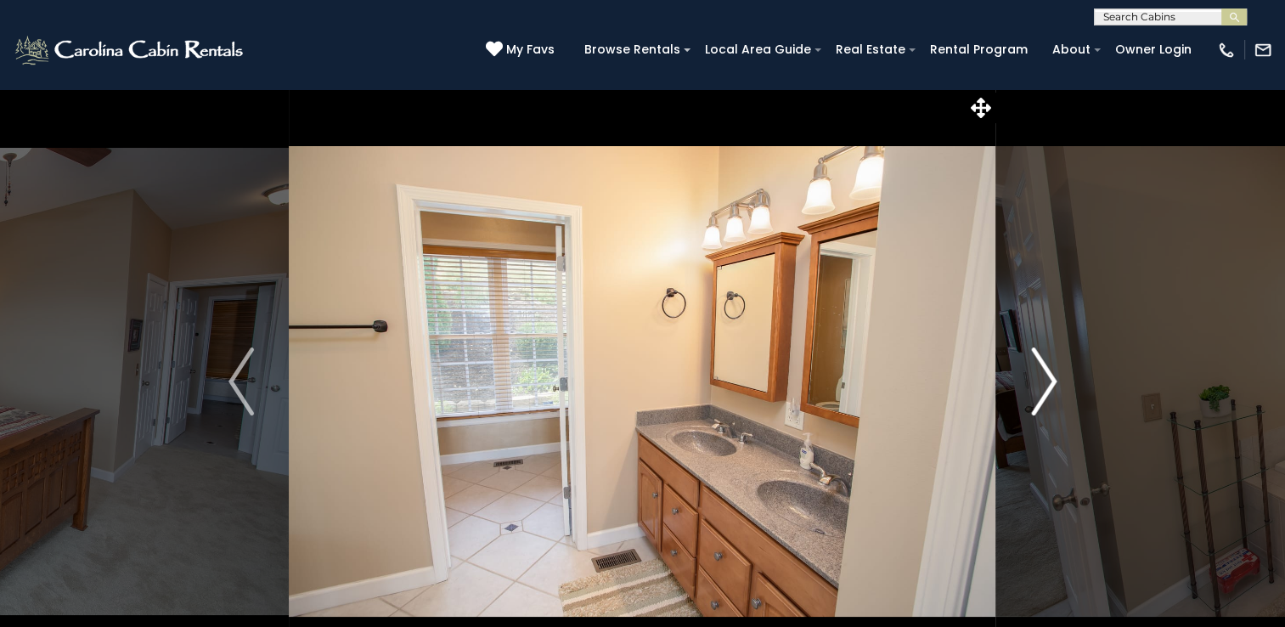
click at [1049, 372] on img "Next" at bounding box center [1043, 381] width 25 height 68
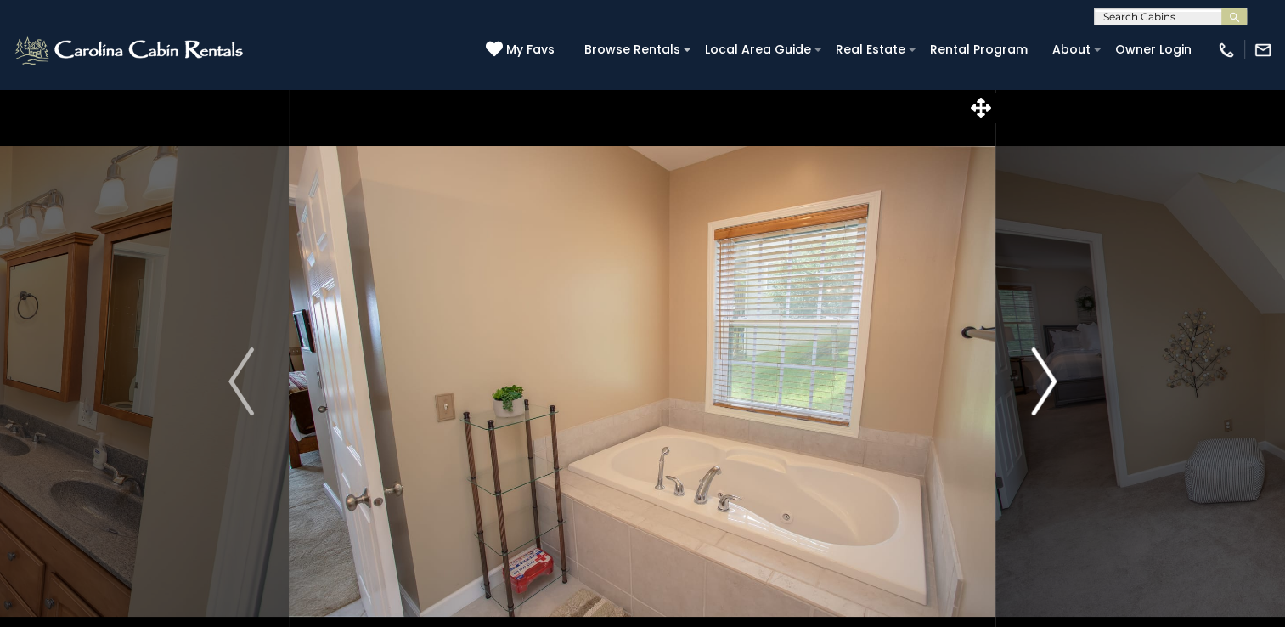
click at [1049, 372] on img "Next" at bounding box center [1043, 381] width 25 height 68
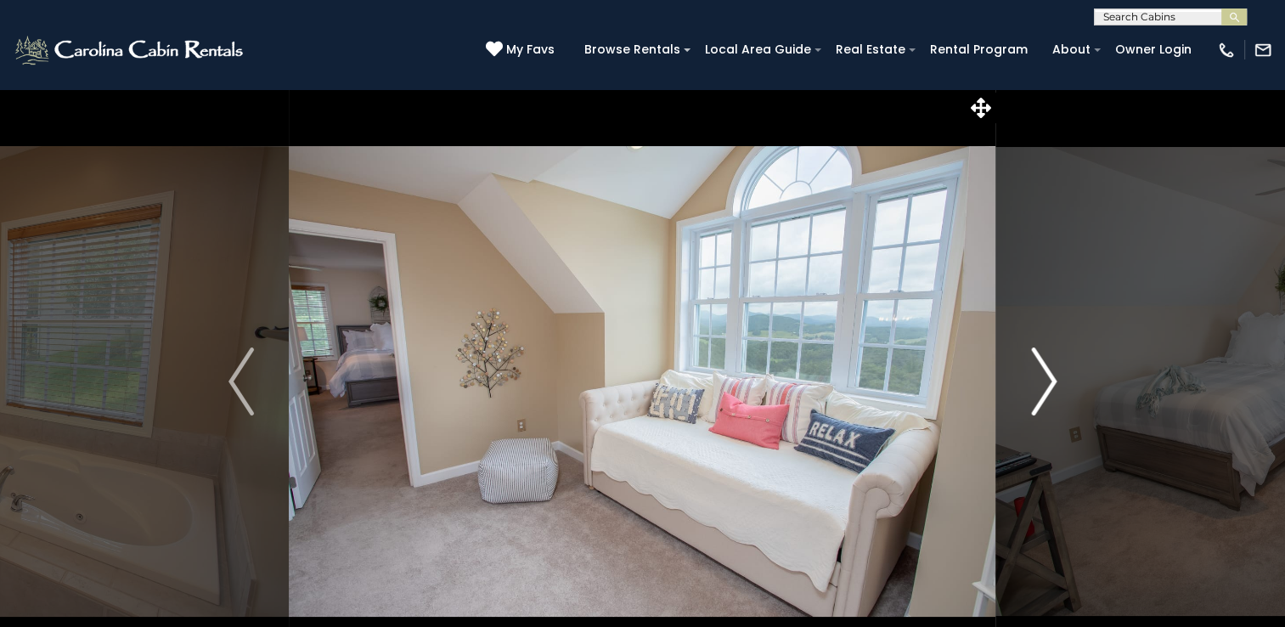
click at [1049, 372] on img "Next" at bounding box center [1043, 381] width 25 height 68
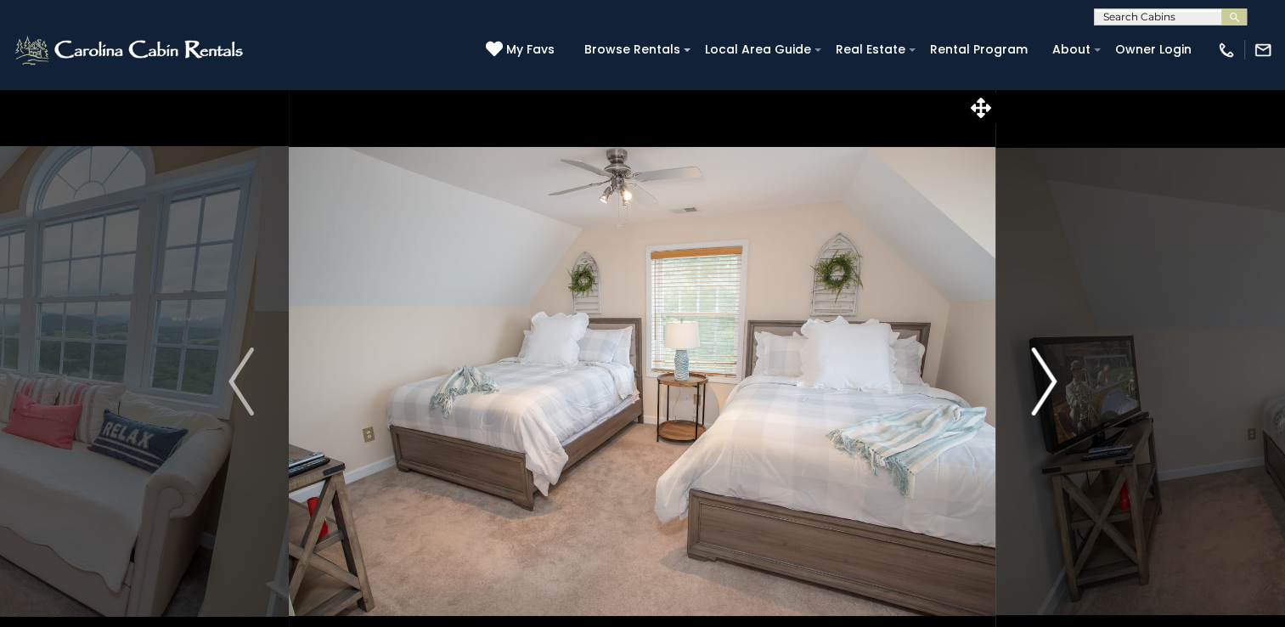
click at [1049, 372] on img "Next" at bounding box center [1043, 381] width 25 height 68
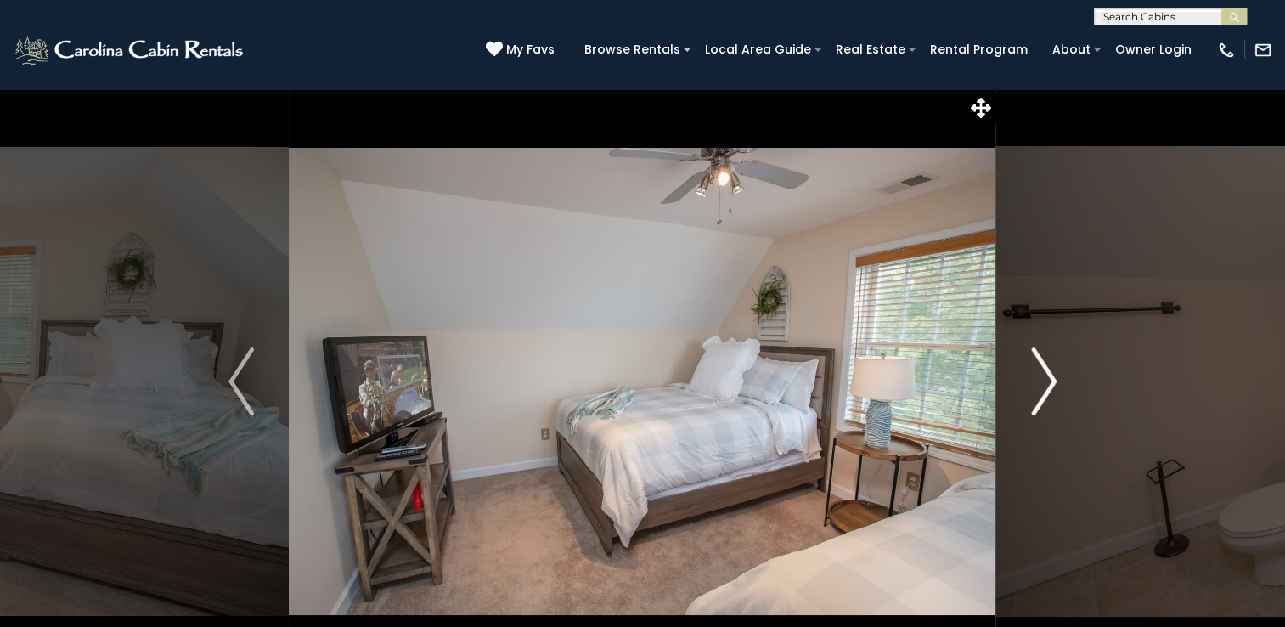
click at [1049, 372] on img "Next" at bounding box center [1043, 381] width 25 height 68
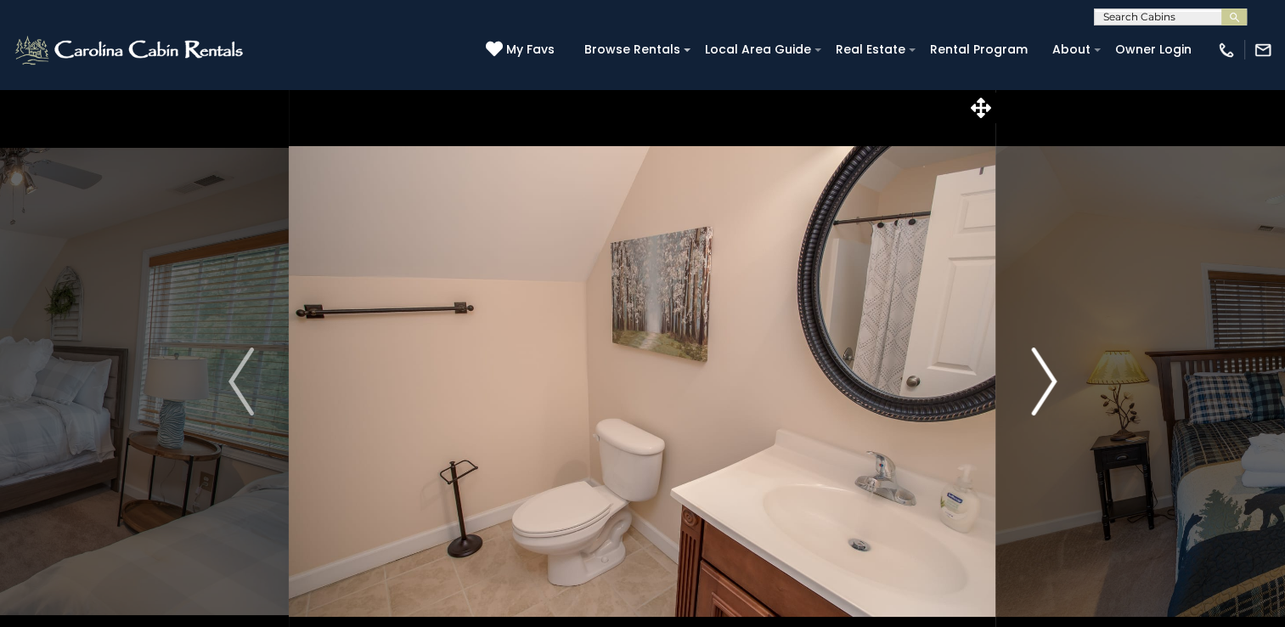
click at [1049, 372] on img "Next" at bounding box center [1043, 381] width 25 height 68
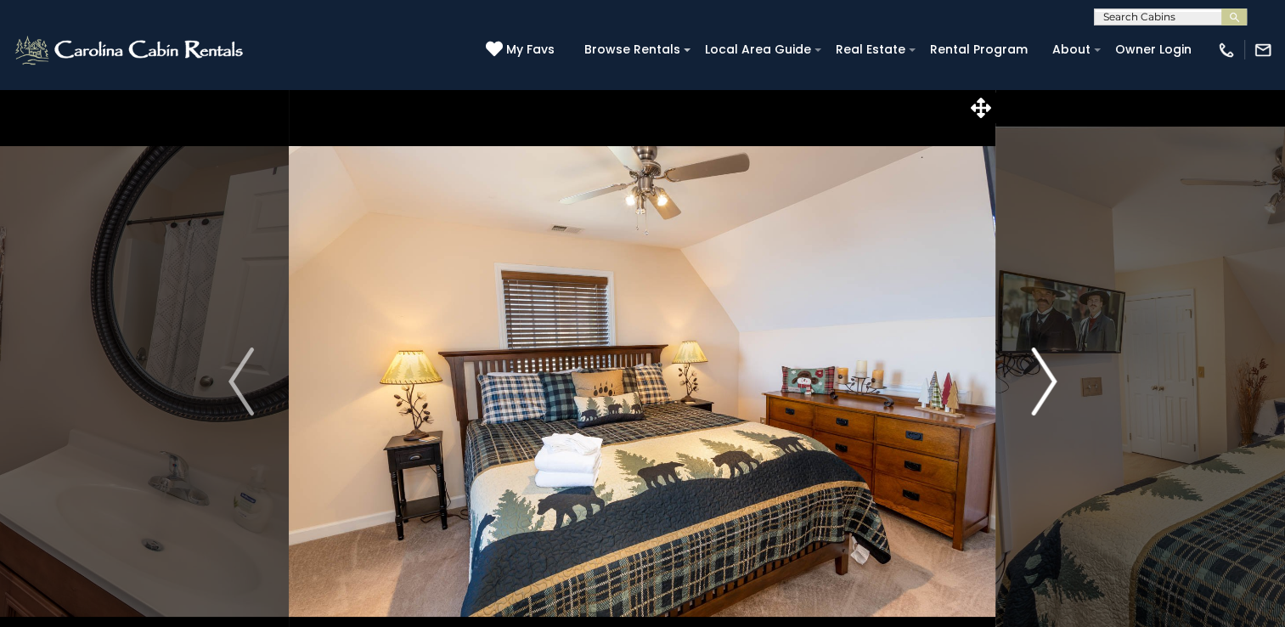
click at [1049, 372] on img "Next" at bounding box center [1043, 381] width 25 height 68
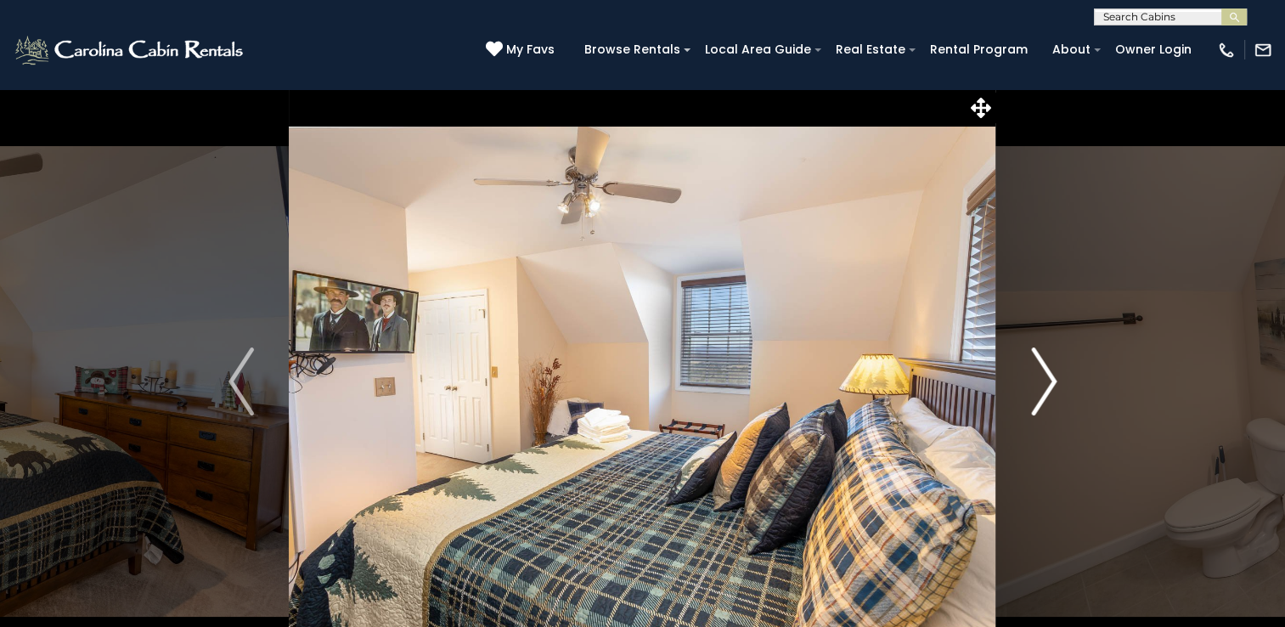
click at [1049, 372] on img "Next" at bounding box center [1043, 381] width 25 height 68
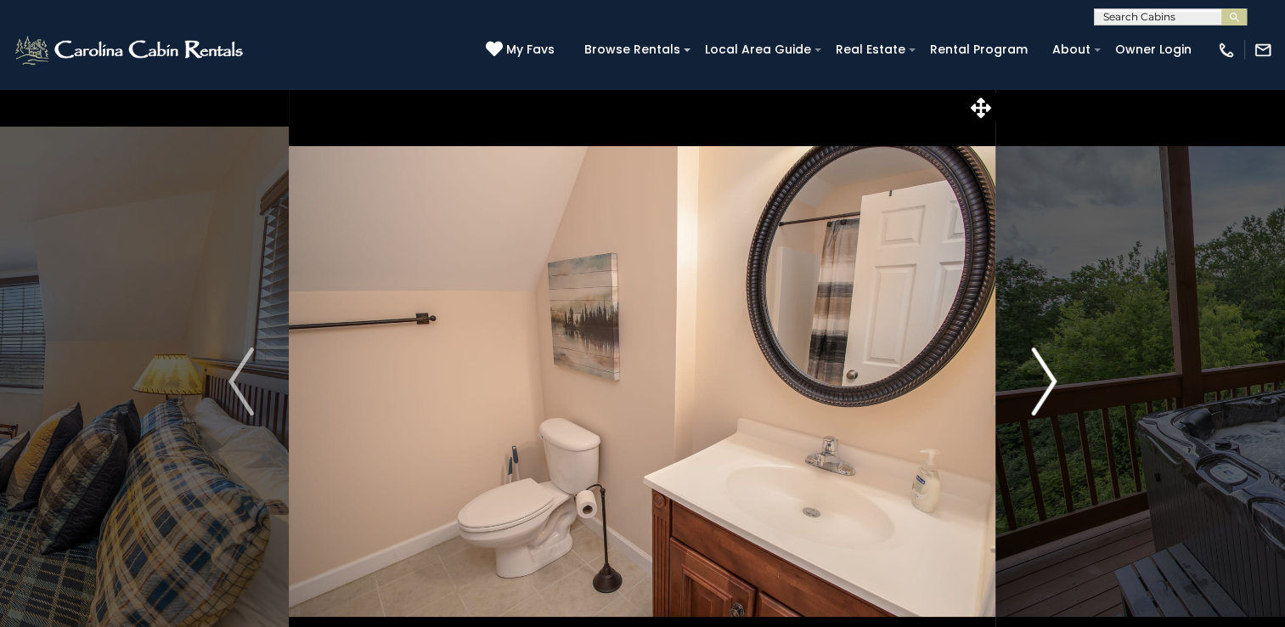
click at [1049, 372] on img "Next" at bounding box center [1043, 381] width 25 height 68
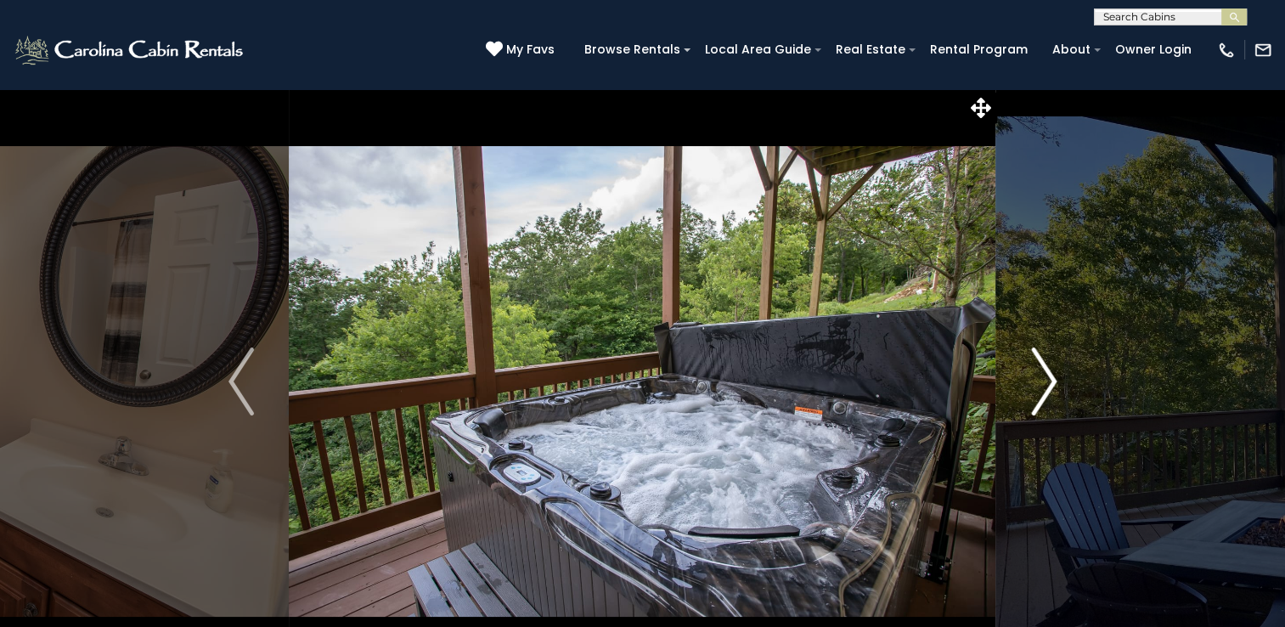
click at [1049, 372] on img "Next" at bounding box center [1043, 381] width 25 height 68
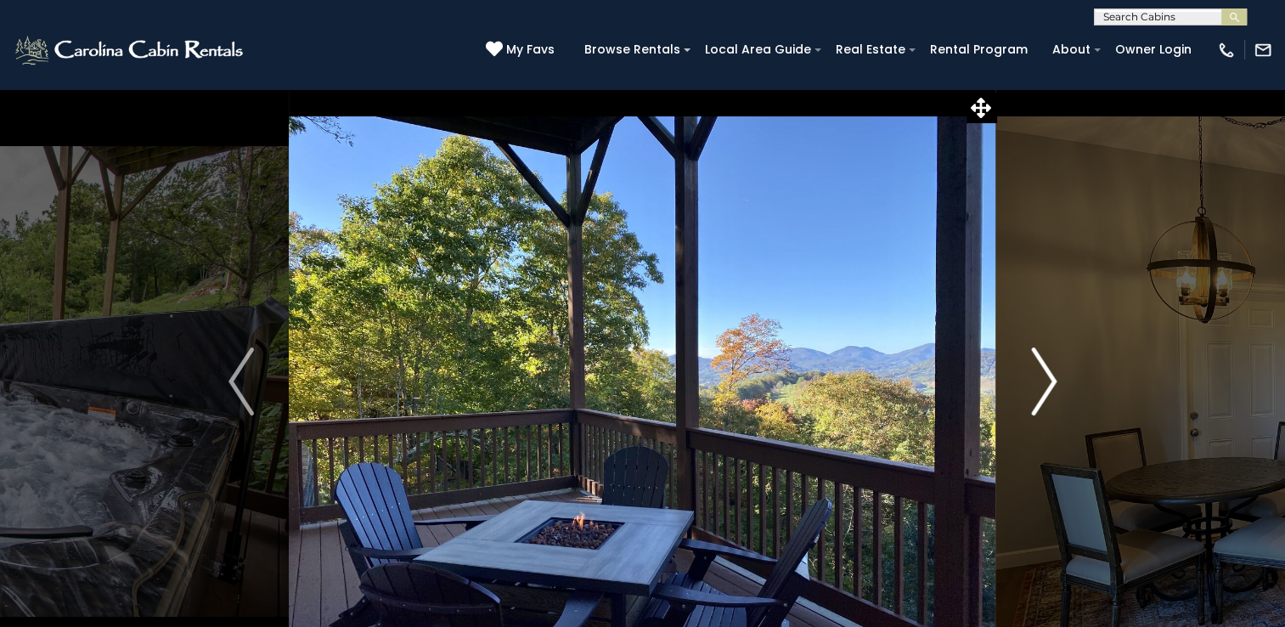
click at [1049, 372] on img "Next" at bounding box center [1043, 381] width 25 height 68
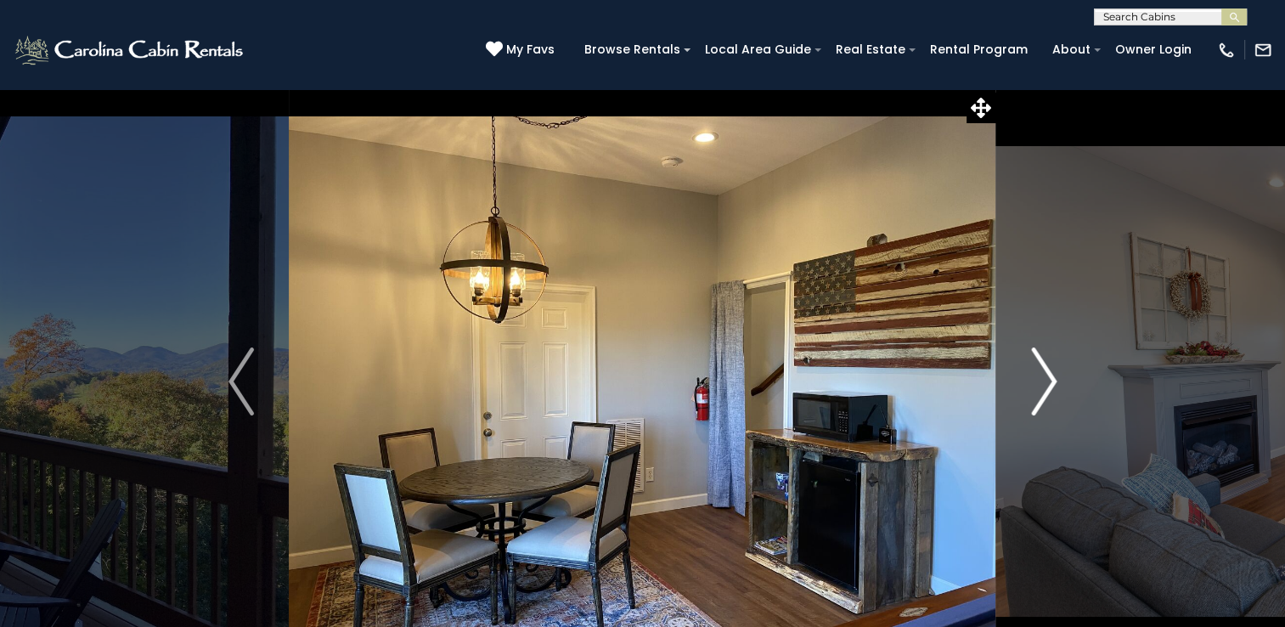
click at [1049, 372] on img "Next" at bounding box center [1043, 381] width 25 height 68
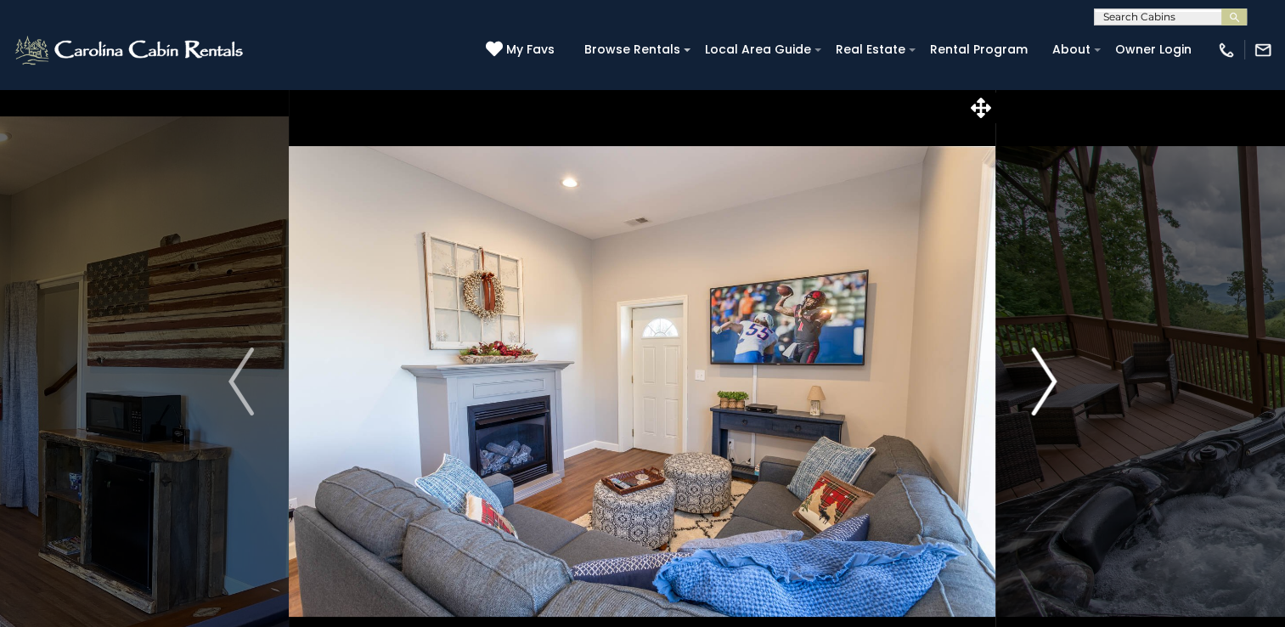
click at [1049, 372] on img "Next" at bounding box center [1043, 381] width 25 height 68
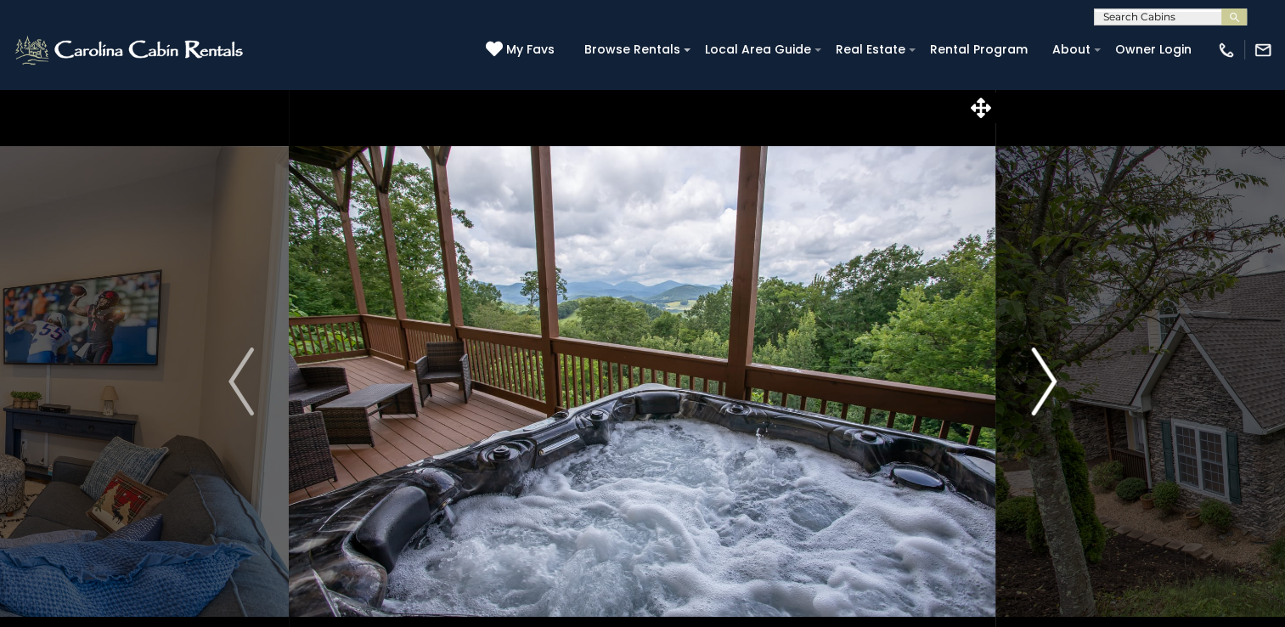
click at [1049, 372] on img "Next" at bounding box center [1043, 381] width 25 height 68
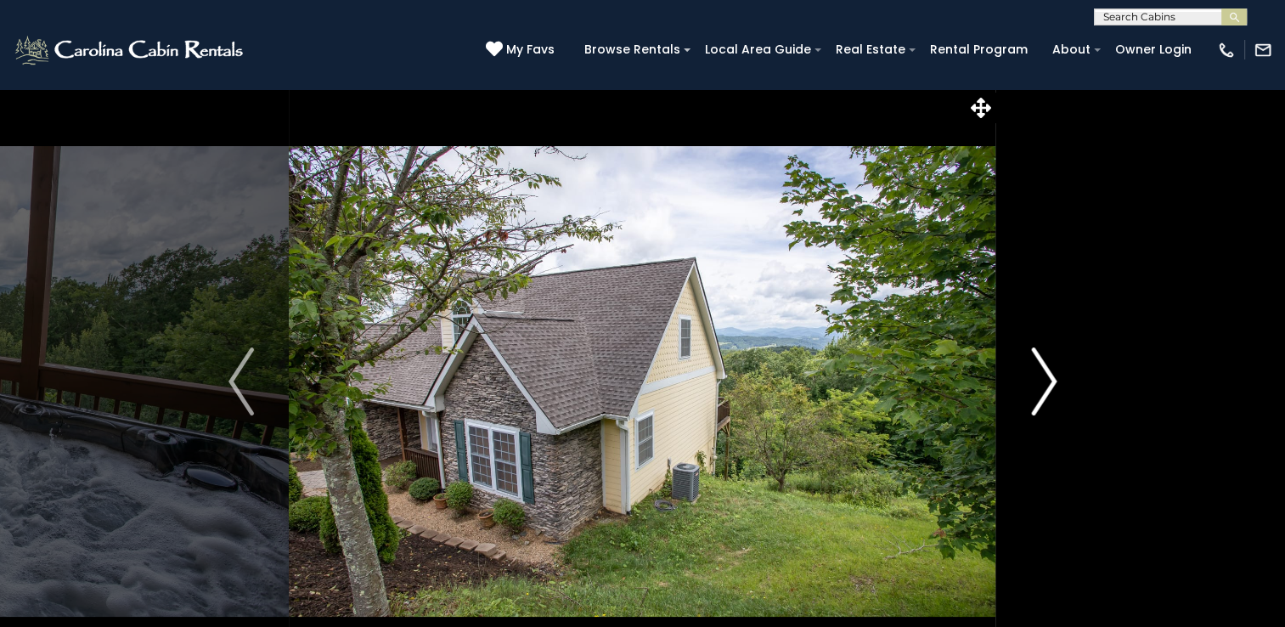
click at [1049, 372] on img "Next" at bounding box center [1043, 381] width 25 height 68
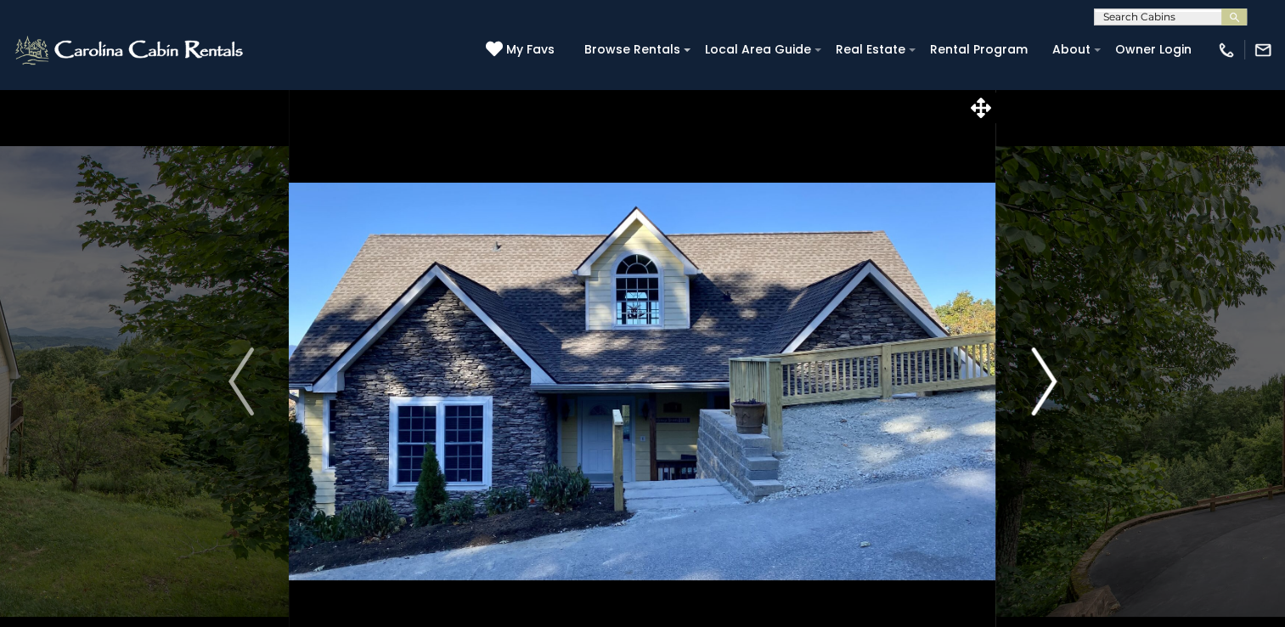
click at [1049, 372] on img "Next" at bounding box center [1043, 381] width 25 height 68
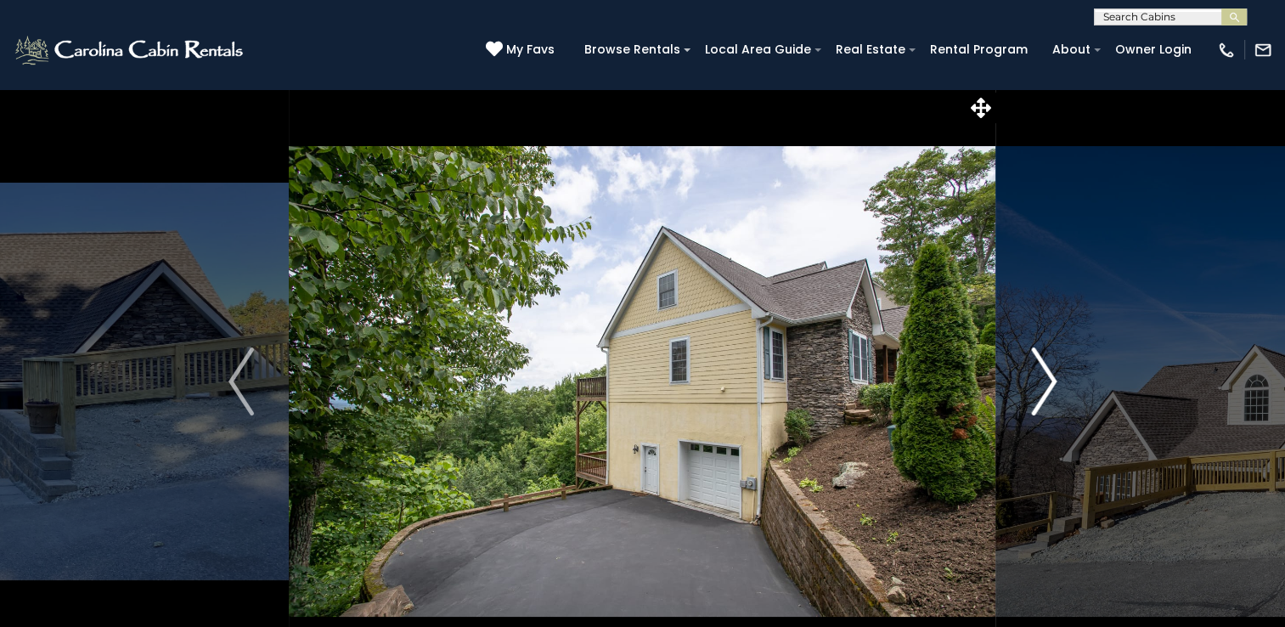
click at [1049, 372] on img "Next" at bounding box center [1043, 381] width 25 height 68
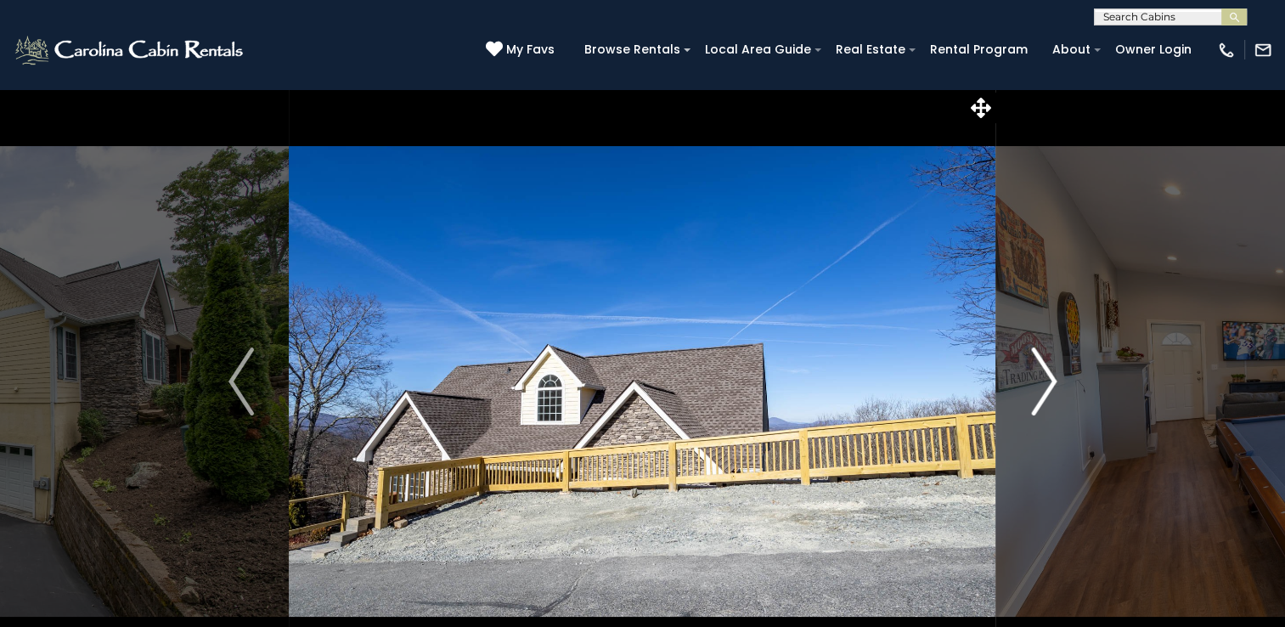
click at [1049, 372] on img "Next" at bounding box center [1043, 381] width 25 height 68
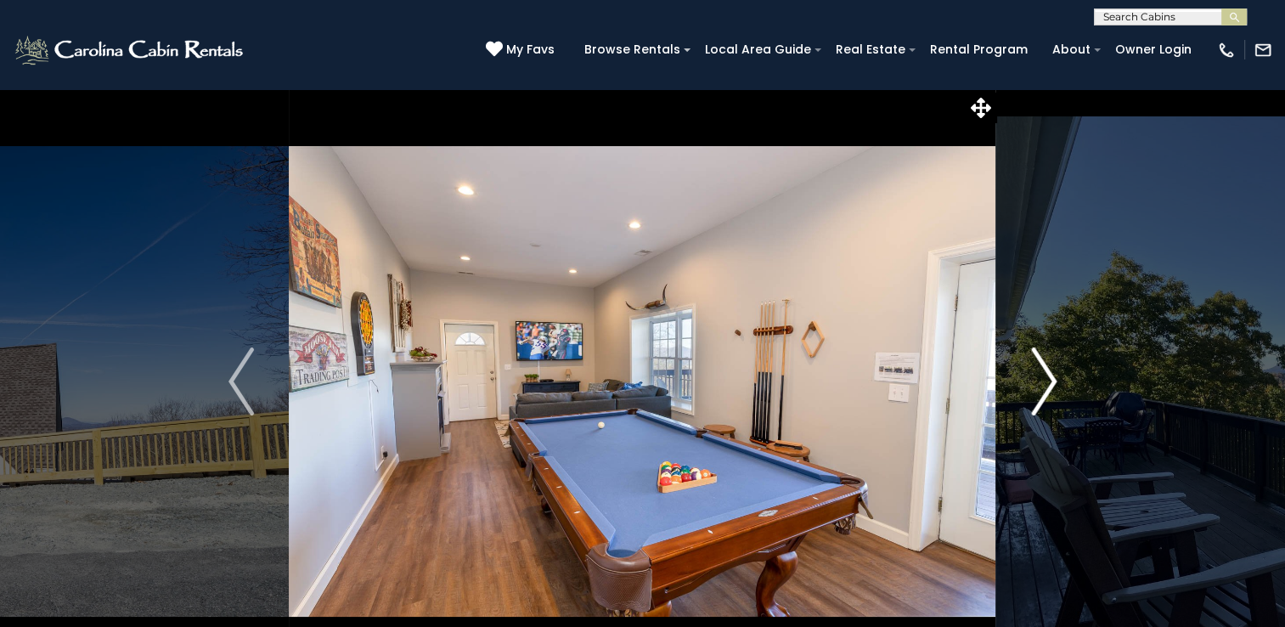
click at [1049, 372] on img "Next" at bounding box center [1043, 381] width 25 height 68
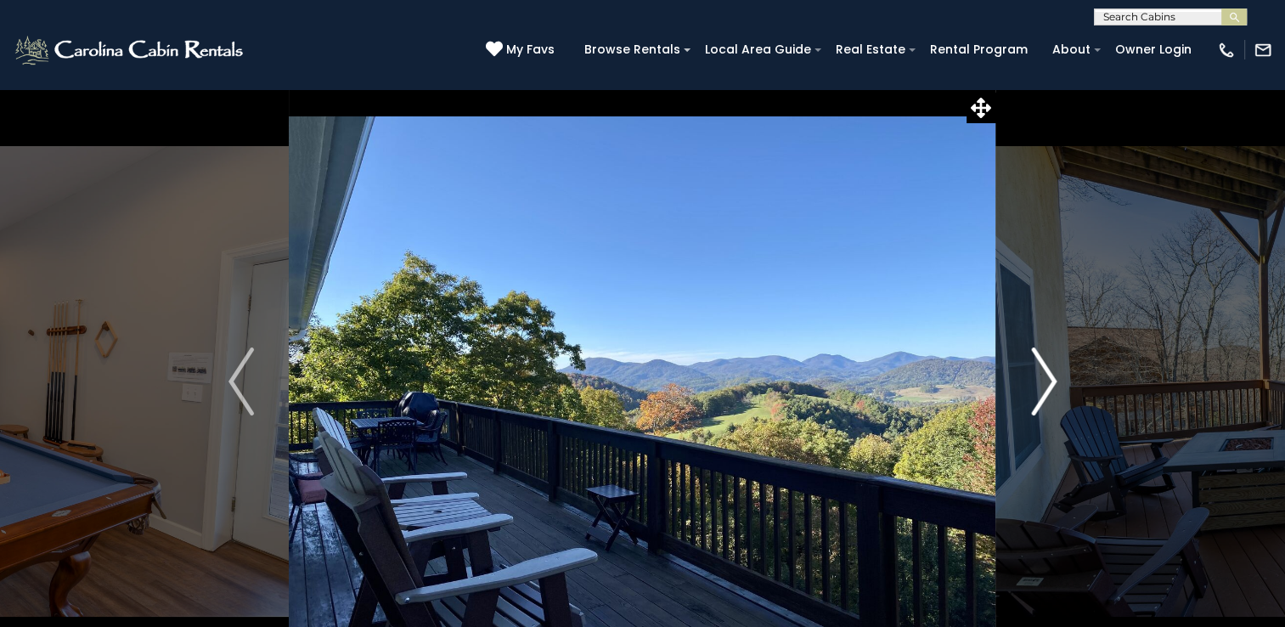
click at [1049, 372] on img "Next" at bounding box center [1043, 381] width 25 height 68
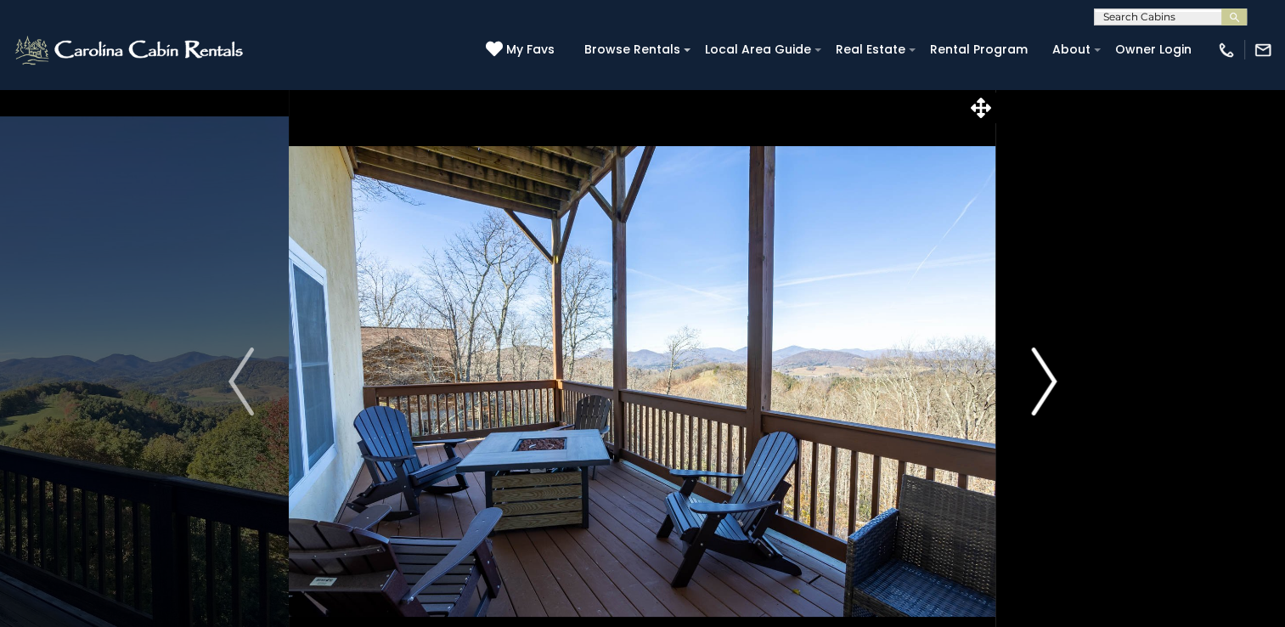
click at [1049, 372] on img "Next" at bounding box center [1043, 381] width 25 height 68
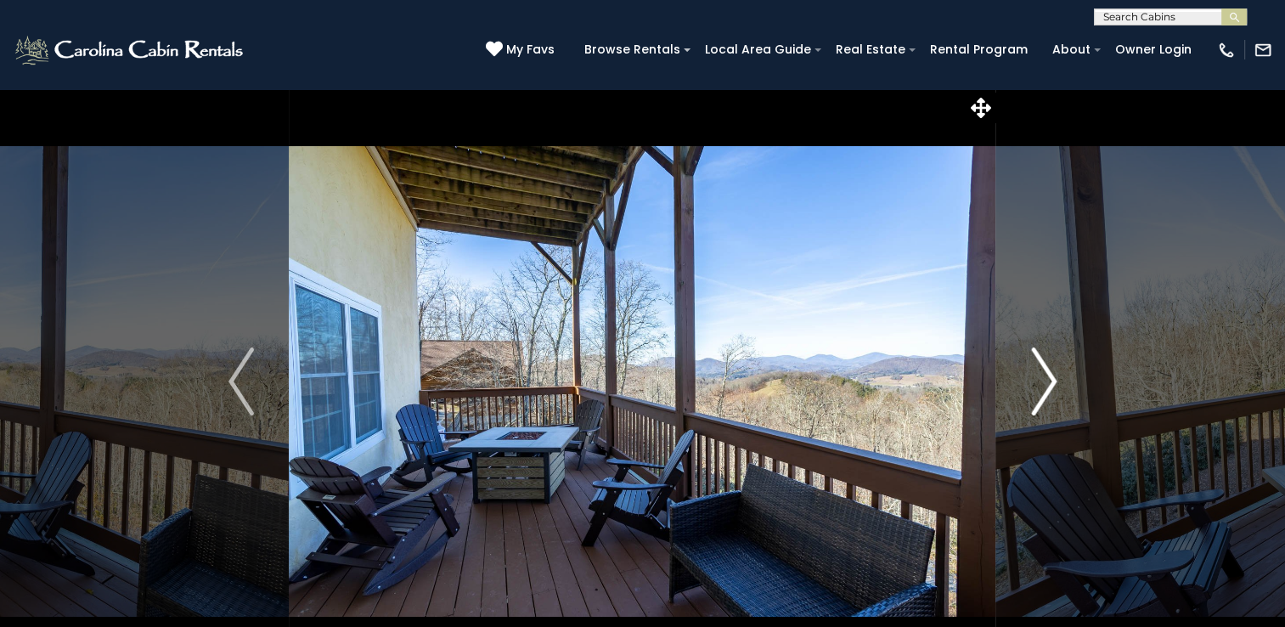
click at [1049, 372] on img "Next" at bounding box center [1043, 381] width 25 height 68
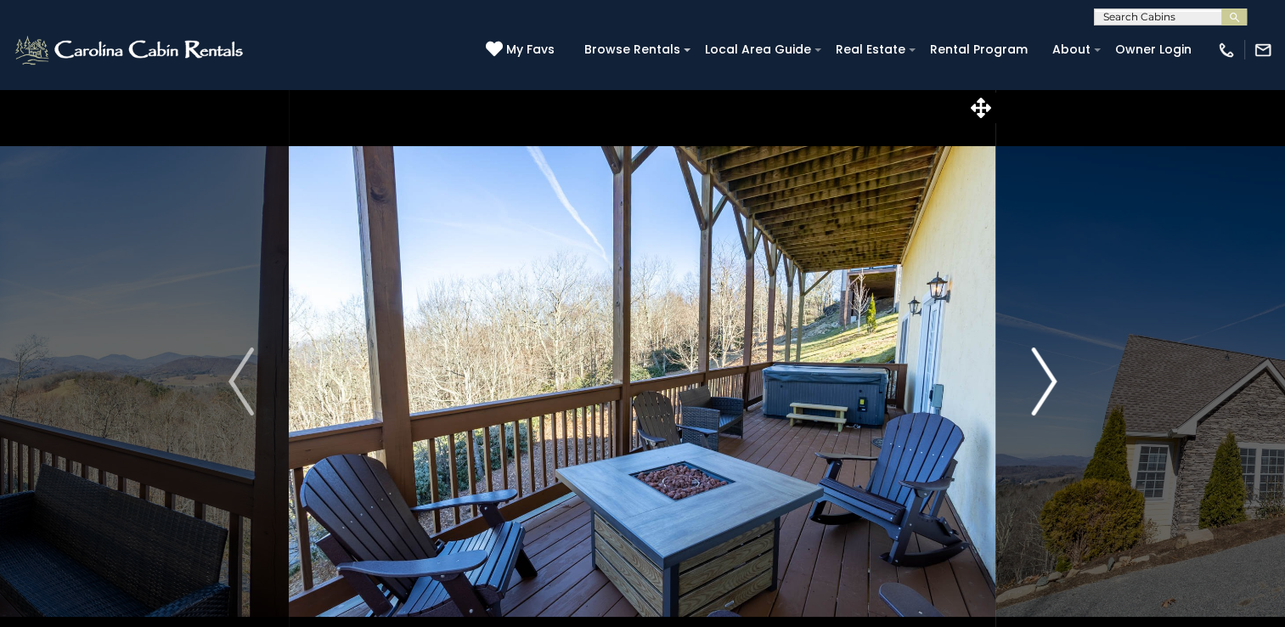
click at [1049, 372] on img "Next" at bounding box center [1043, 381] width 25 height 68
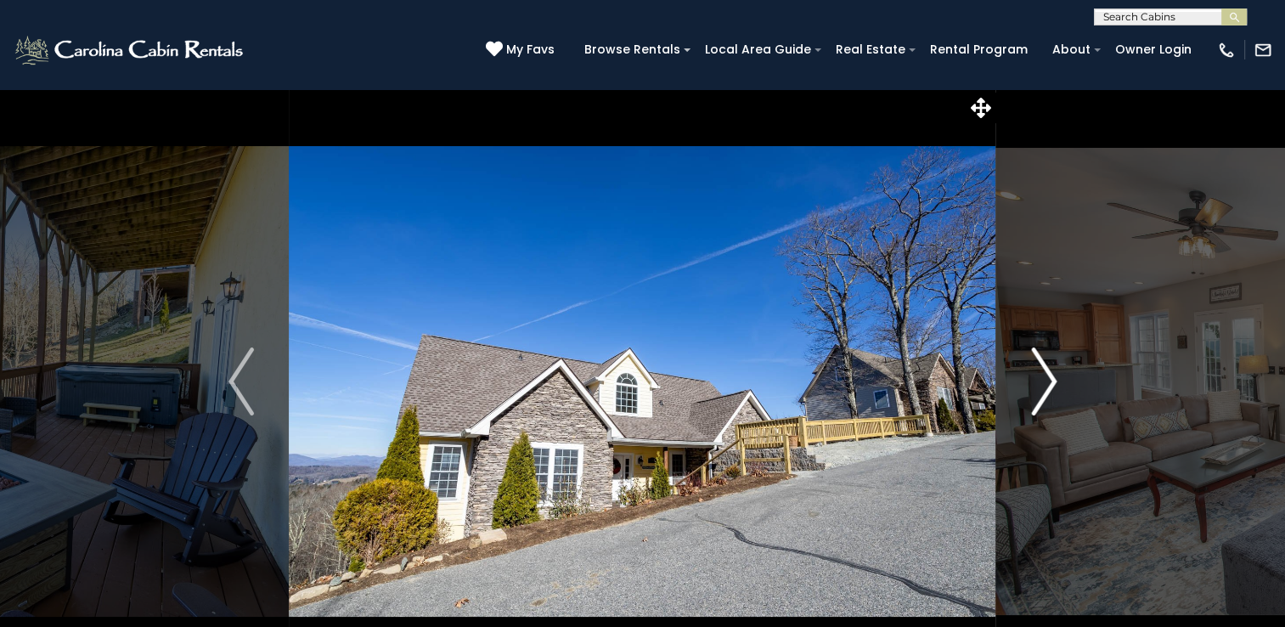
click at [1049, 372] on img "Next" at bounding box center [1043, 381] width 25 height 68
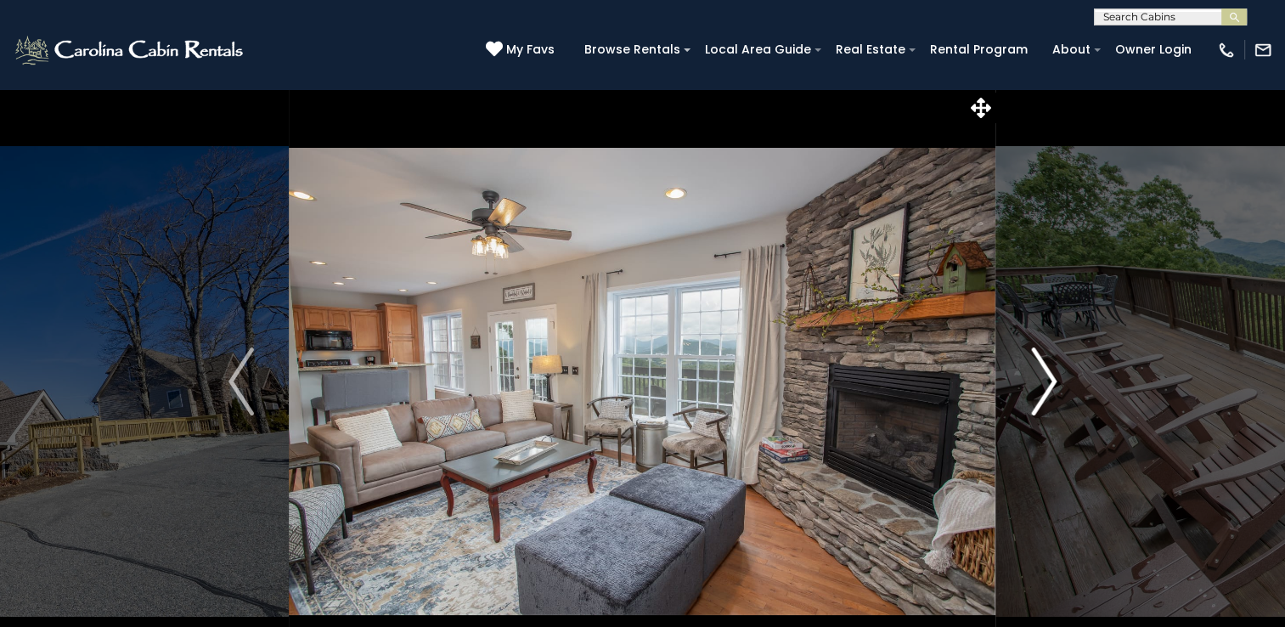
click at [1049, 372] on img "Next" at bounding box center [1043, 381] width 25 height 68
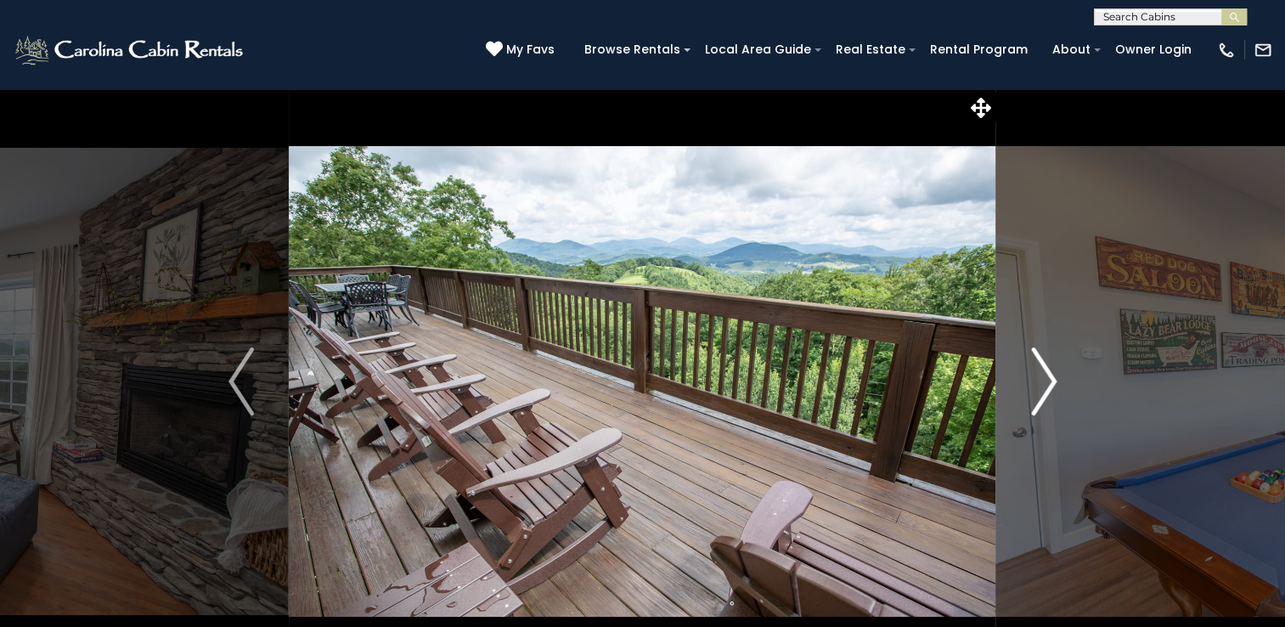
click at [1049, 372] on img "Next" at bounding box center [1043, 381] width 25 height 68
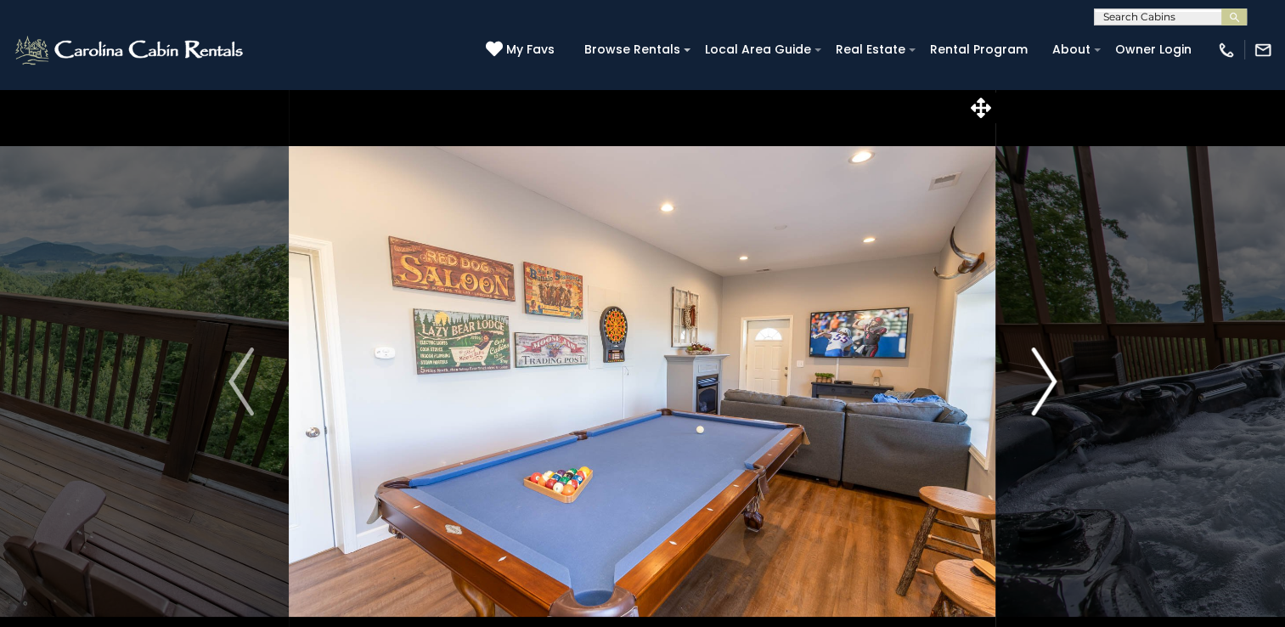
click at [1049, 372] on img "Next" at bounding box center [1043, 381] width 25 height 68
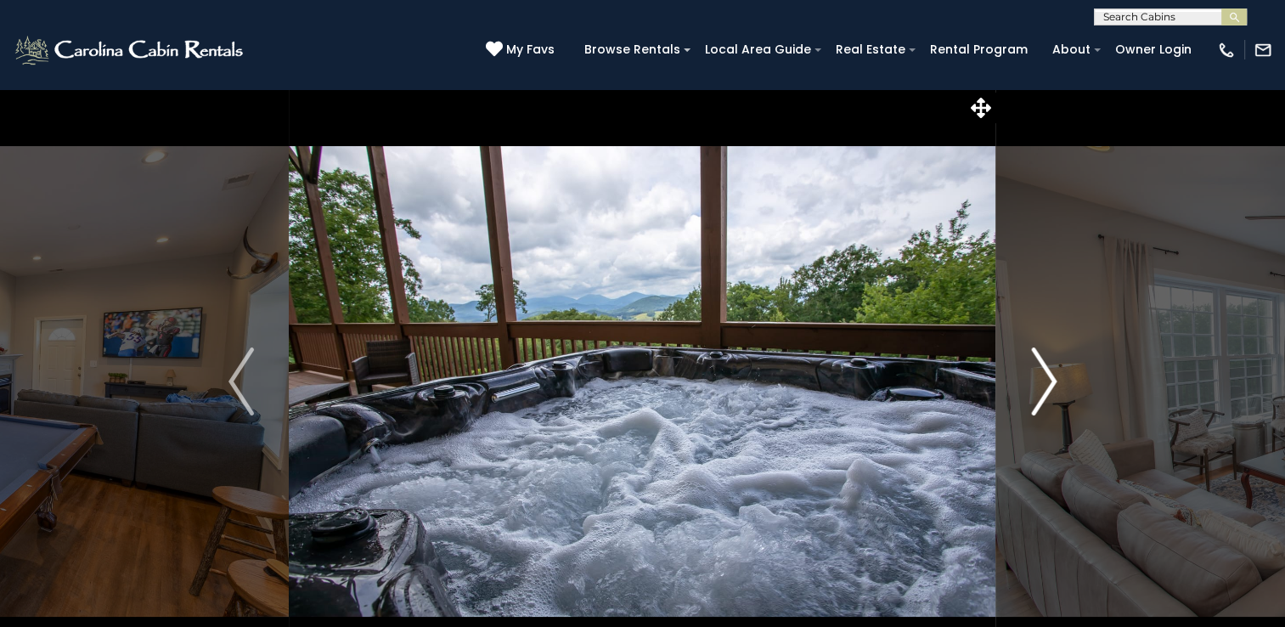
click at [1049, 372] on img "Next" at bounding box center [1043, 381] width 25 height 68
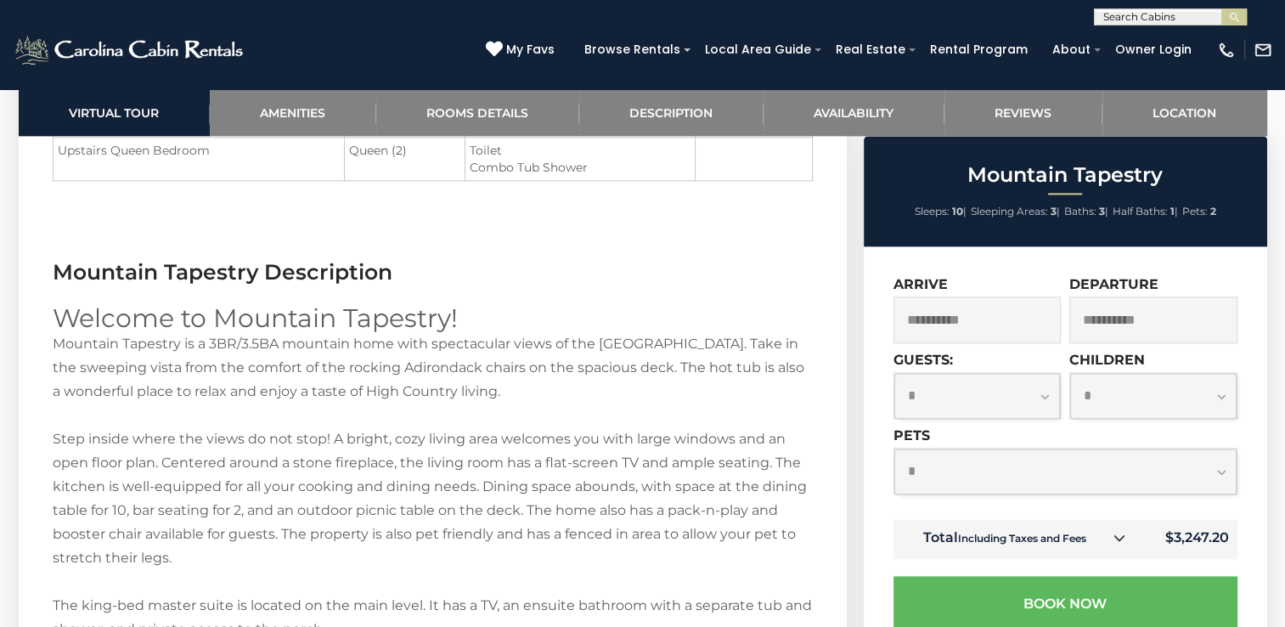
scroll to position [2292, 0]
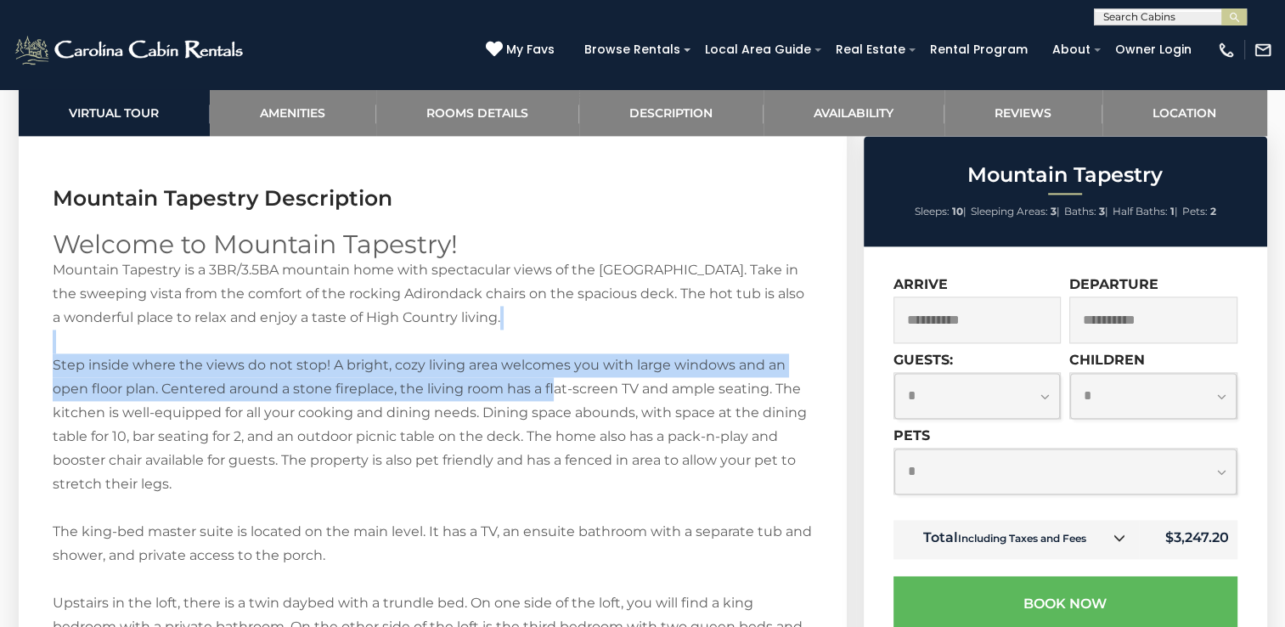
drag, startPoint x: 554, startPoint y: 397, endPoint x: 545, endPoint y: 345, distance: 53.3
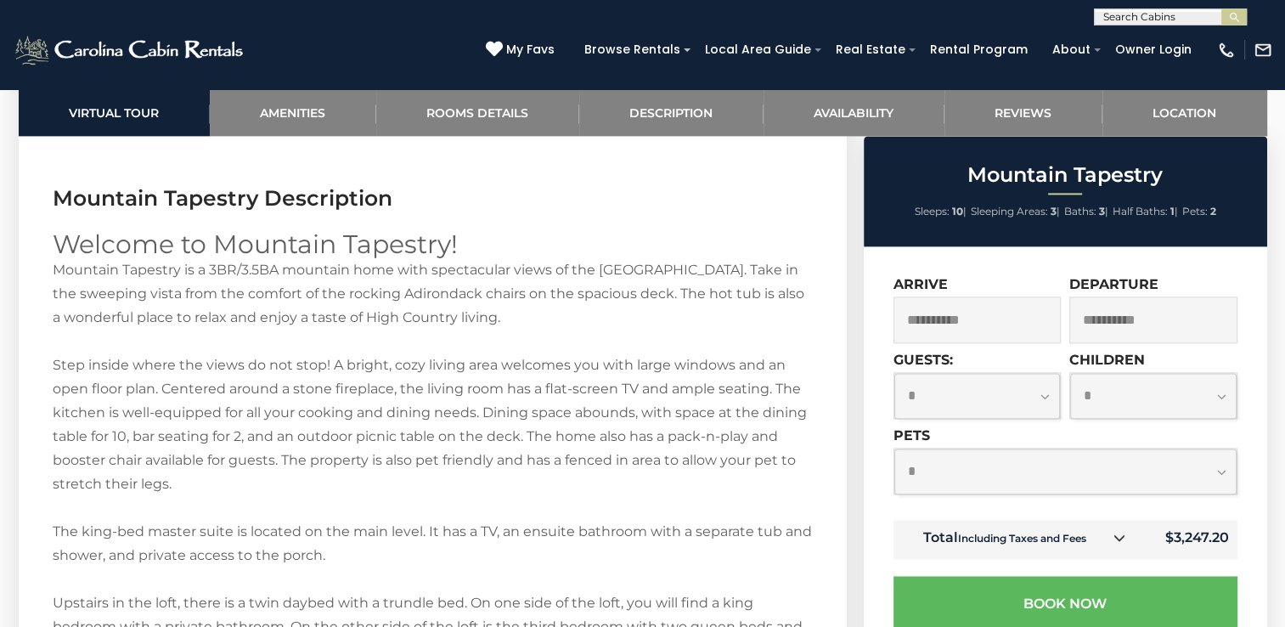
drag, startPoint x: 545, startPoint y: 345, endPoint x: 596, endPoint y: 326, distance: 54.3
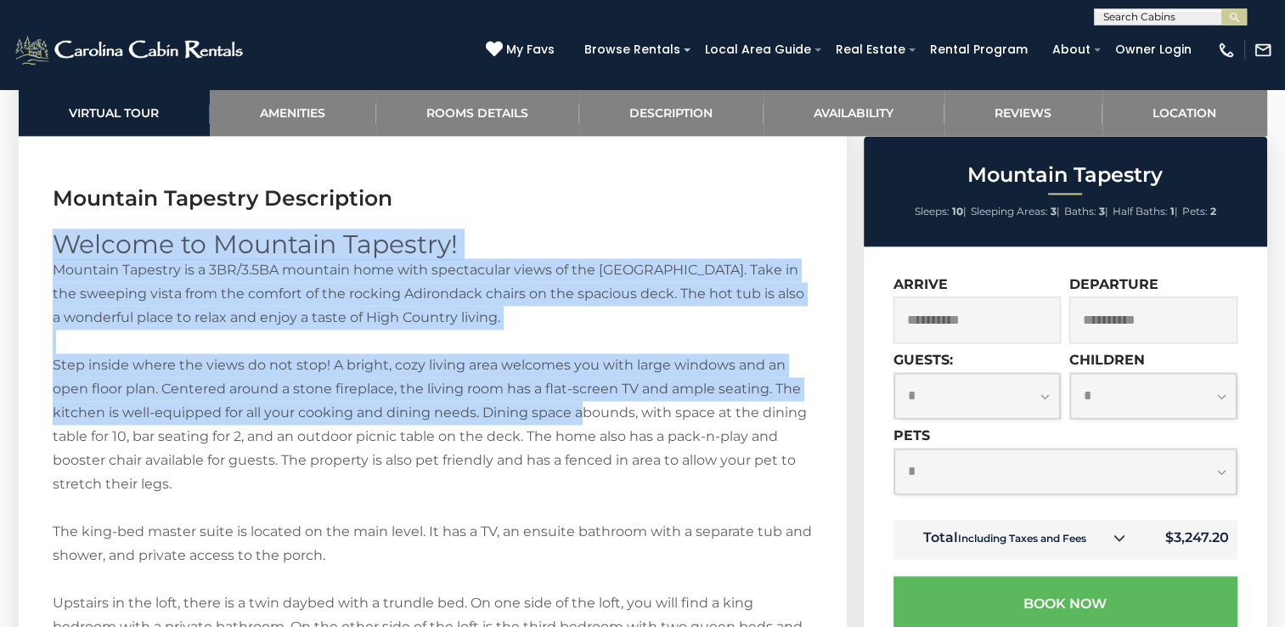
drag, startPoint x: 536, startPoint y: 205, endPoint x: 578, endPoint y: 406, distance: 204.8
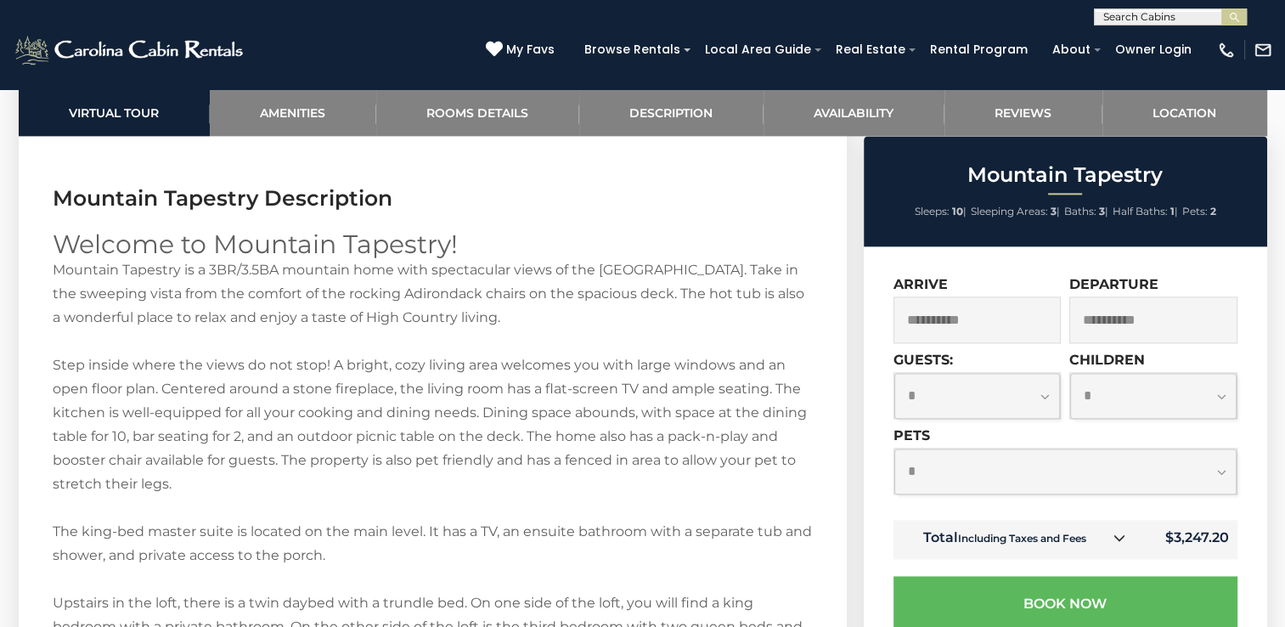
drag, startPoint x: 578, startPoint y: 406, endPoint x: 636, endPoint y: 503, distance: 113.4
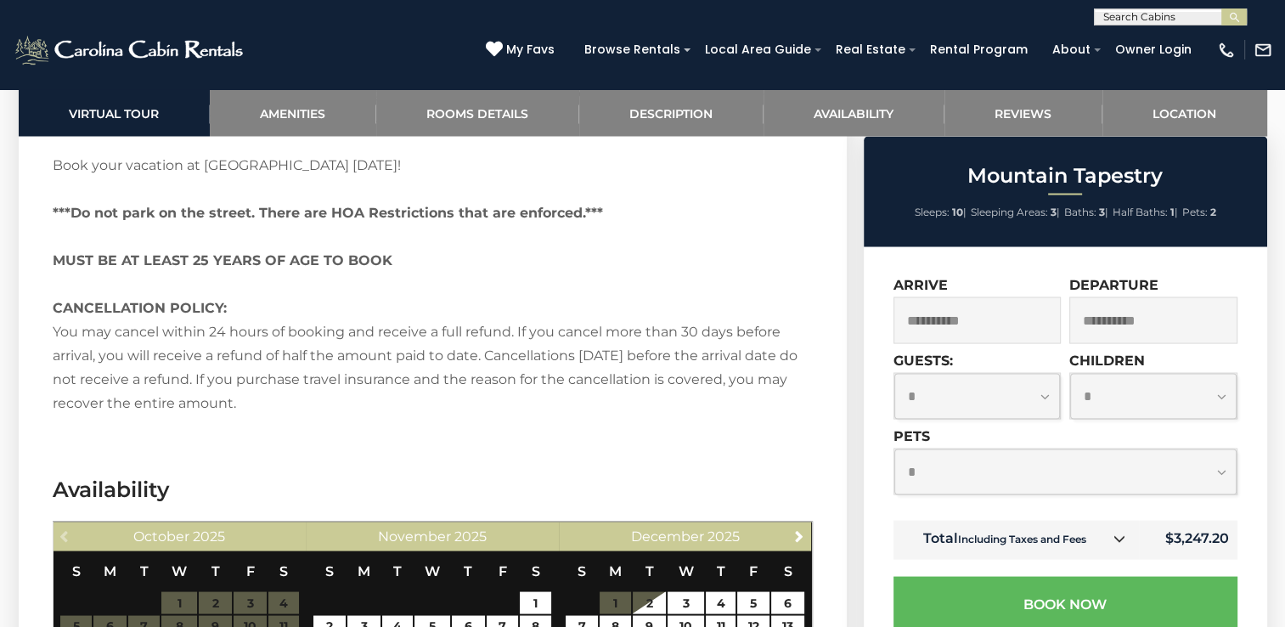
scroll to position [3141, 0]
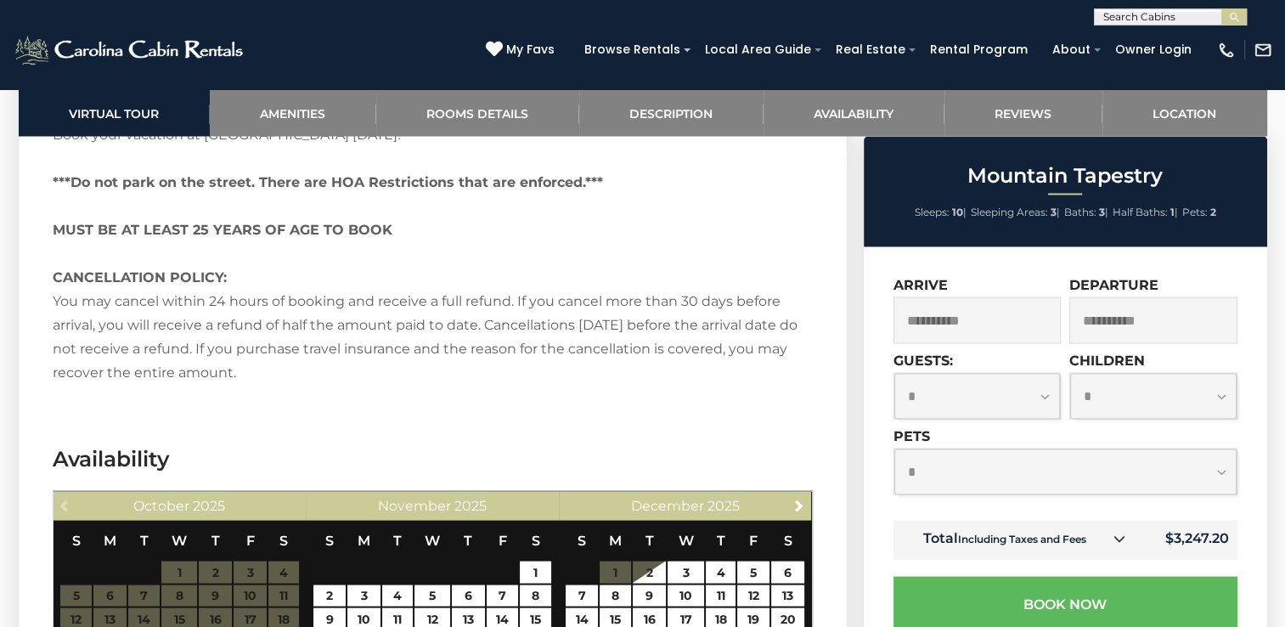
drag, startPoint x: 625, startPoint y: 380, endPoint x: 477, endPoint y: 396, distance: 148.7
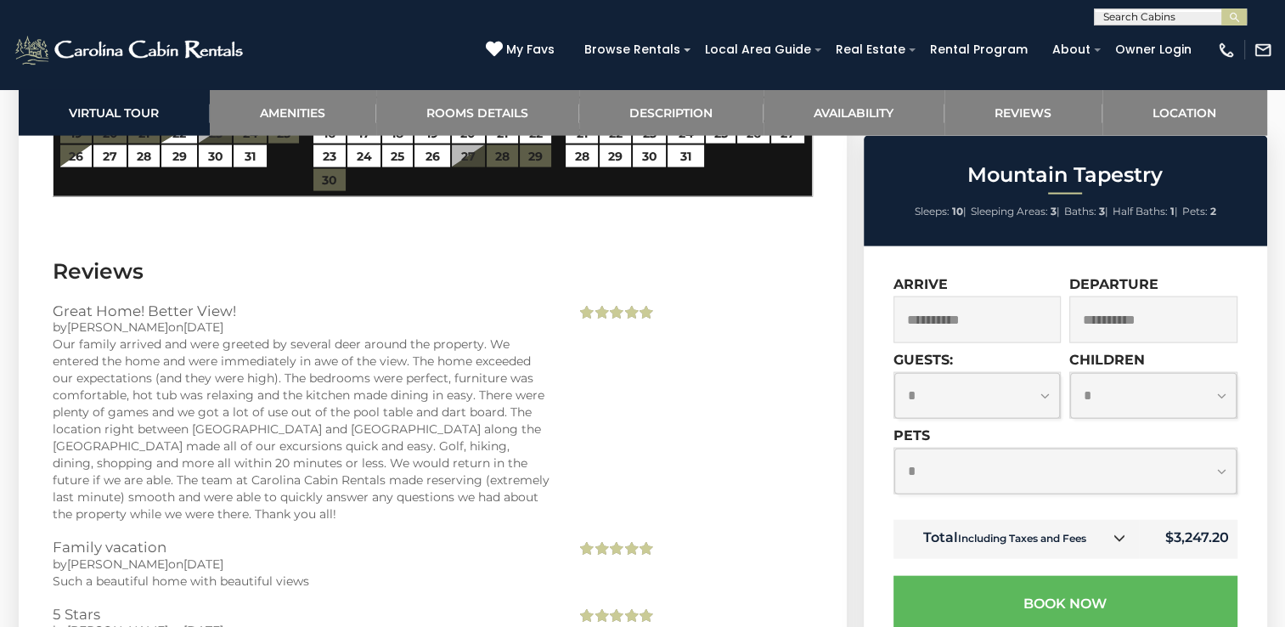
scroll to position [3651, 0]
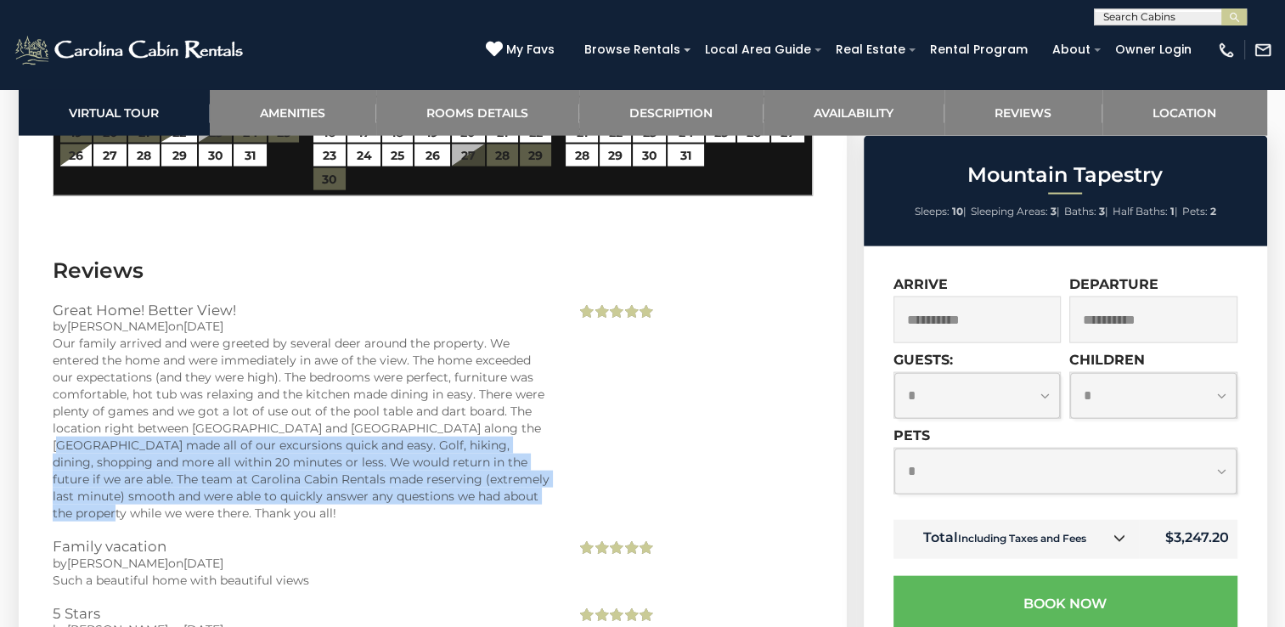
drag, startPoint x: 633, startPoint y: 431, endPoint x: 653, endPoint y: 487, distance: 59.6
click at [653, 487] on div "Great Home! Better View! by Anthony on 07/13/2025 Our family arrived and were g…" at bounding box center [432, 420] width 785 height 236
drag, startPoint x: 653, startPoint y: 487, endPoint x: 665, endPoint y: 446, distance: 43.3
click at [665, 446] on div "Great Home! Better View! by Anthony on 07/13/2025 Our family arrived and were g…" at bounding box center [432, 420] width 785 height 236
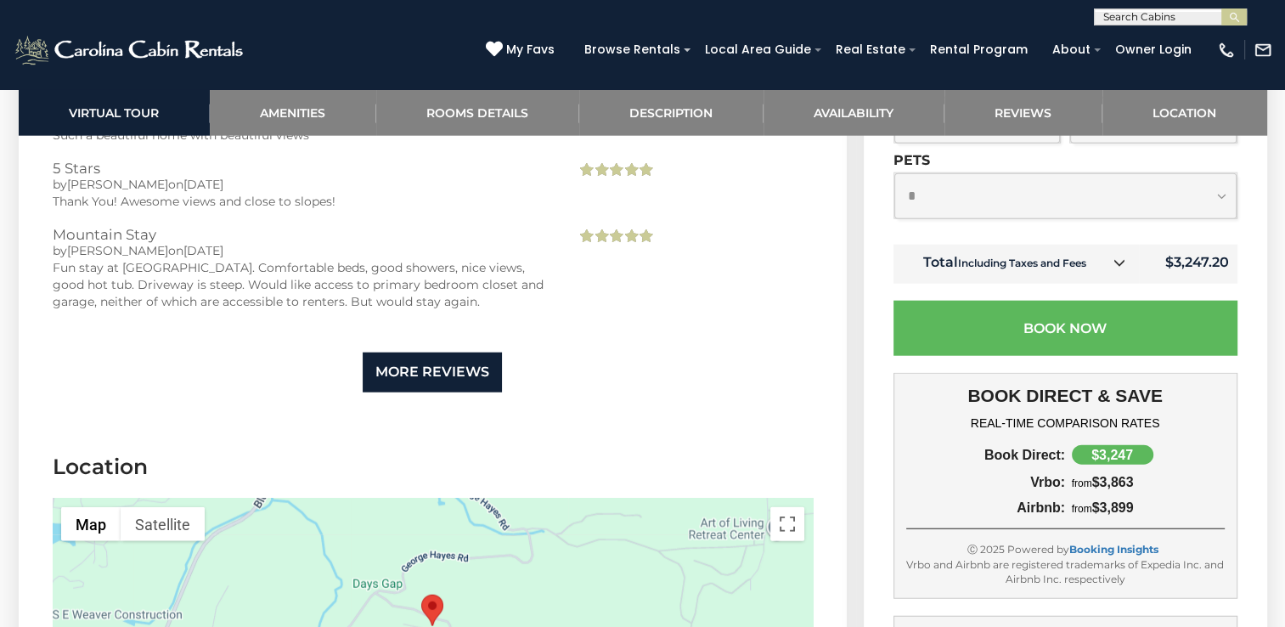
scroll to position [4075, 0]
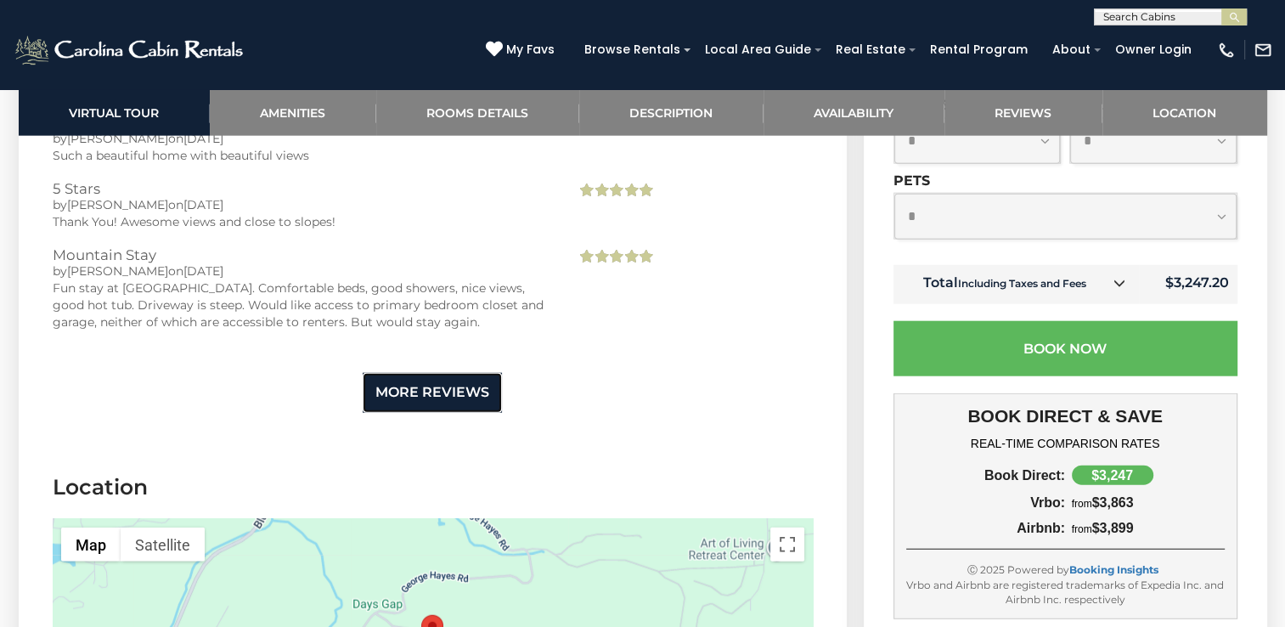
click at [448, 394] on link "More Reviews" at bounding box center [432, 393] width 139 height 40
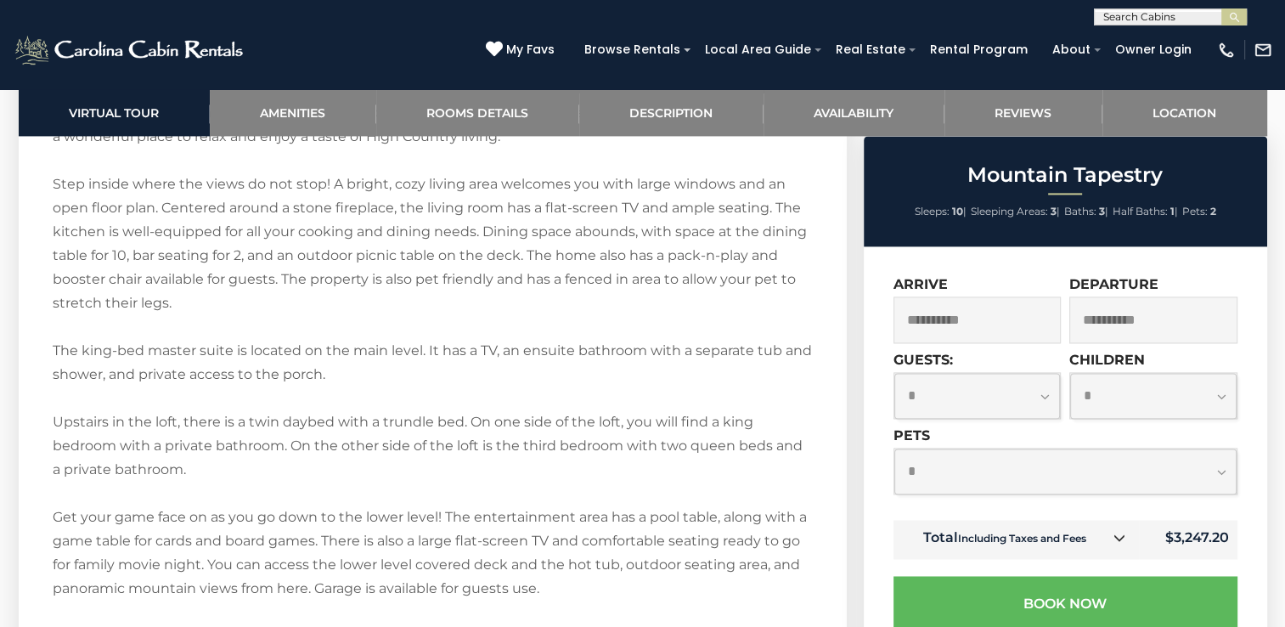
scroll to position [2462, 0]
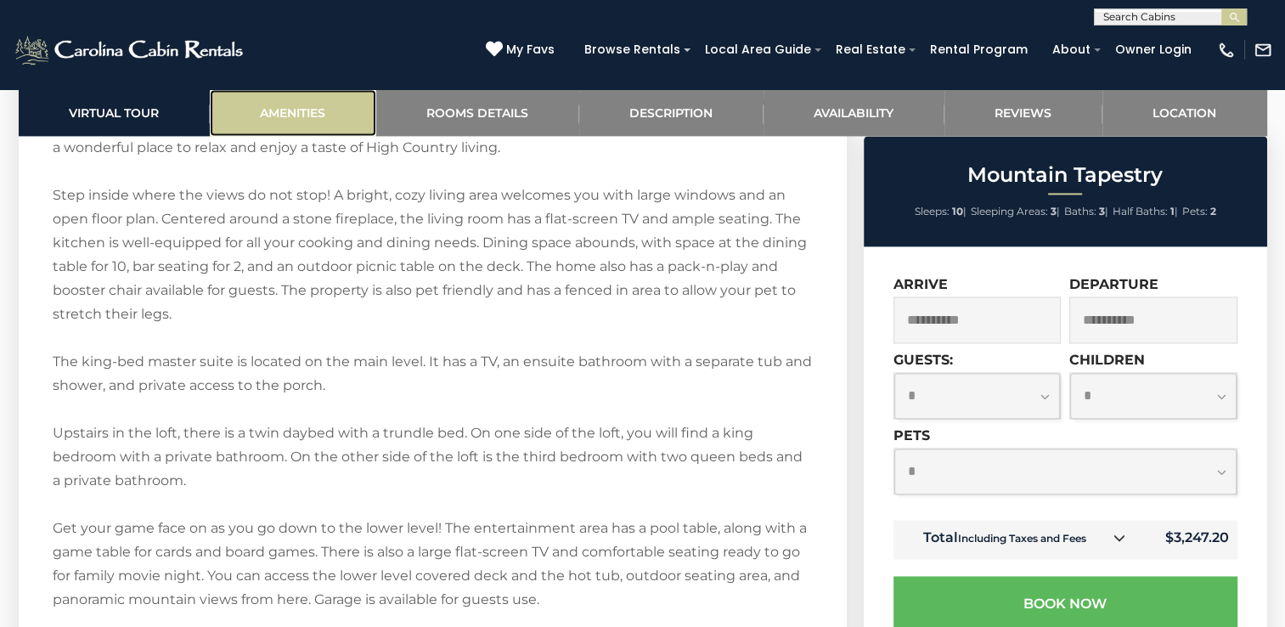
click at [292, 124] on link "Amenities" at bounding box center [293, 112] width 166 height 47
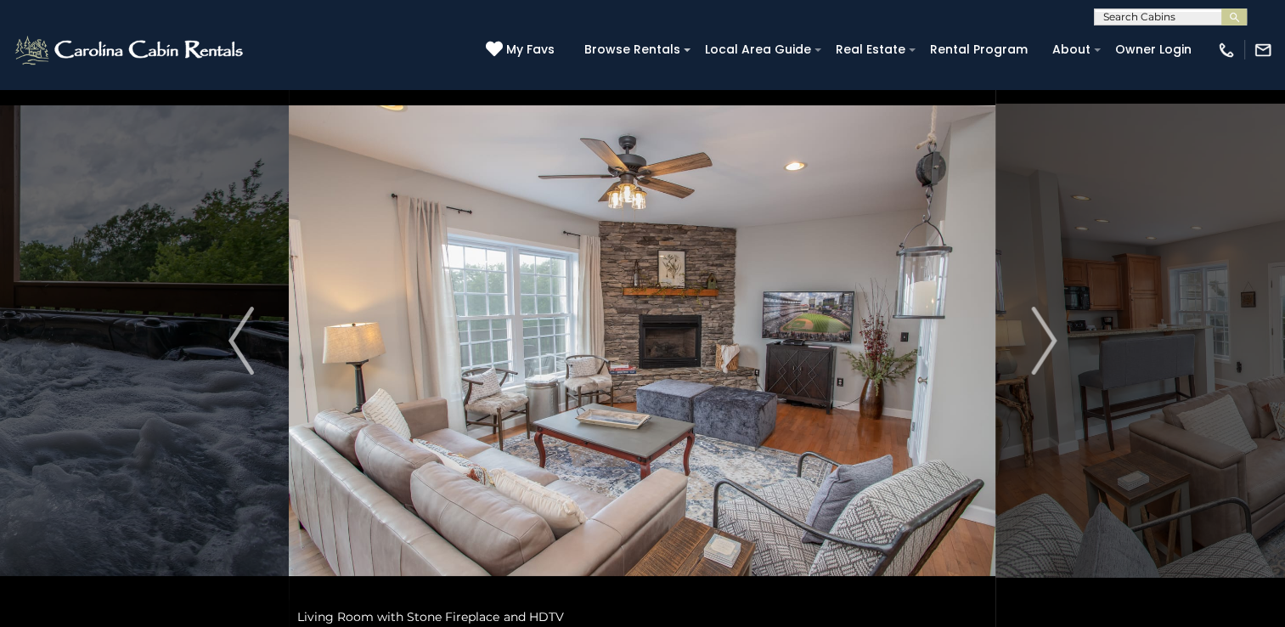
scroll to position [0, 0]
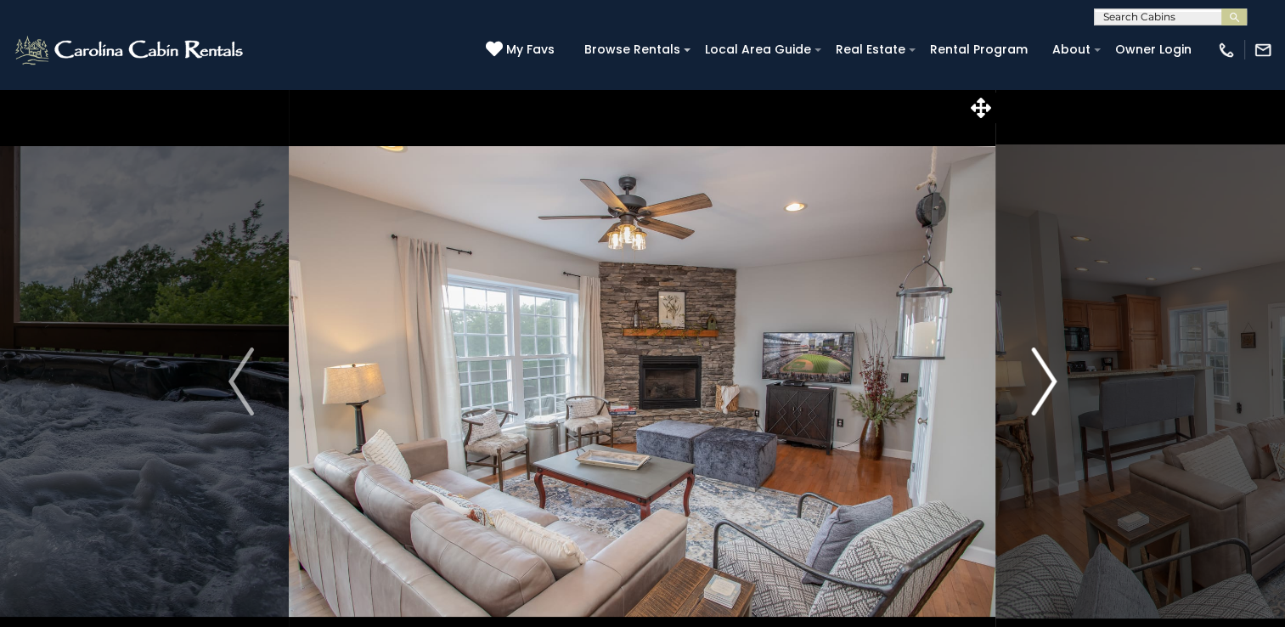
click at [1048, 376] on img "Next" at bounding box center [1043, 381] width 25 height 68
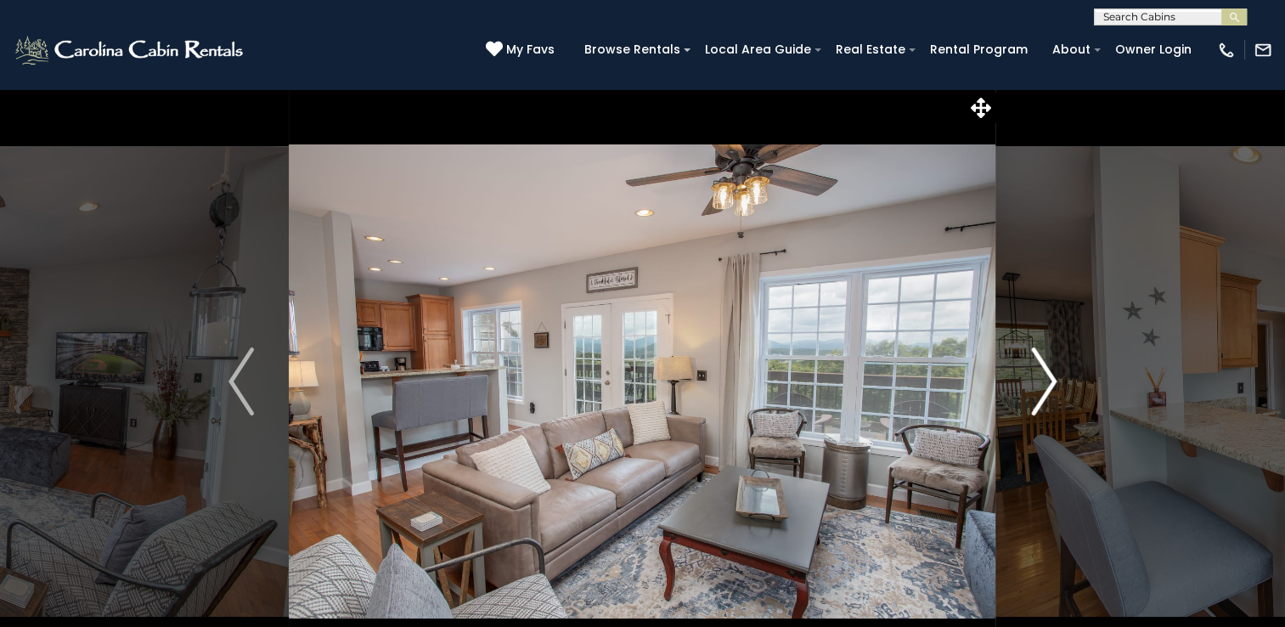
click at [1048, 376] on img "Next" at bounding box center [1043, 381] width 25 height 68
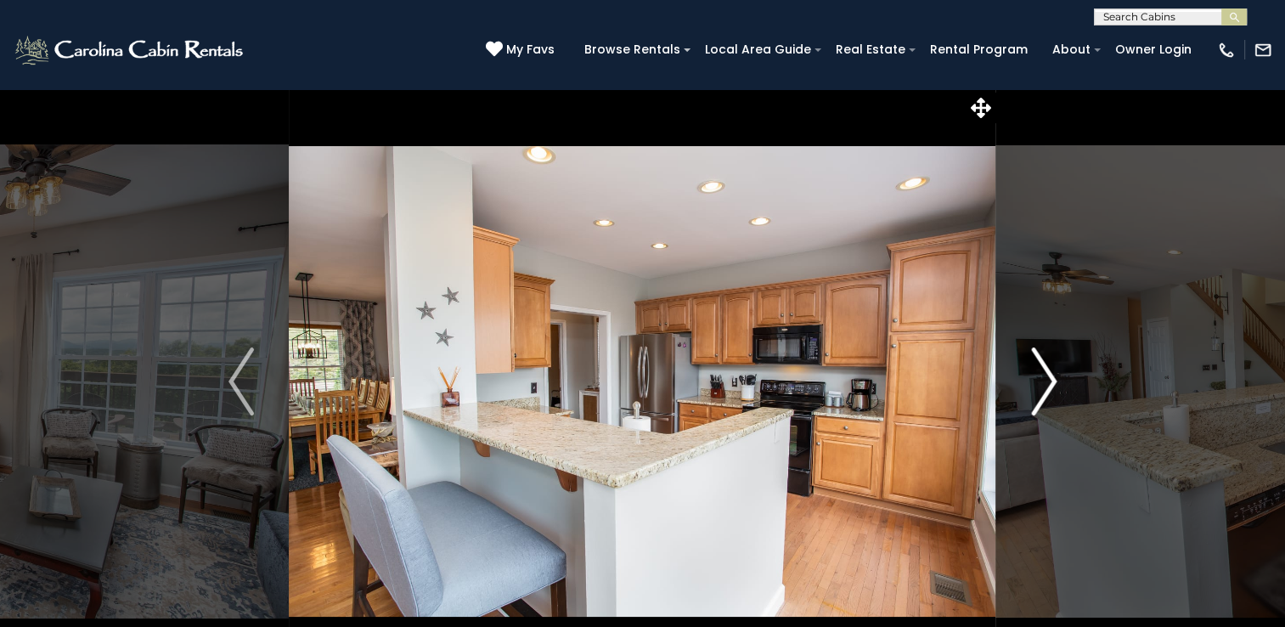
click at [1038, 375] on img "Next" at bounding box center [1043, 381] width 25 height 68
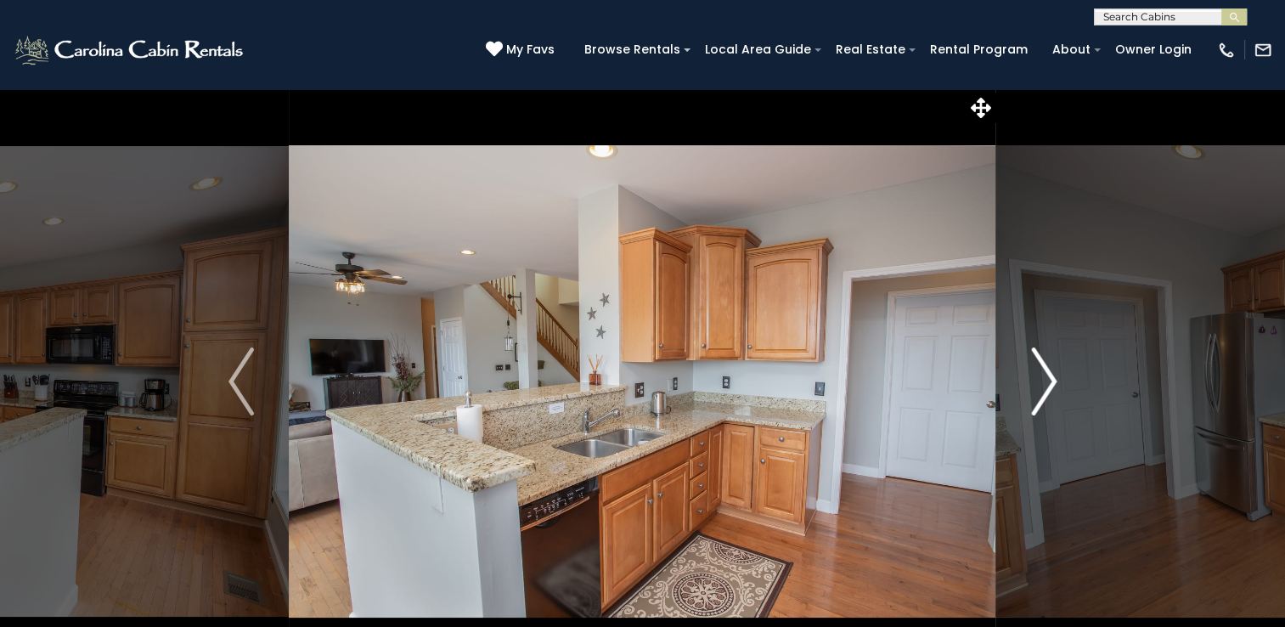
click at [1038, 375] on img "Next" at bounding box center [1043, 381] width 25 height 68
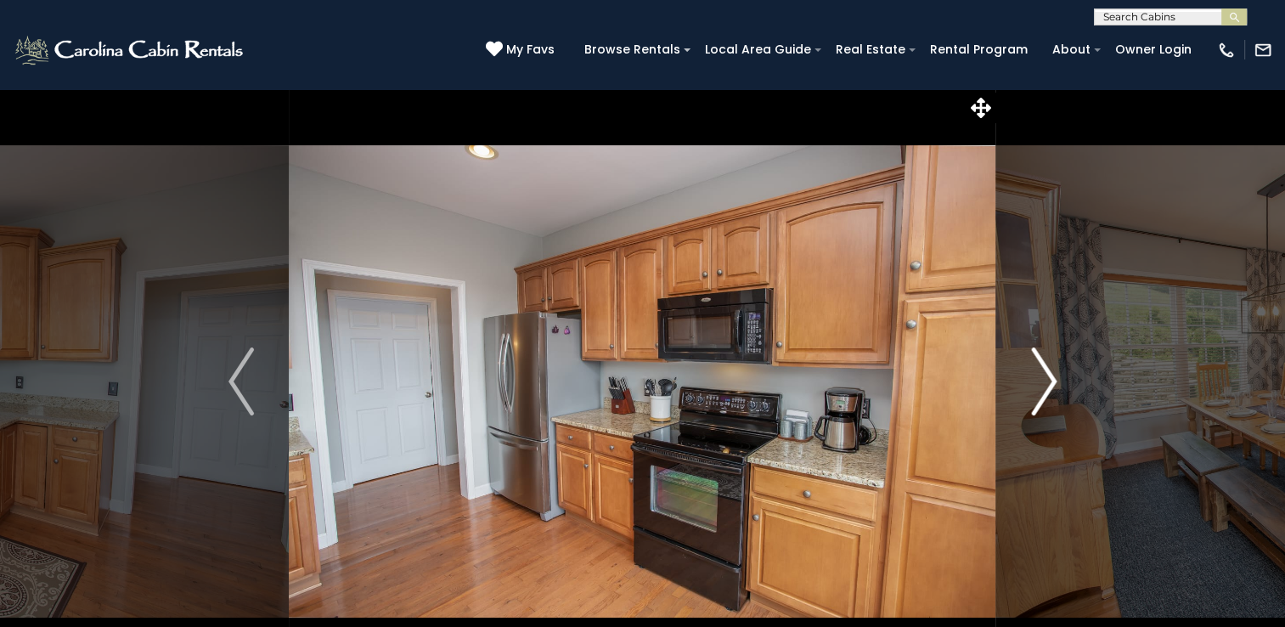
click at [1038, 375] on img "Next" at bounding box center [1043, 381] width 25 height 68
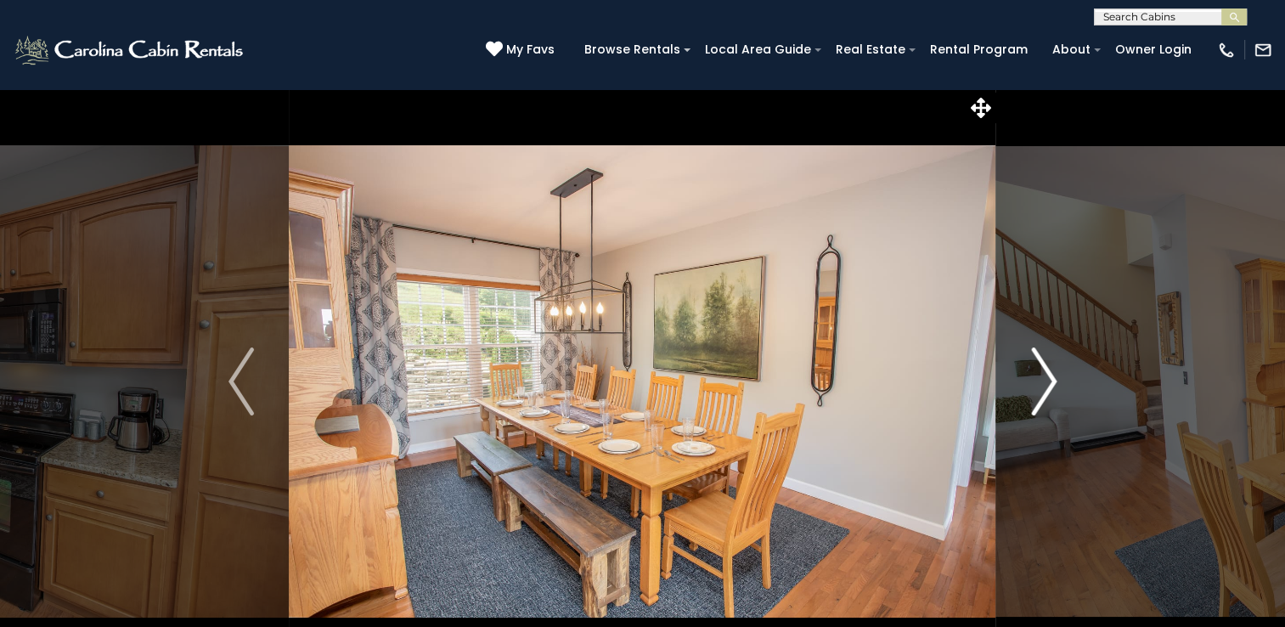
click at [1038, 375] on img "Next" at bounding box center [1043, 381] width 25 height 68
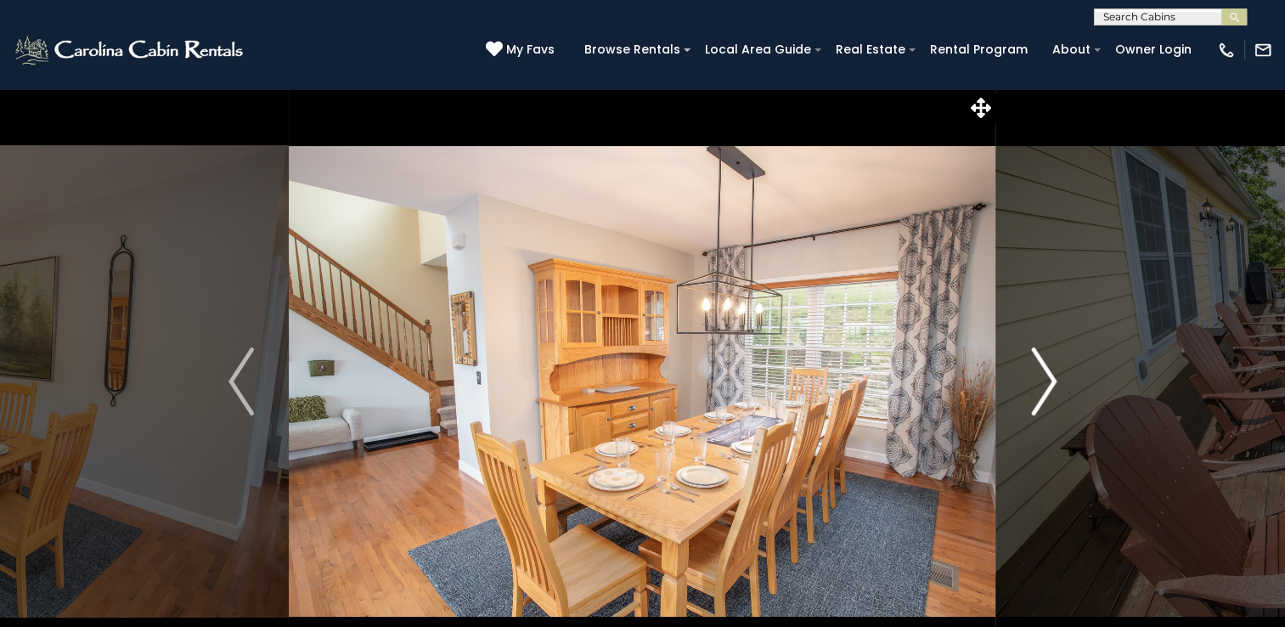
click at [1038, 375] on img "Next" at bounding box center [1043, 381] width 25 height 68
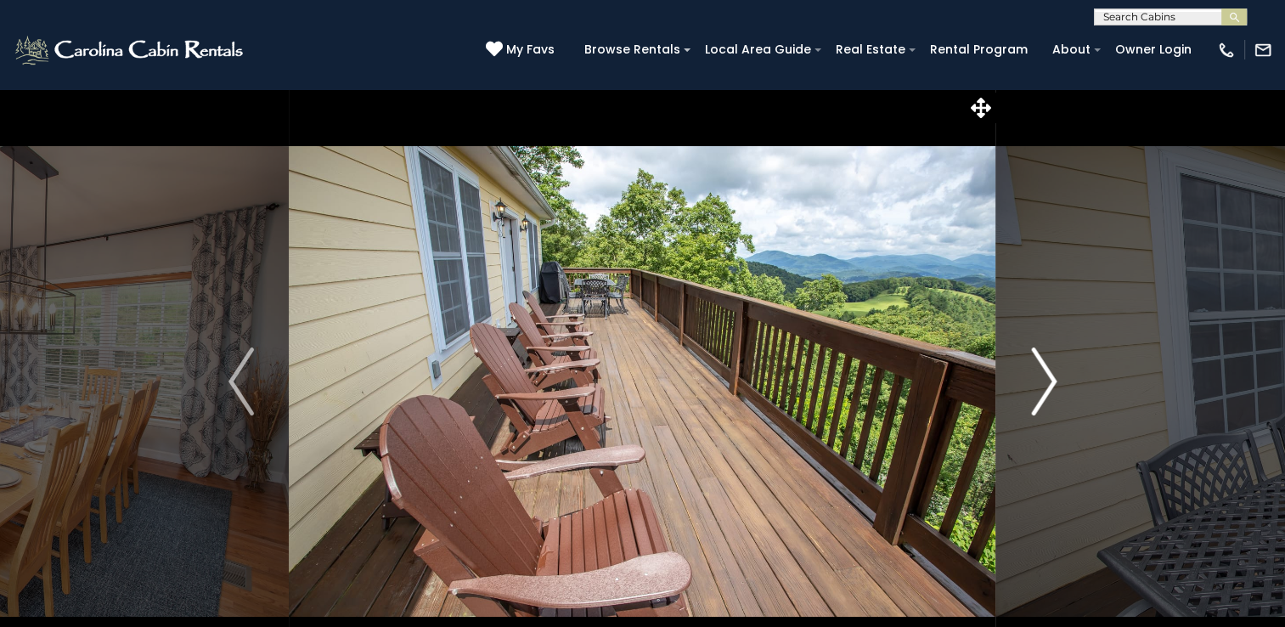
click at [1038, 375] on img "Next" at bounding box center [1043, 381] width 25 height 68
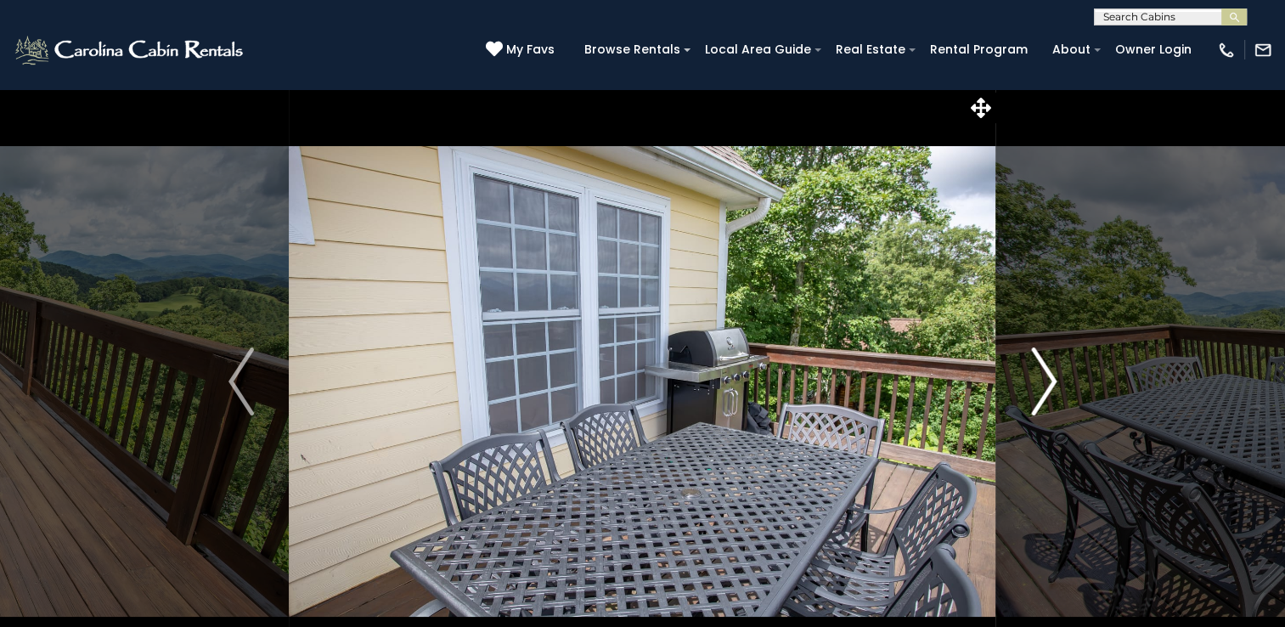
click at [1038, 375] on img "Next" at bounding box center [1043, 381] width 25 height 68
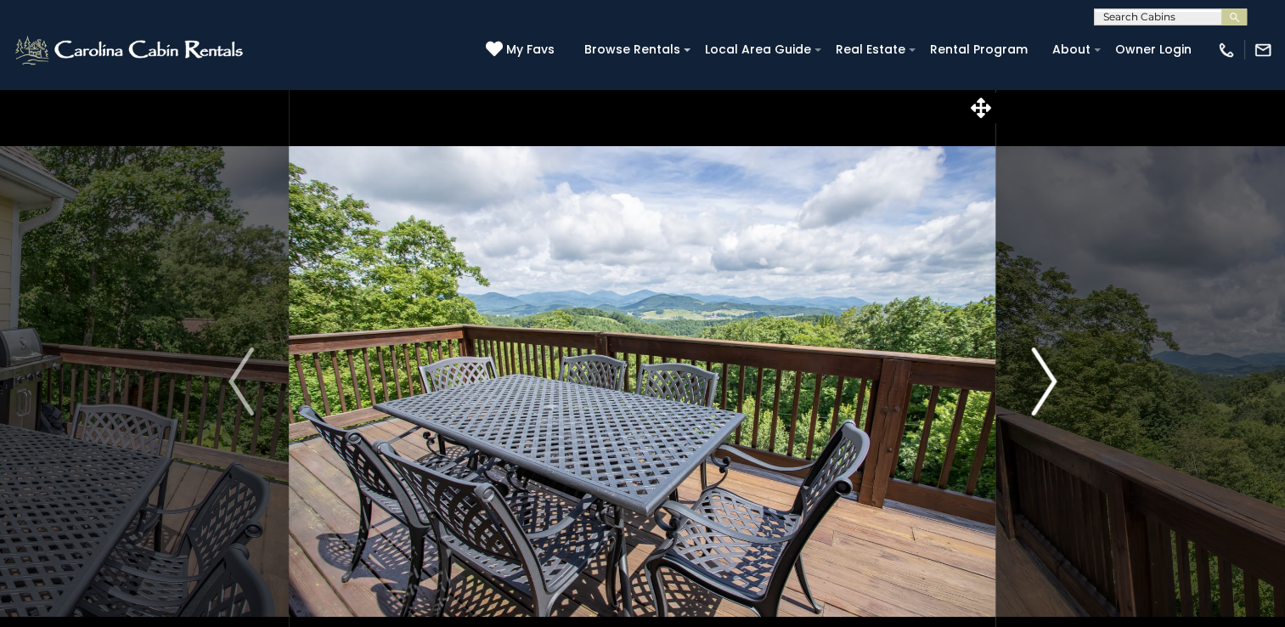
click at [1038, 375] on img "Next" at bounding box center [1043, 381] width 25 height 68
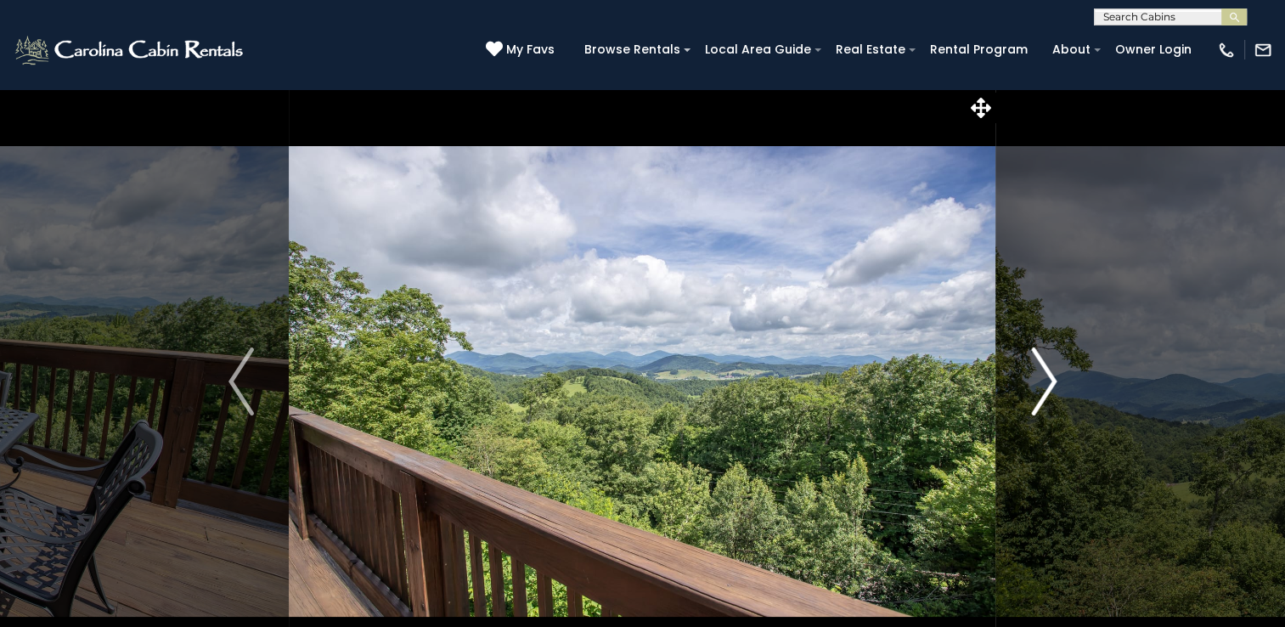
click at [1038, 375] on img "Next" at bounding box center [1043, 381] width 25 height 68
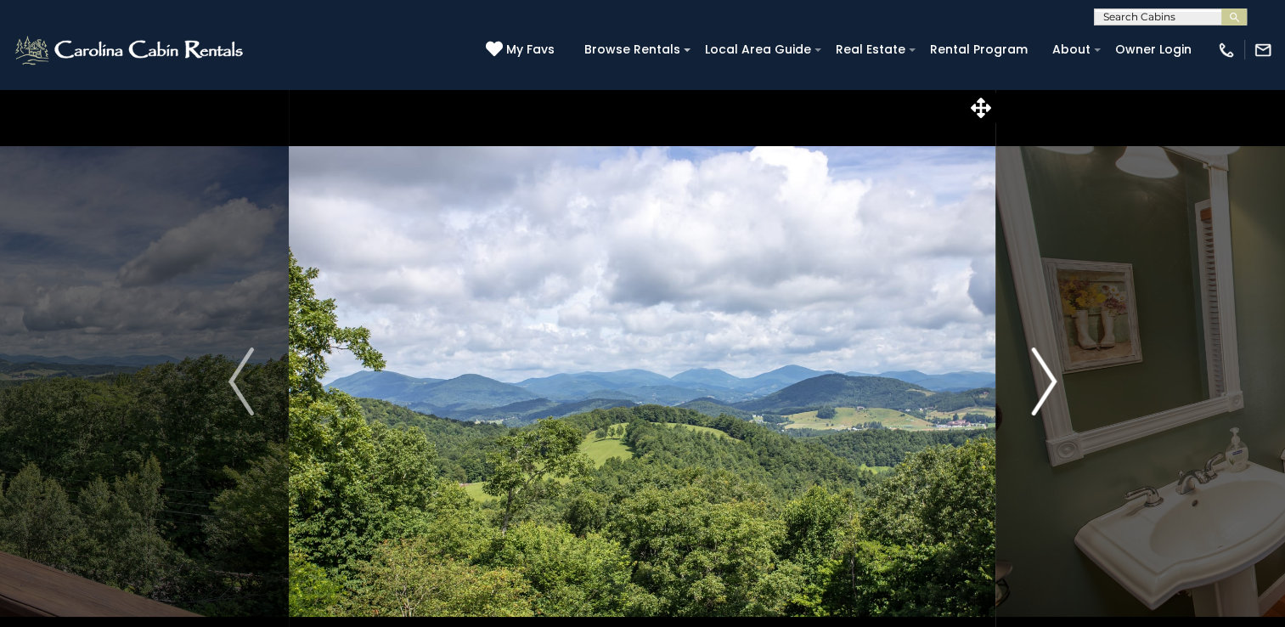
click at [1038, 375] on img "Next" at bounding box center [1043, 381] width 25 height 68
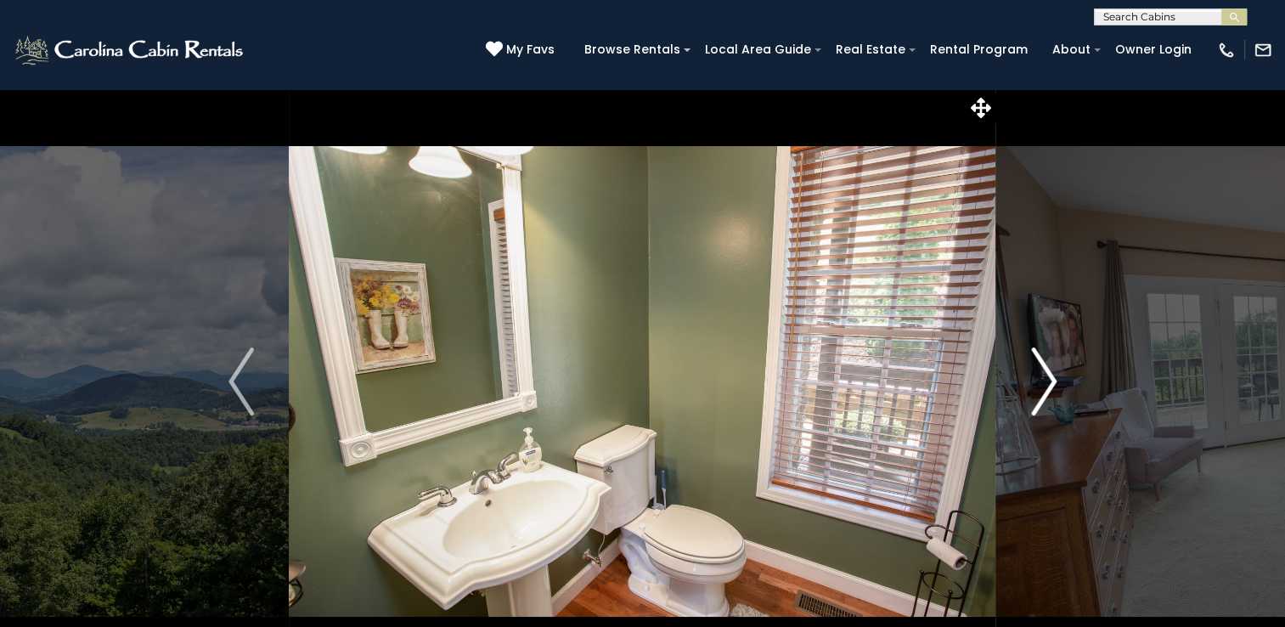
click at [1038, 375] on img "Next" at bounding box center [1043, 381] width 25 height 68
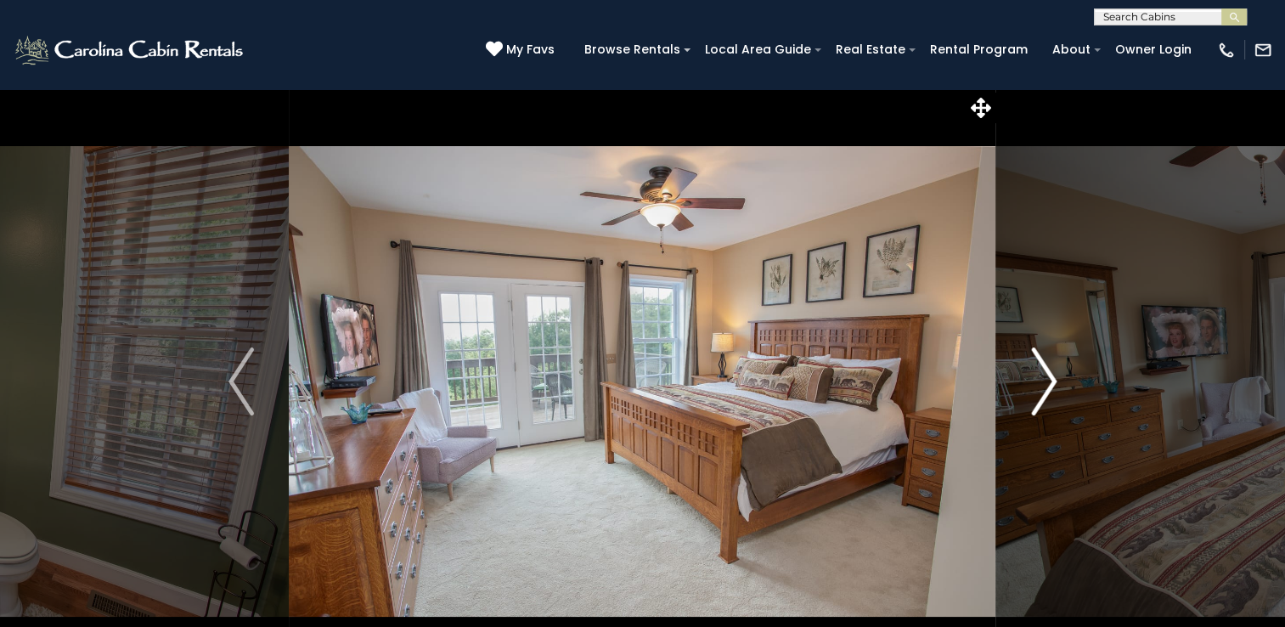
click at [1038, 375] on img "Next" at bounding box center [1043, 381] width 25 height 68
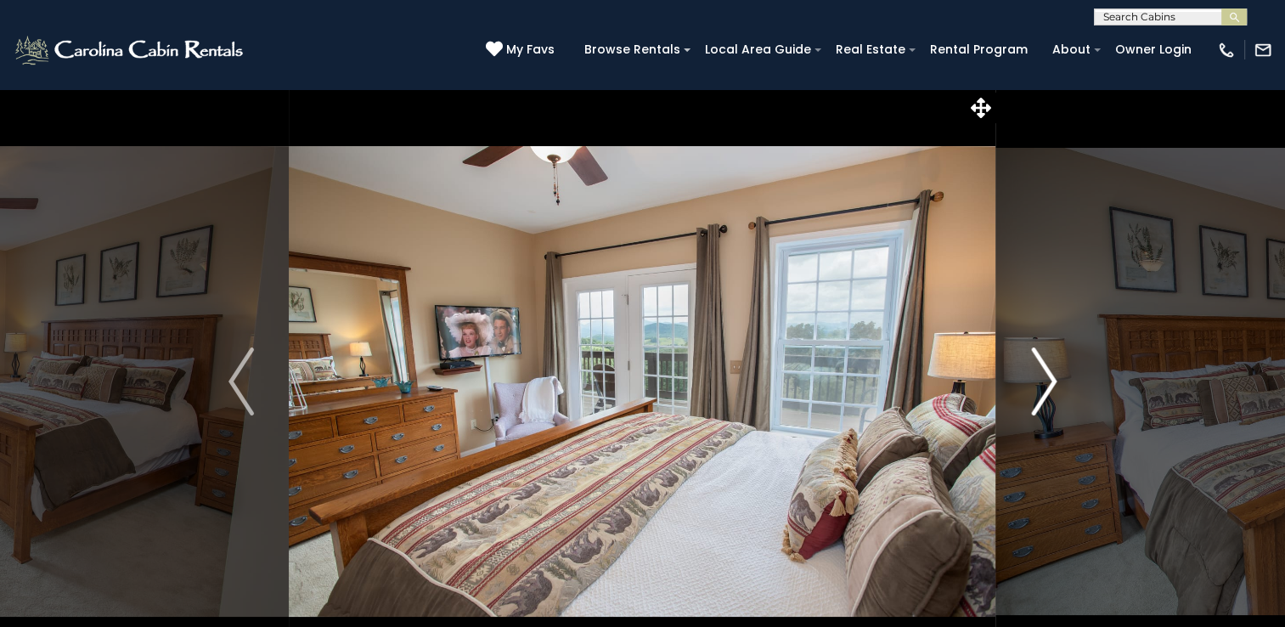
click at [1039, 375] on img "Next" at bounding box center [1043, 381] width 25 height 68
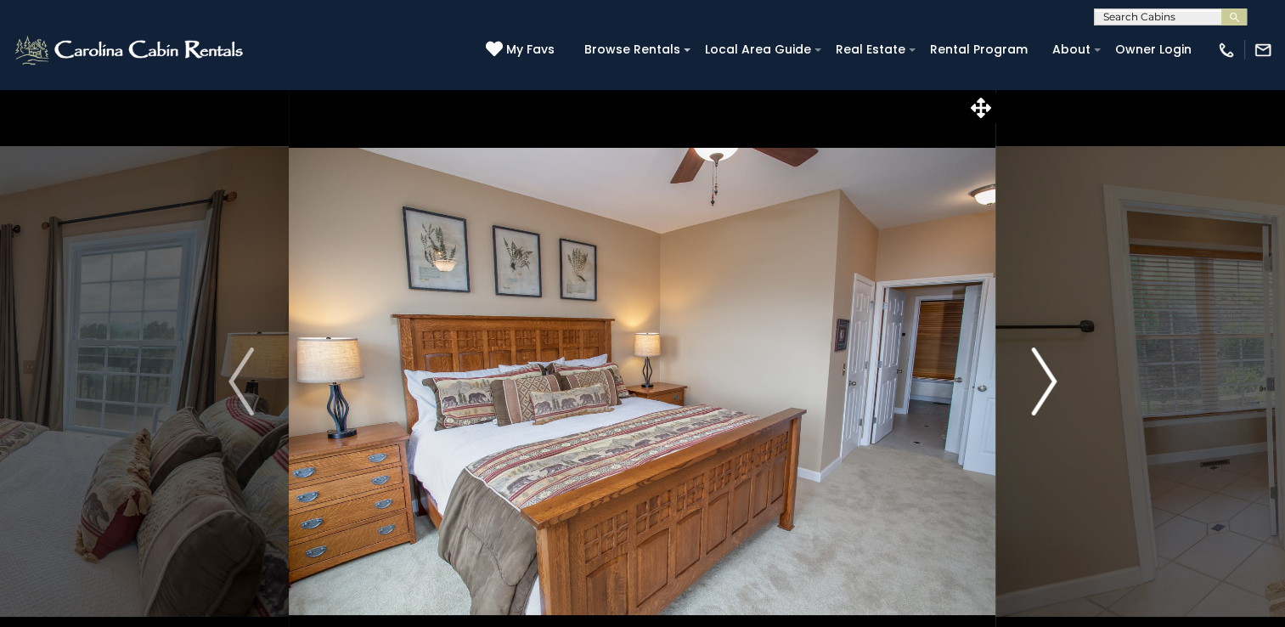
click at [1039, 375] on img "Next" at bounding box center [1043, 381] width 25 height 68
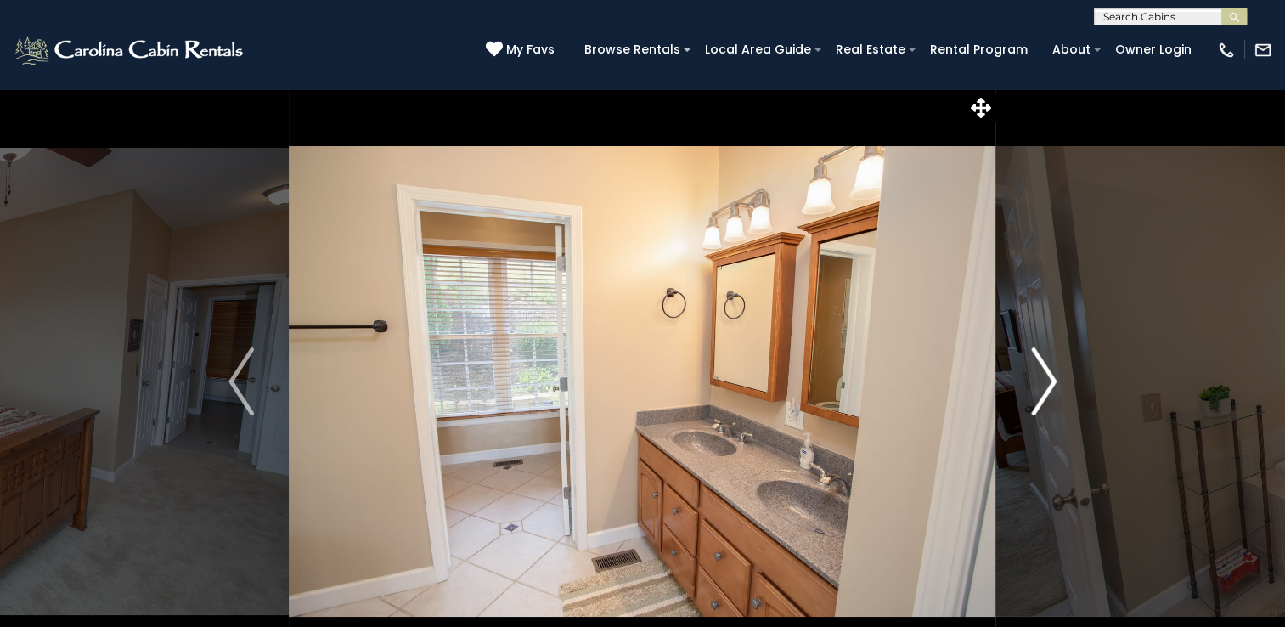
click at [1039, 375] on img "Next" at bounding box center [1043, 381] width 25 height 68
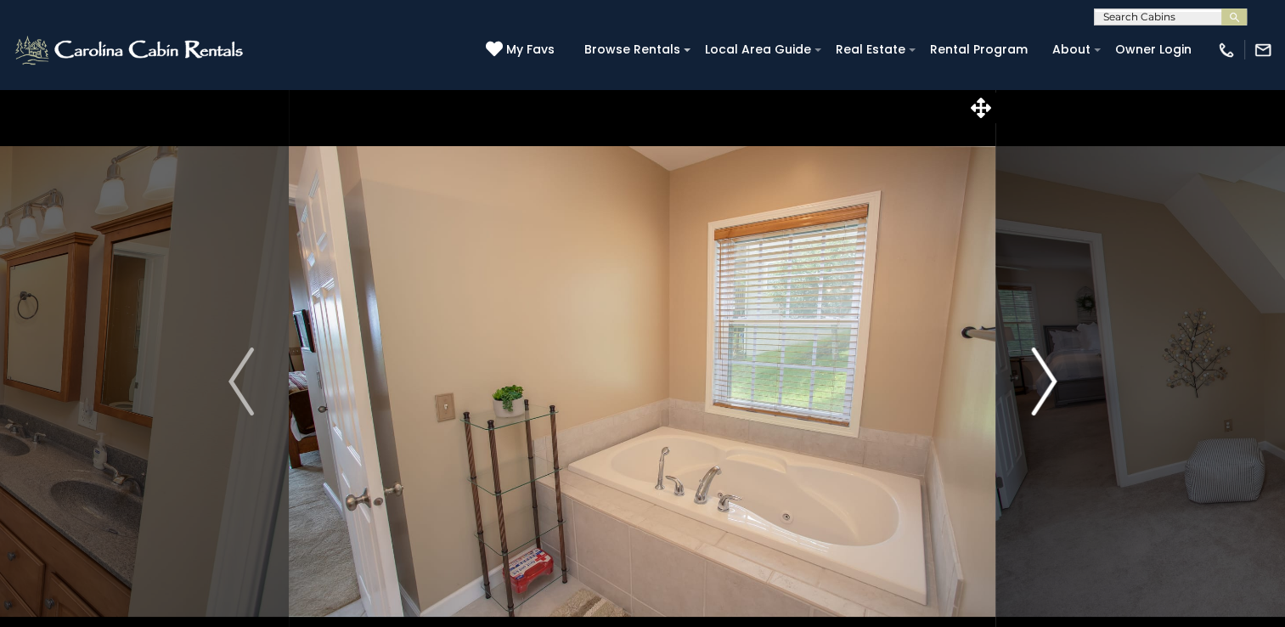
click at [1039, 375] on img "Next" at bounding box center [1043, 381] width 25 height 68
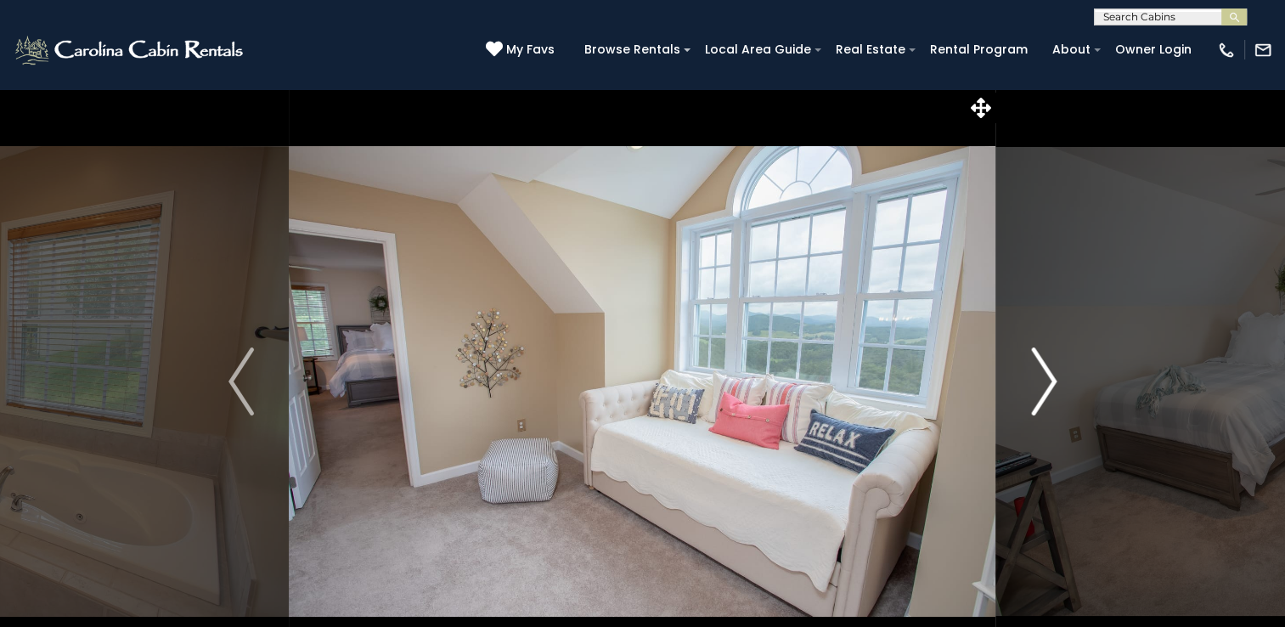
click at [1039, 375] on img "Next" at bounding box center [1043, 381] width 25 height 68
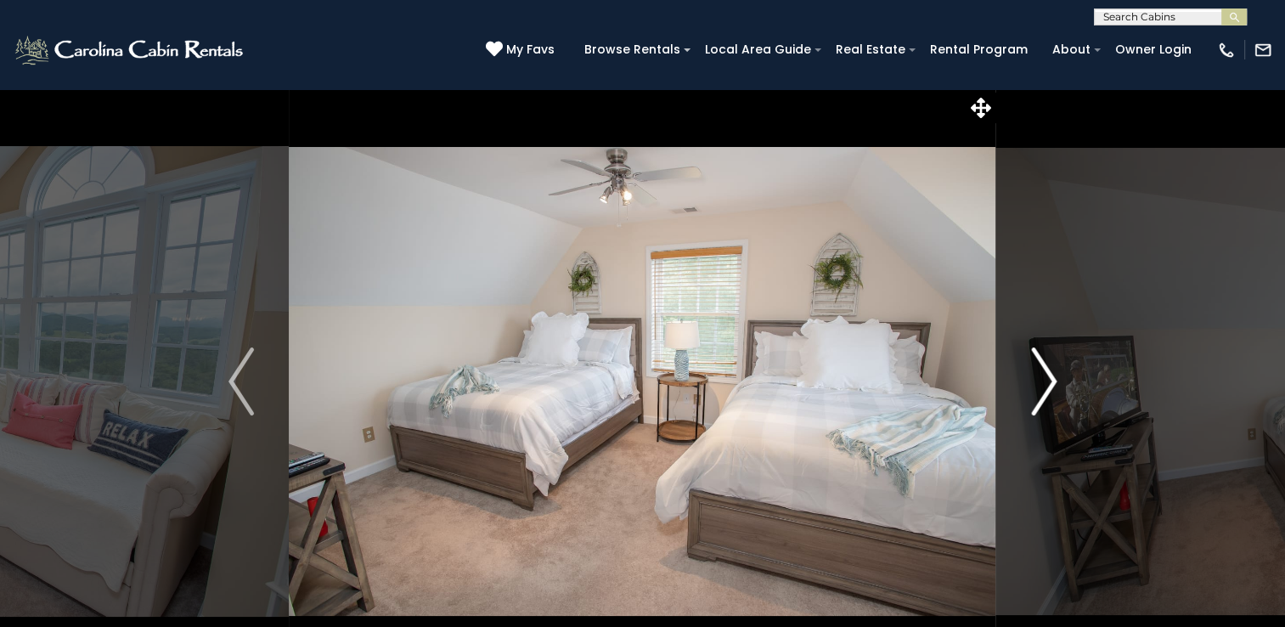
click at [1039, 375] on img "Next" at bounding box center [1043, 381] width 25 height 68
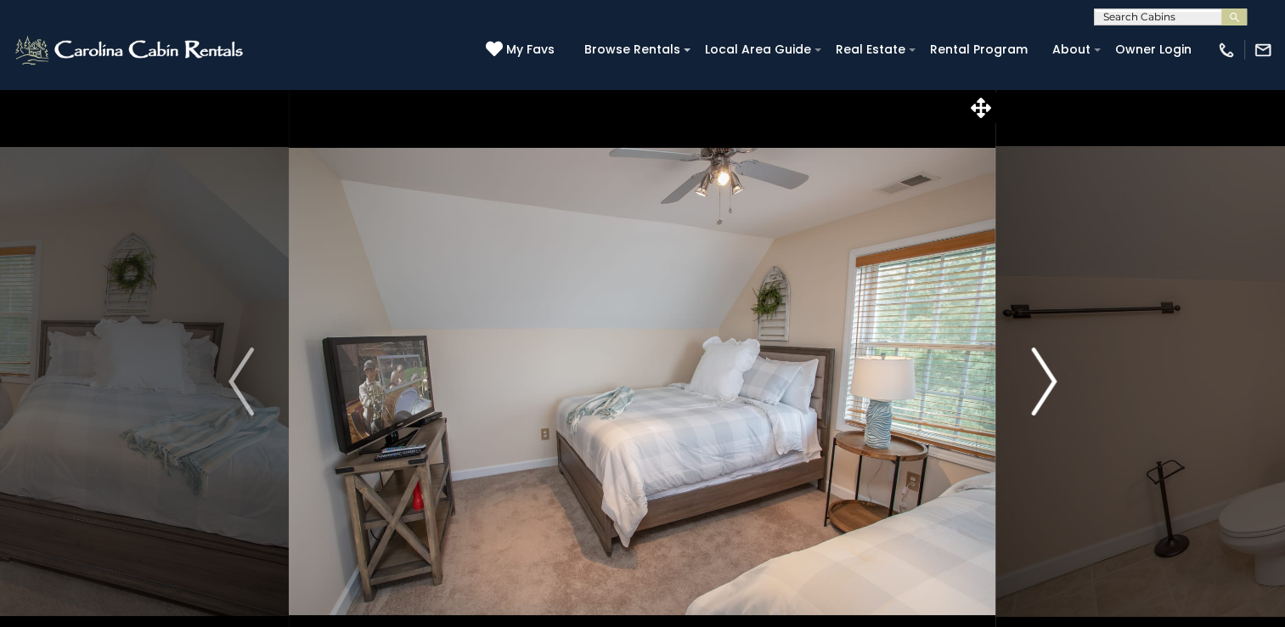
click at [1039, 375] on img "Next" at bounding box center [1043, 381] width 25 height 68
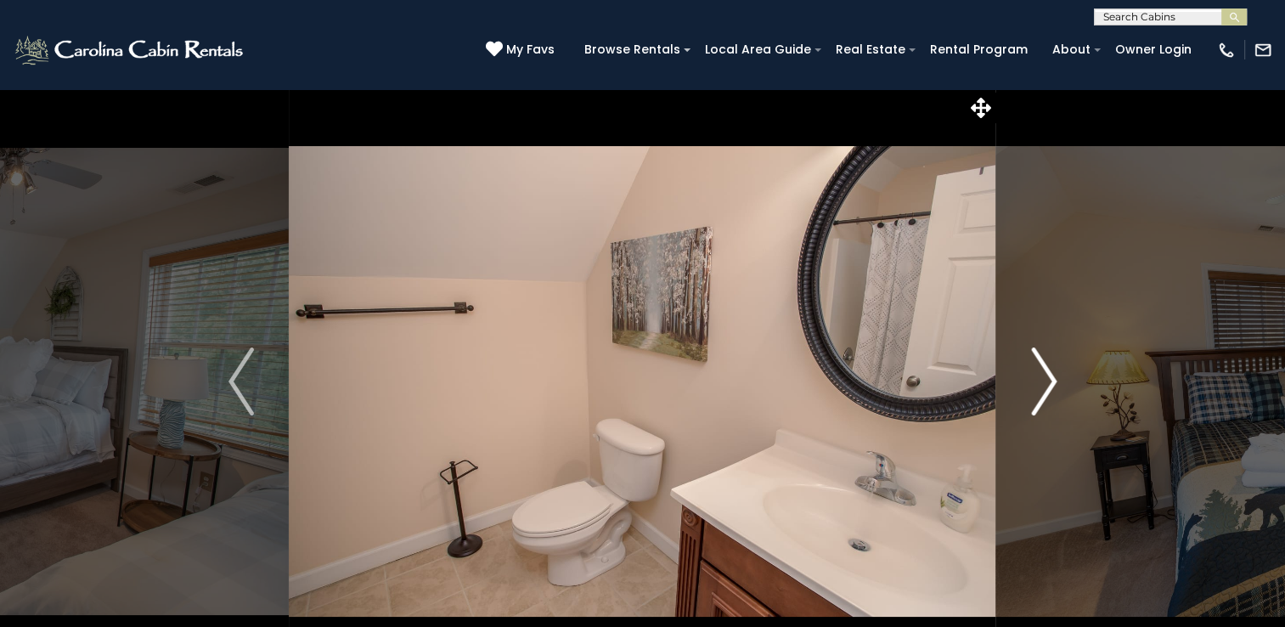
click at [1039, 375] on img "Next" at bounding box center [1043, 381] width 25 height 68
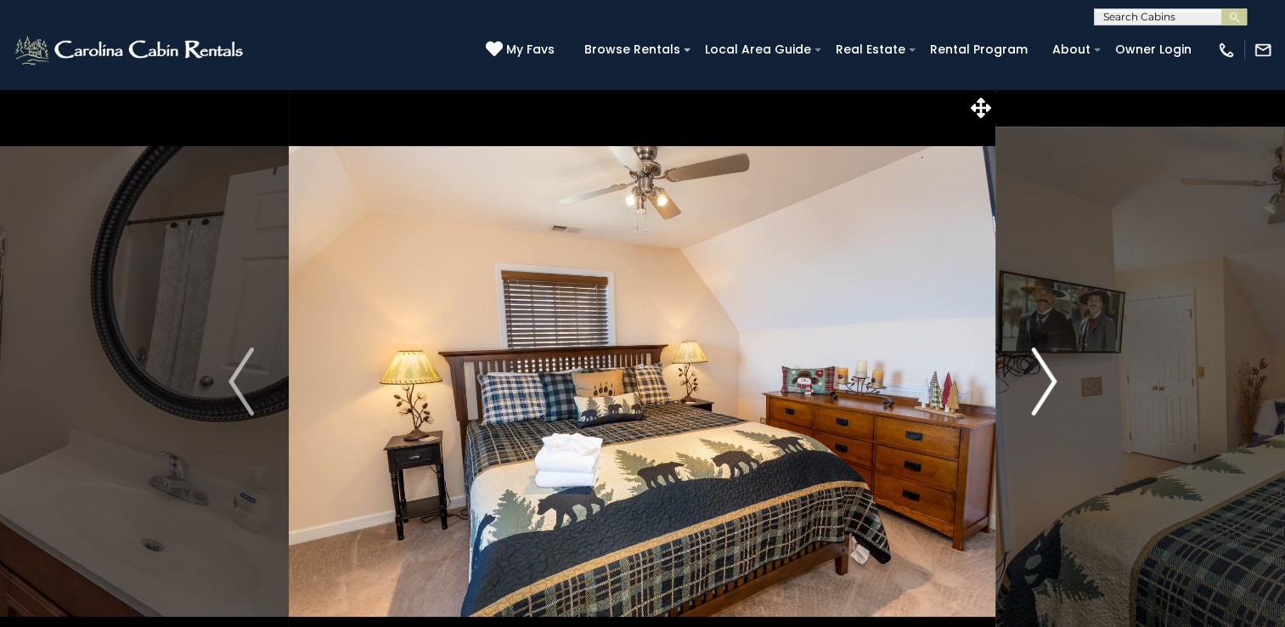
click at [1039, 375] on img "Next" at bounding box center [1043, 381] width 25 height 68
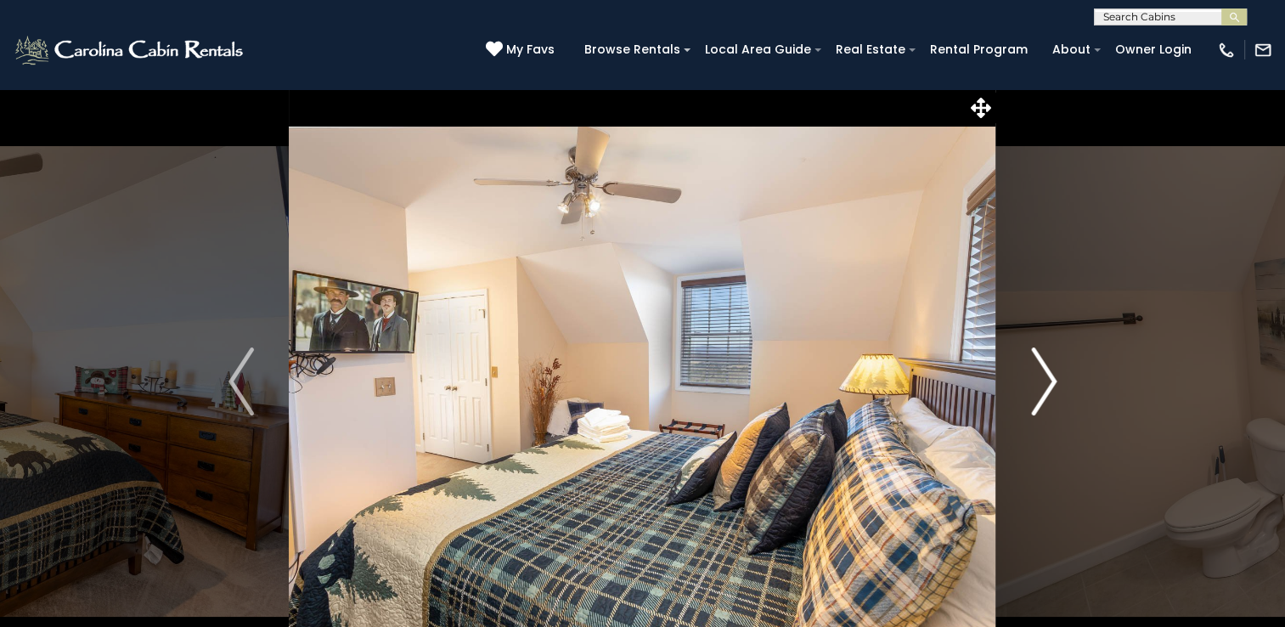
click at [1039, 375] on img "Next" at bounding box center [1043, 381] width 25 height 68
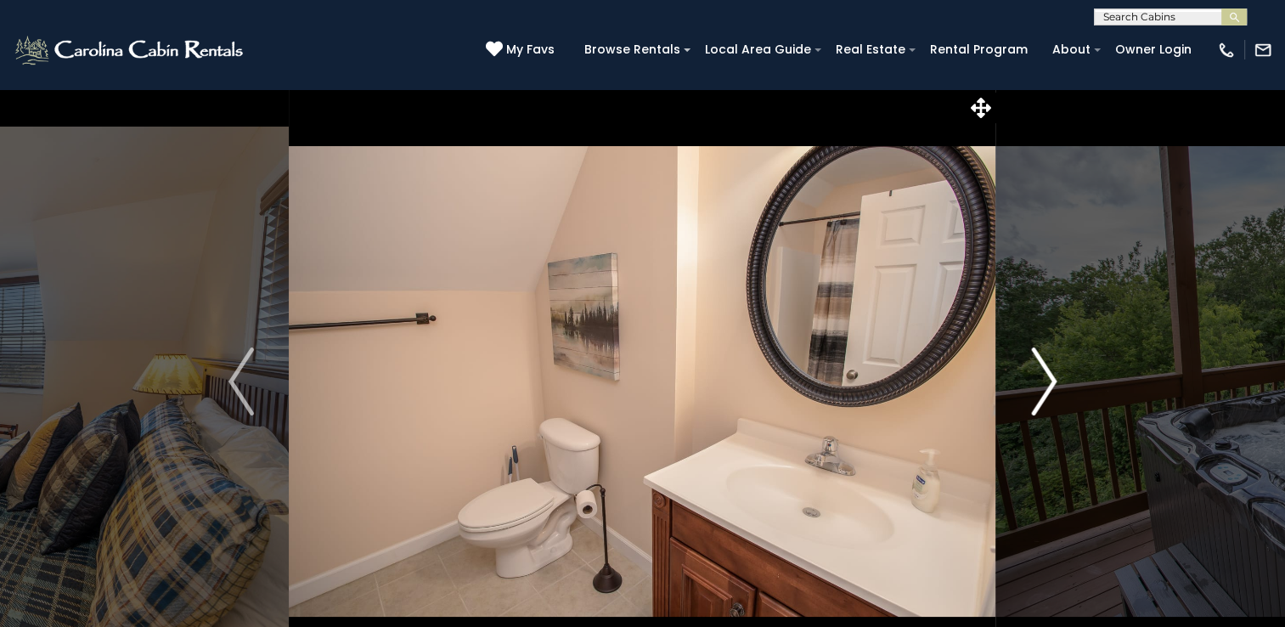
click at [1039, 375] on img "Next" at bounding box center [1043, 381] width 25 height 68
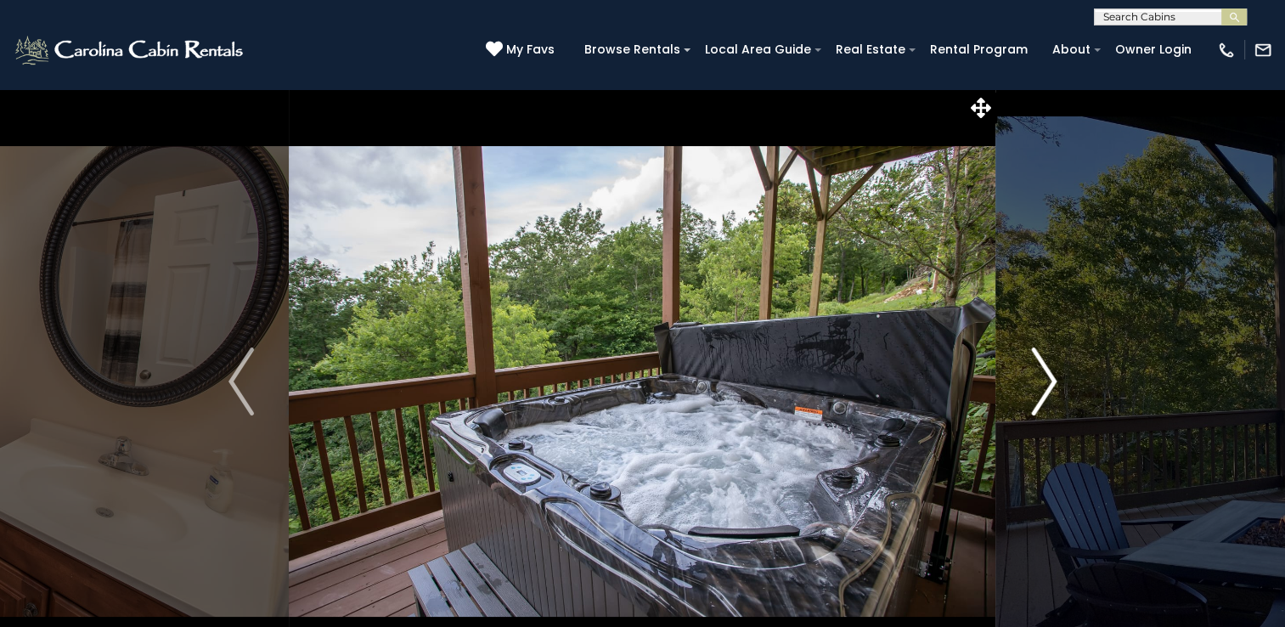
click at [1039, 375] on img "Next" at bounding box center [1043, 381] width 25 height 68
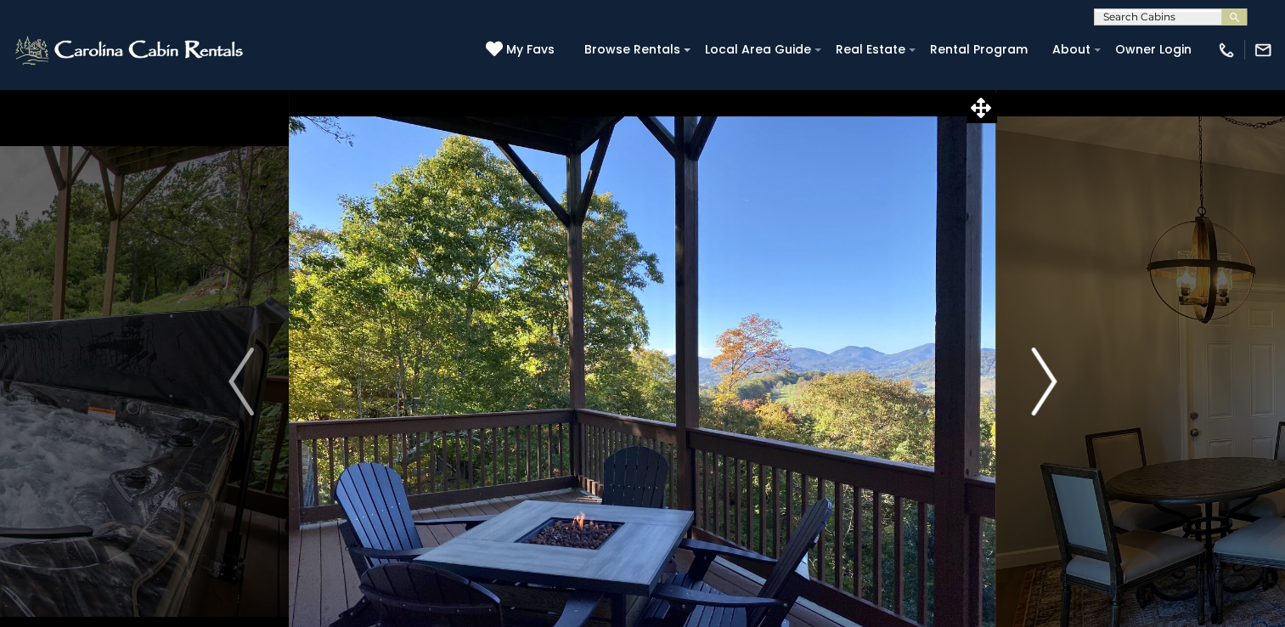
click at [1039, 372] on img "Next" at bounding box center [1043, 381] width 25 height 68
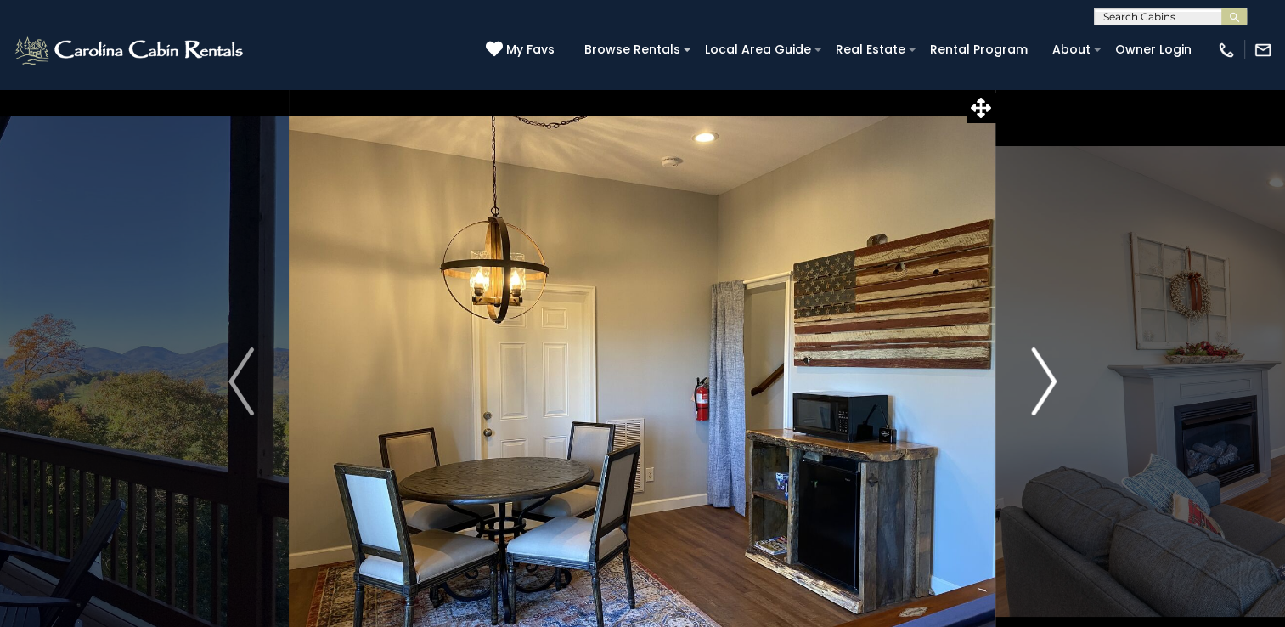
click at [1040, 371] on img "Next" at bounding box center [1043, 381] width 25 height 68
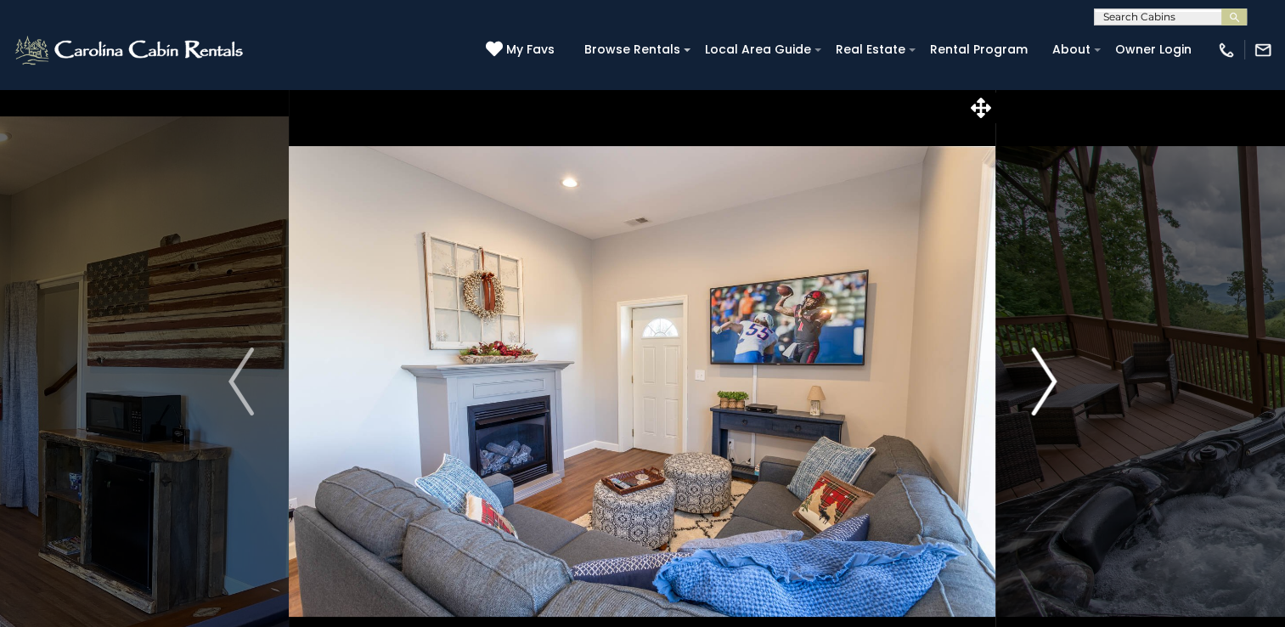
click at [1040, 371] on img "Next" at bounding box center [1043, 381] width 25 height 68
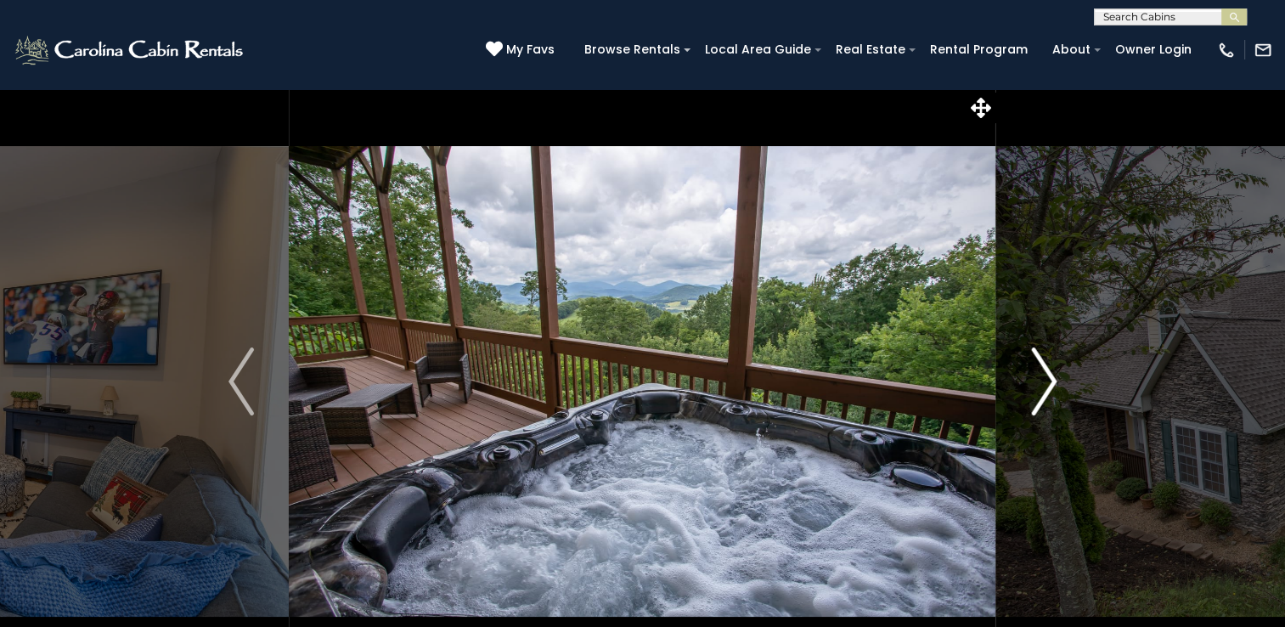
click at [1040, 371] on img "Next" at bounding box center [1043, 381] width 25 height 68
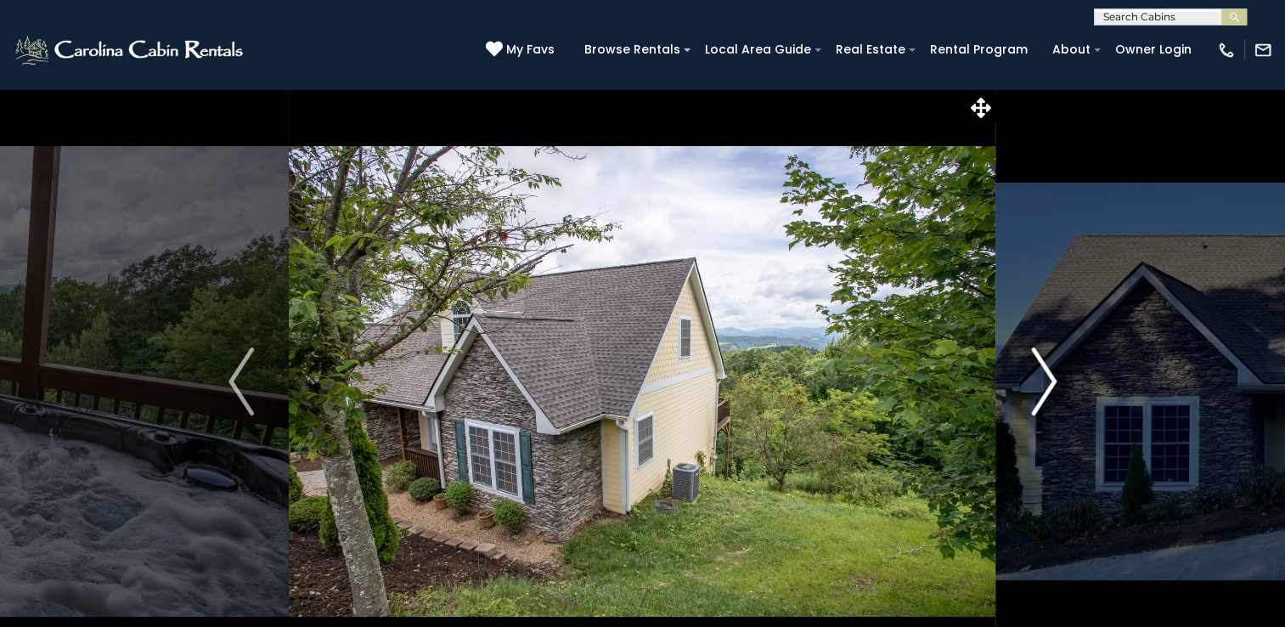
click at [1040, 371] on img "Next" at bounding box center [1043, 381] width 25 height 68
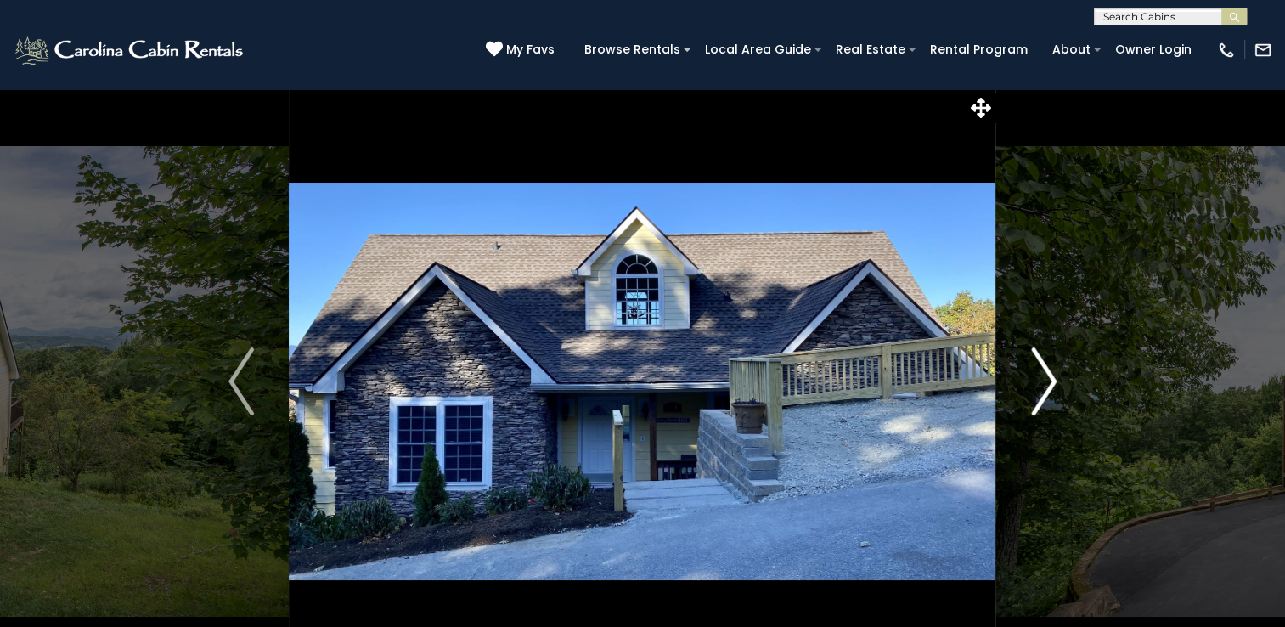
click at [1040, 371] on img "Next" at bounding box center [1043, 381] width 25 height 68
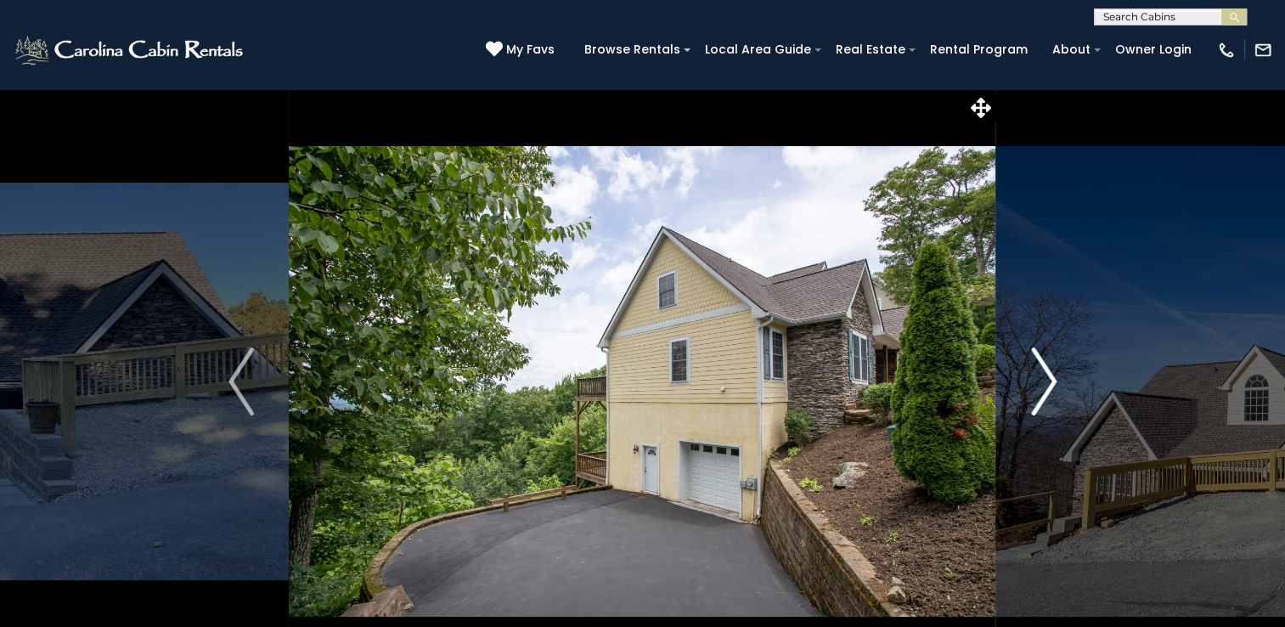
click at [1040, 371] on img "Next" at bounding box center [1043, 381] width 25 height 68
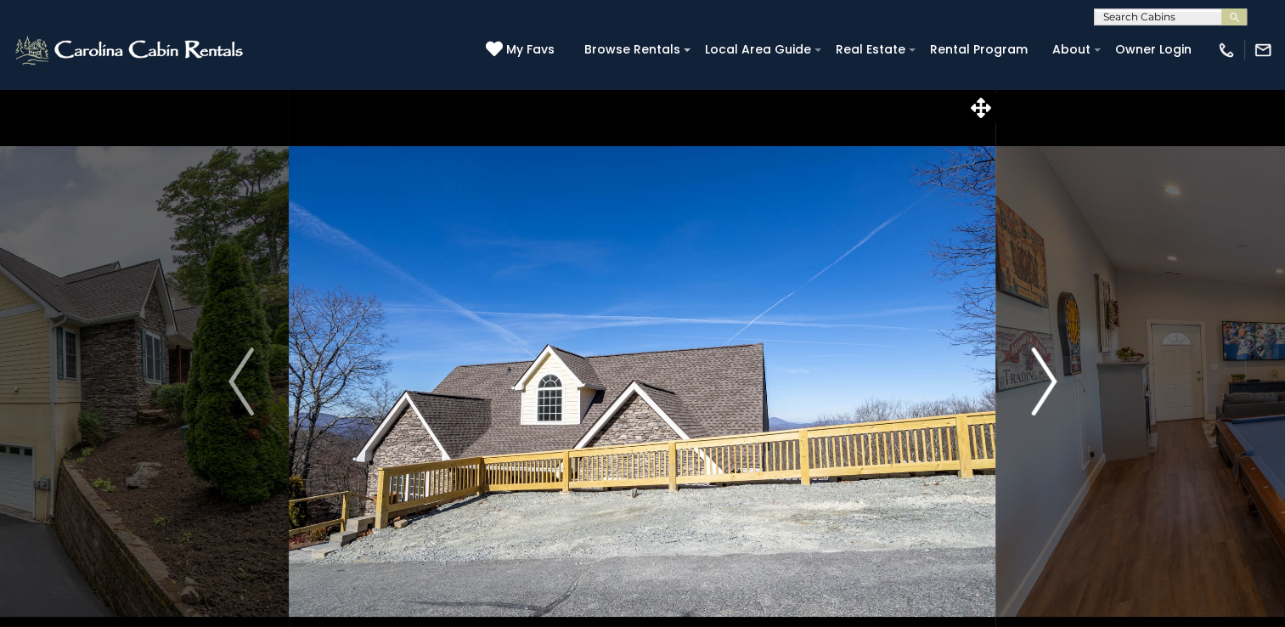
click at [1040, 371] on img "Next" at bounding box center [1043, 381] width 25 height 68
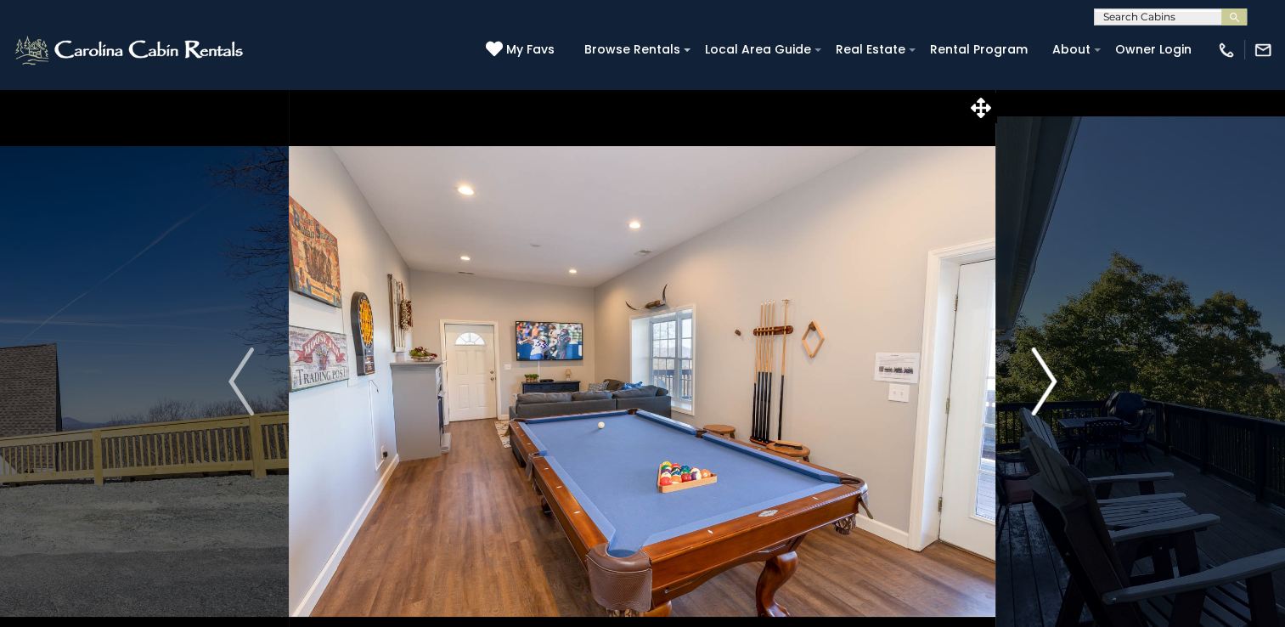
click at [1039, 380] on img "Next" at bounding box center [1043, 381] width 25 height 68
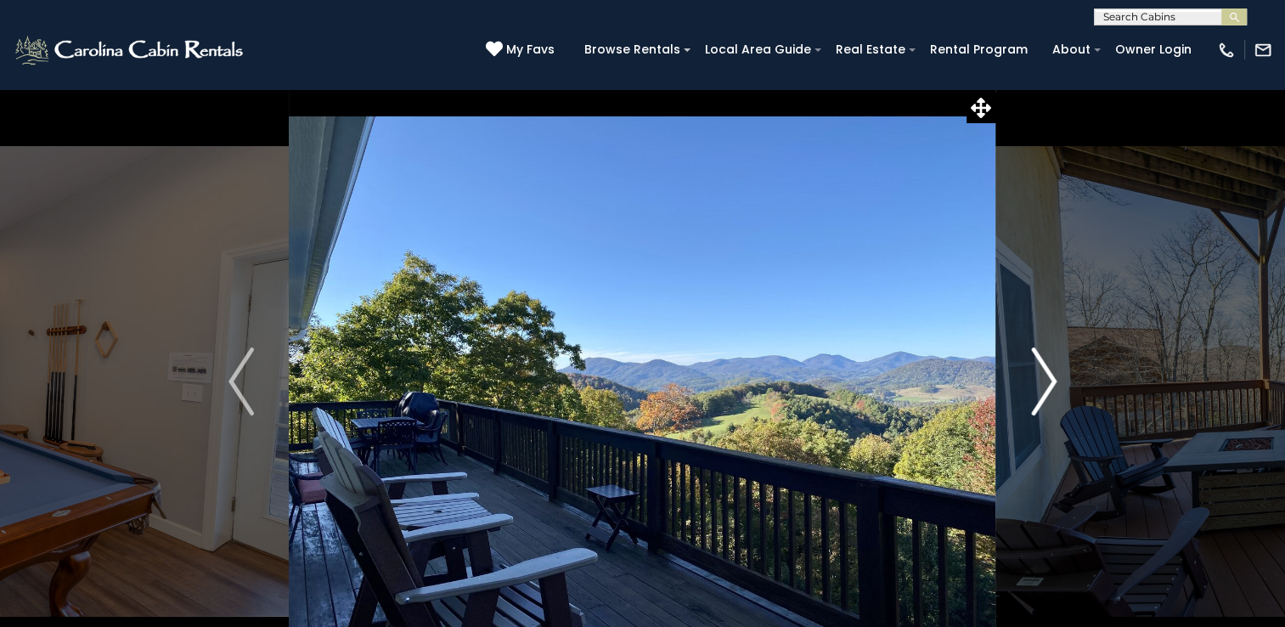
click at [1040, 377] on img "Next" at bounding box center [1043, 381] width 25 height 68
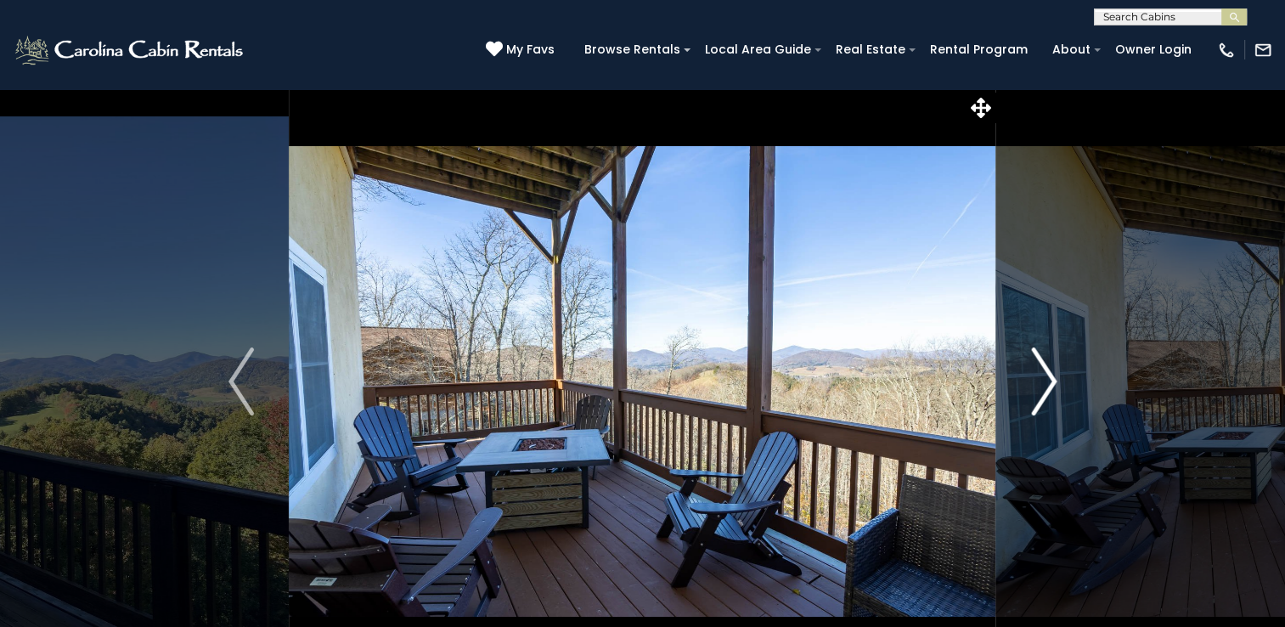
click at [1040, 377] on img "Next" at bounding box center [1043, 381] width 25 height 68
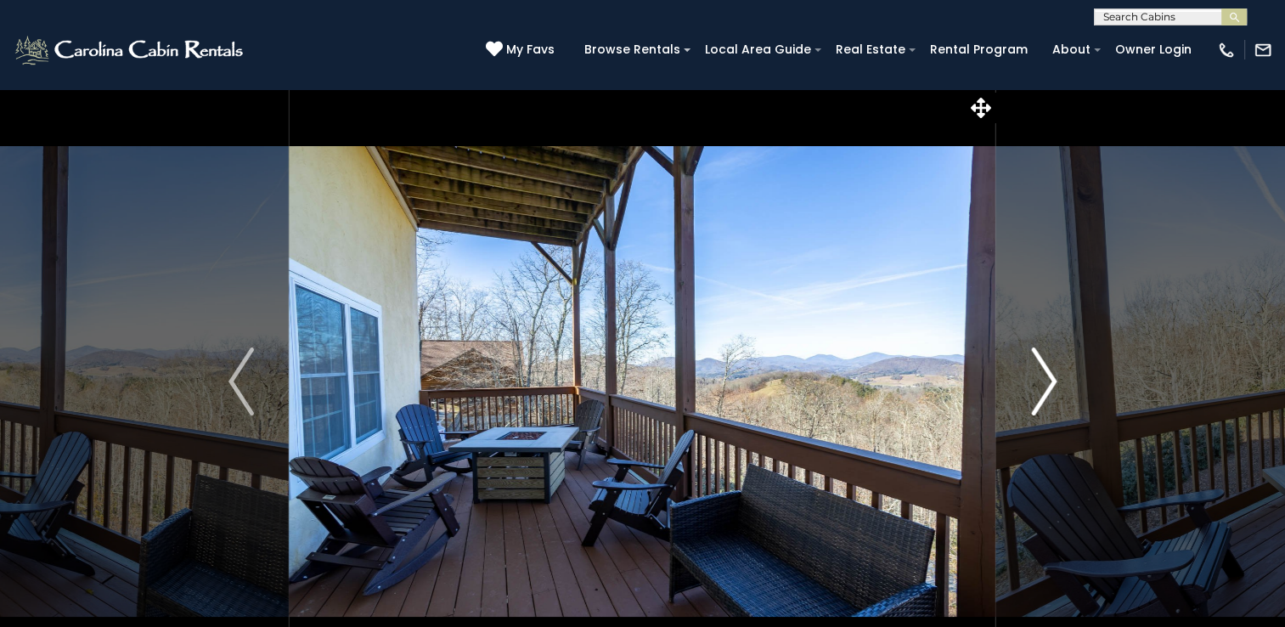
click at [1040, 377] on img "Next" at bounding box center [1043, 381] width 25 height 68
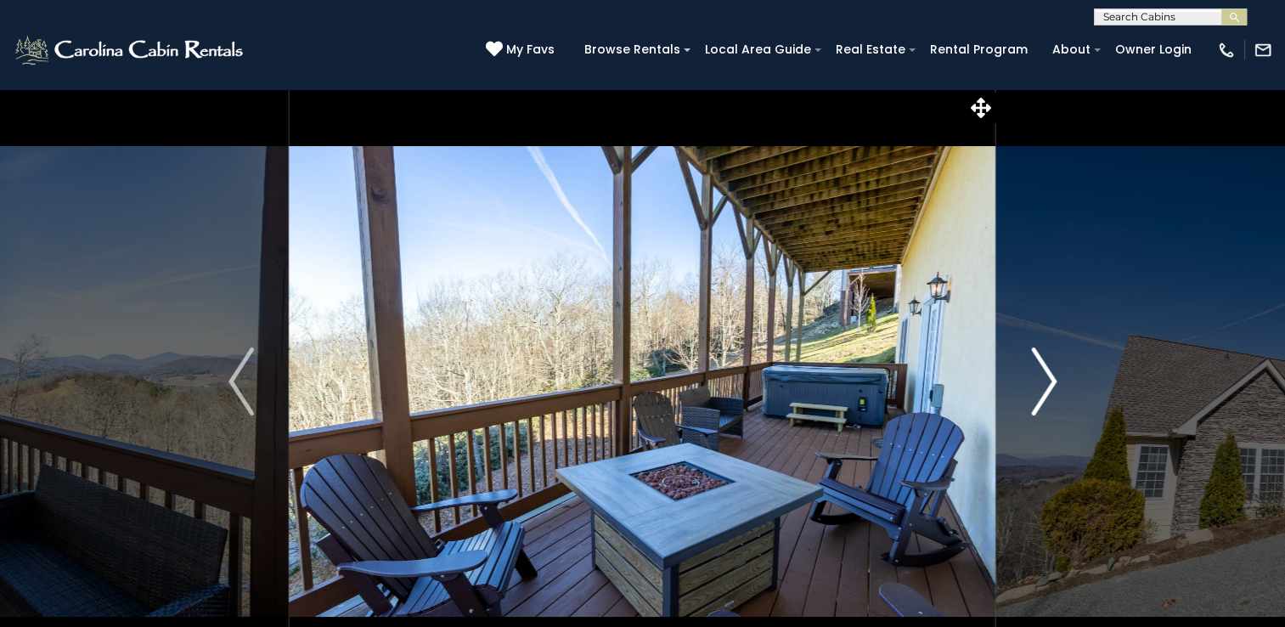
click at [1040, 377] on img "Next" at bounding box center [1043, 381] width 25 height 68
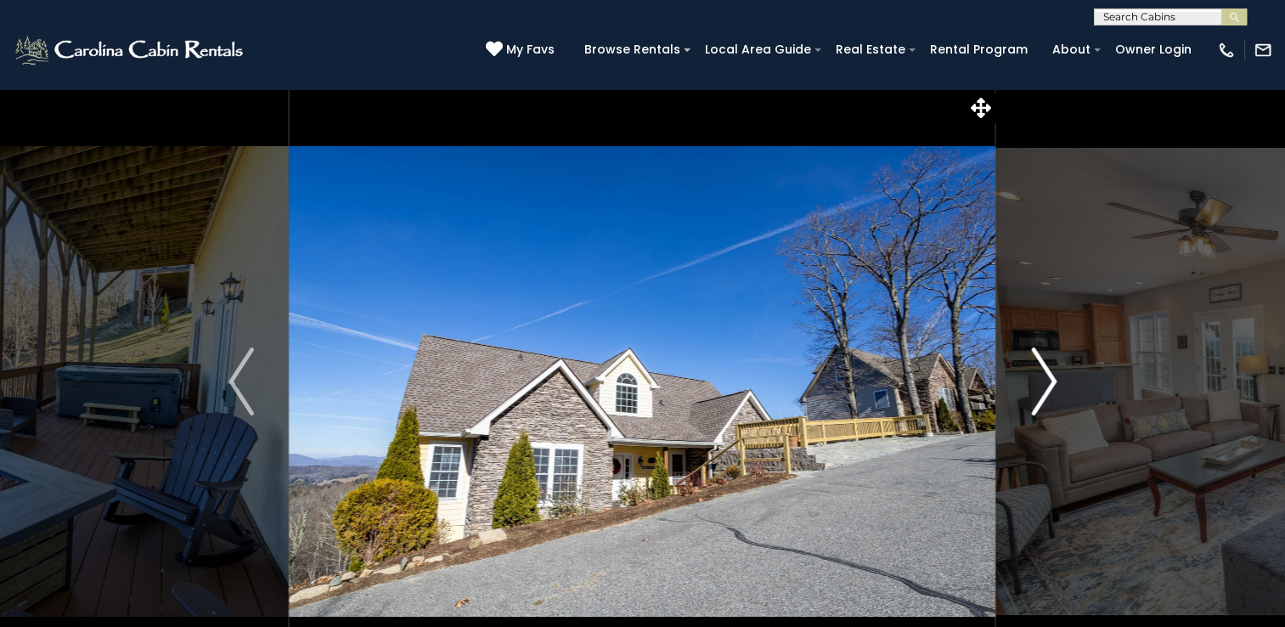
click at [1040, 377] on img "Next" at bounding box center [1043, 381] width 25 height 68
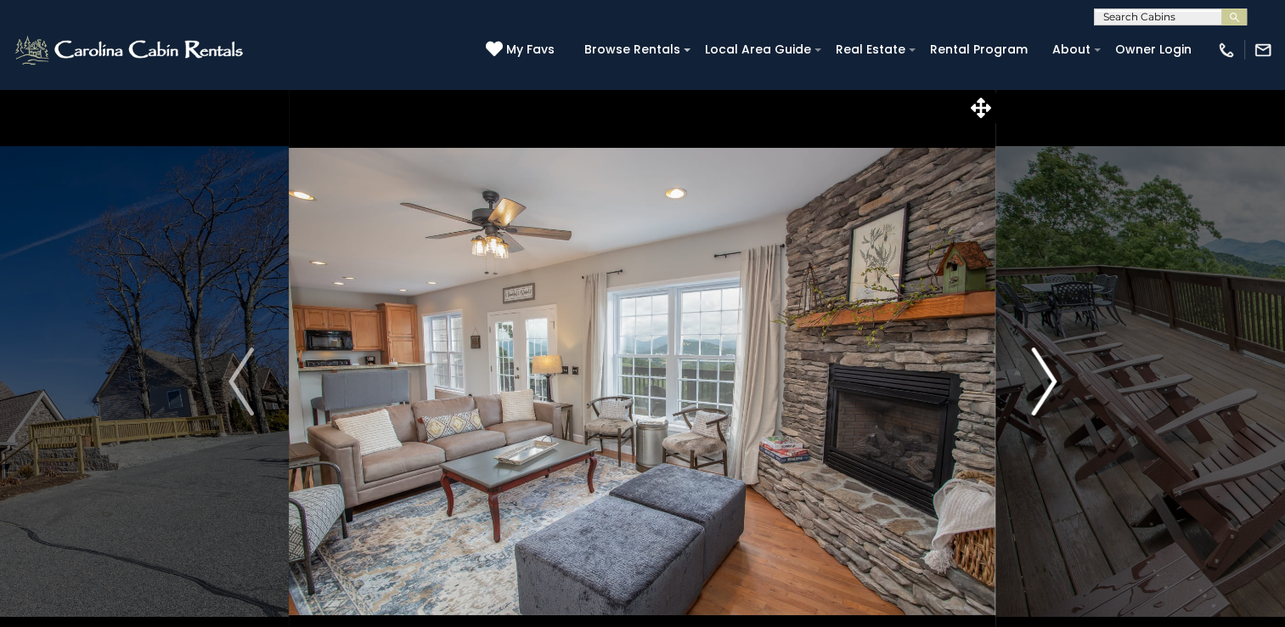
click at [1041, 372] on img "Next" at bounding box center [1043, 381] width 25 height 68
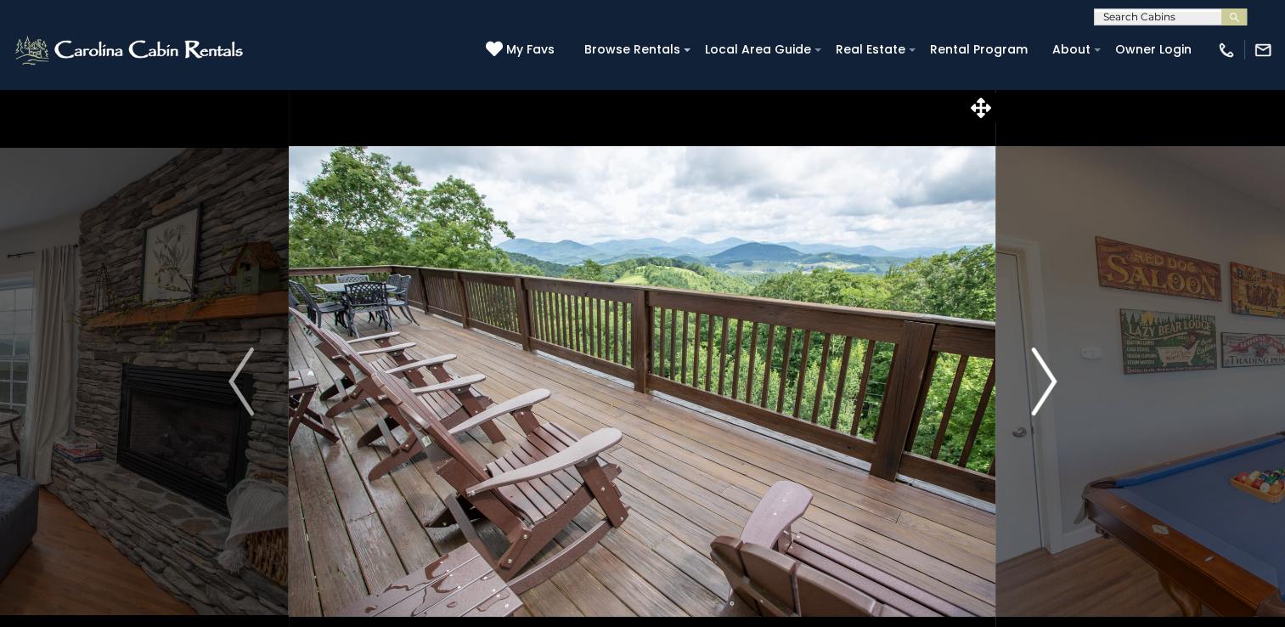
click at [1041, 372] on img "Next" at bounding box center [1043, 381] width 25 height 68
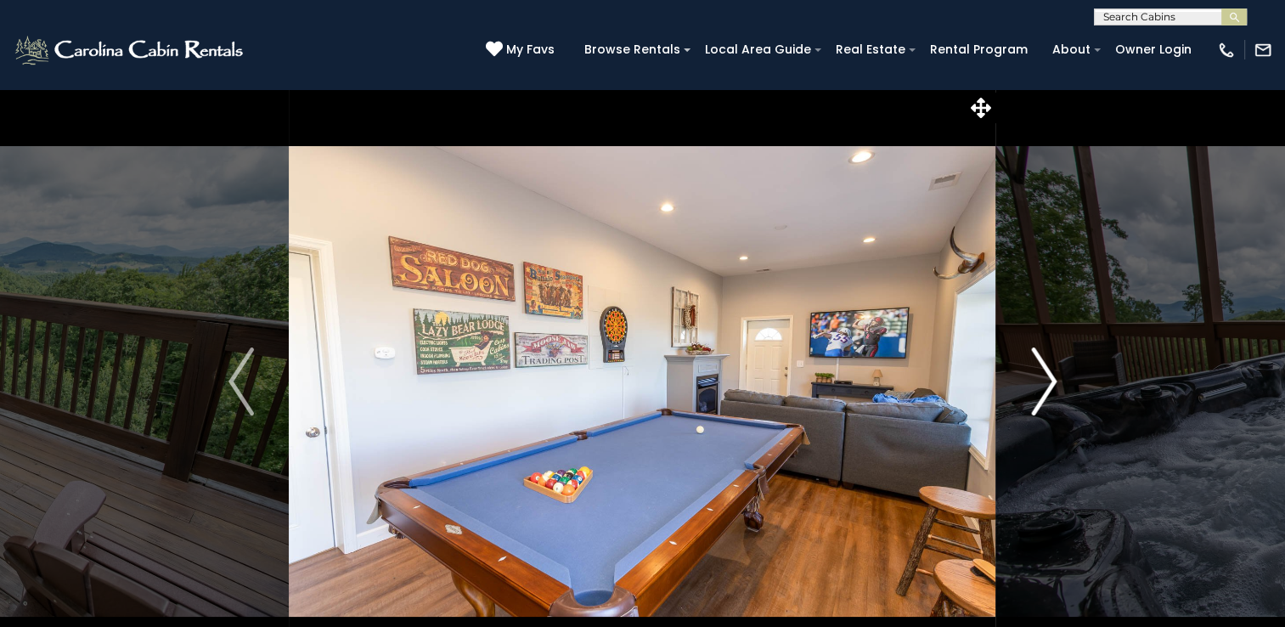
click at [1041, 372] on img "Next" at bounding box center [1043, 381] width 25 height 68
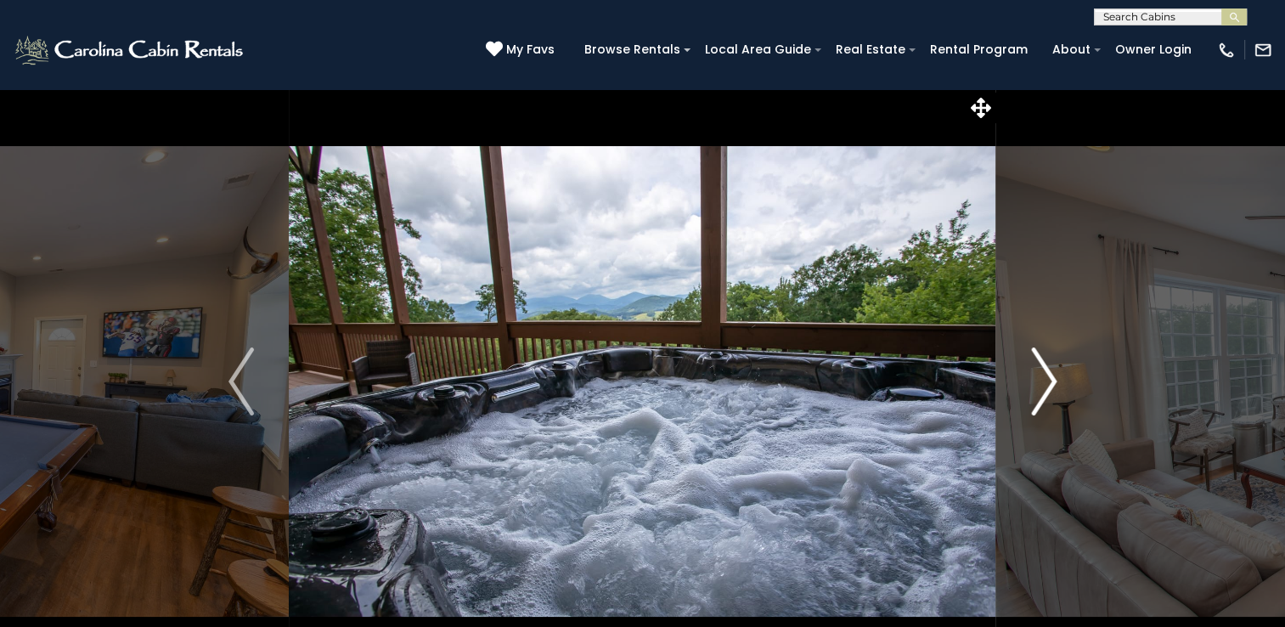
click at [1041, 372] on img "Next" at bounding box center [1043, 381] width 25 height 68
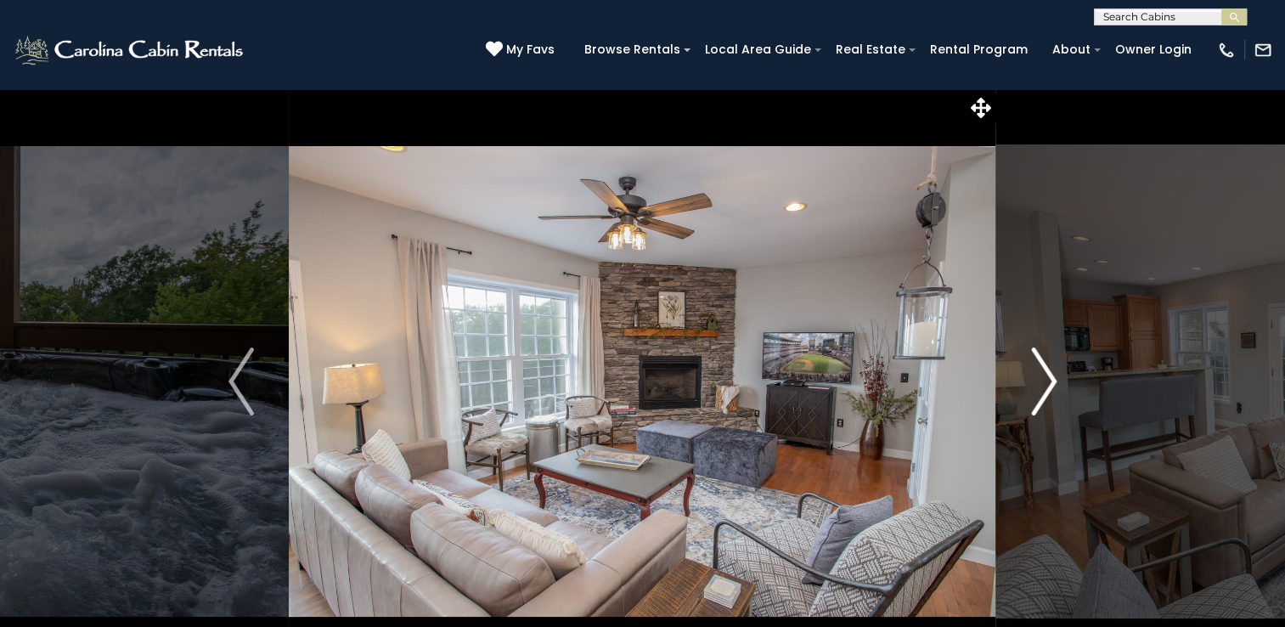
click at [1050, 359] on img "Next" at bounding box center [1043, 381] width 25 height 68
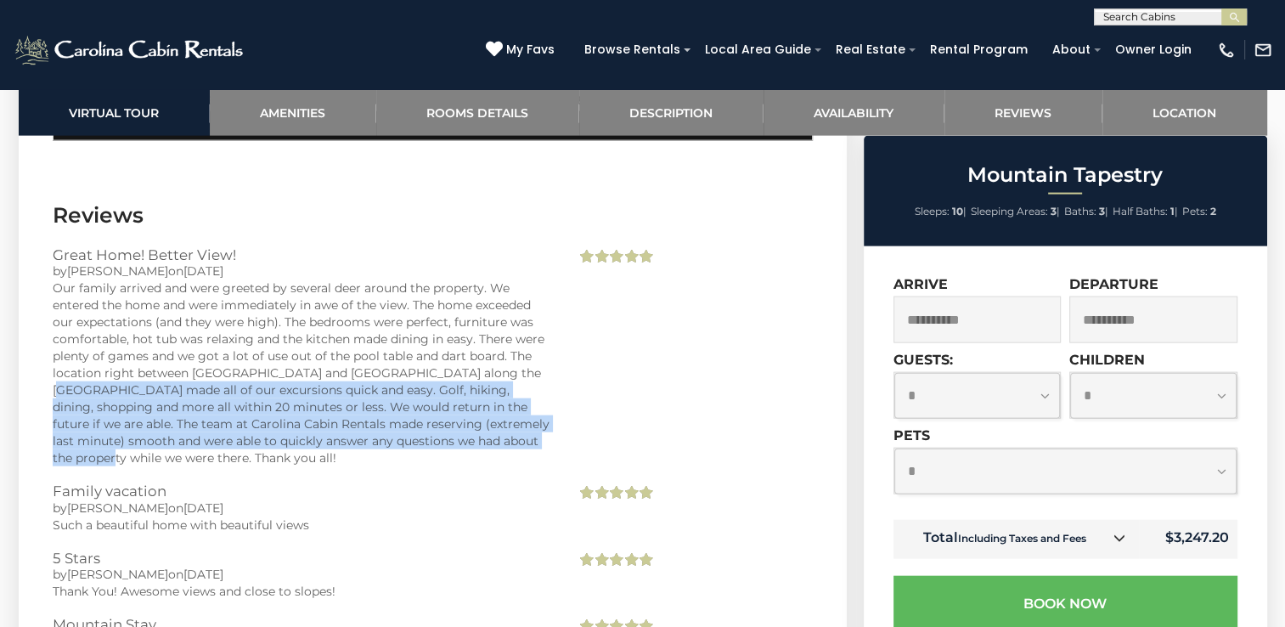
scroll to position [3736, 0]
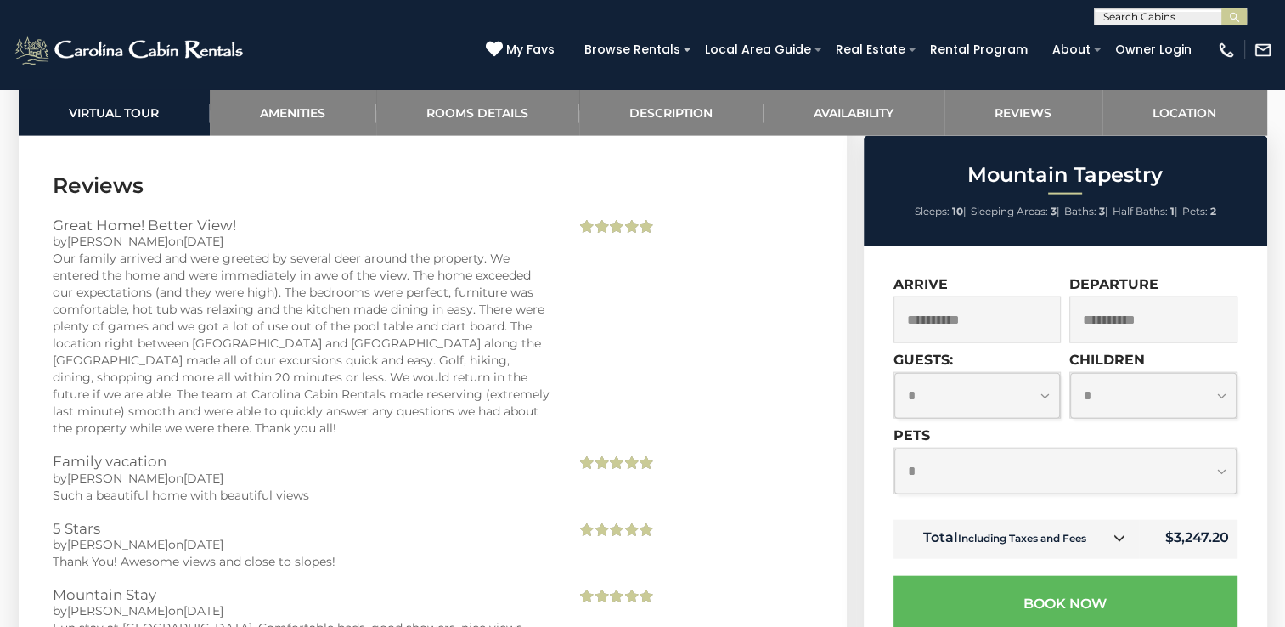
click at [618, 331] on div "Great Home! Better View! by Anthony on 07/13/2025 Our family arrived and were g…" at bounding box center [432, 335] width 785 height 236
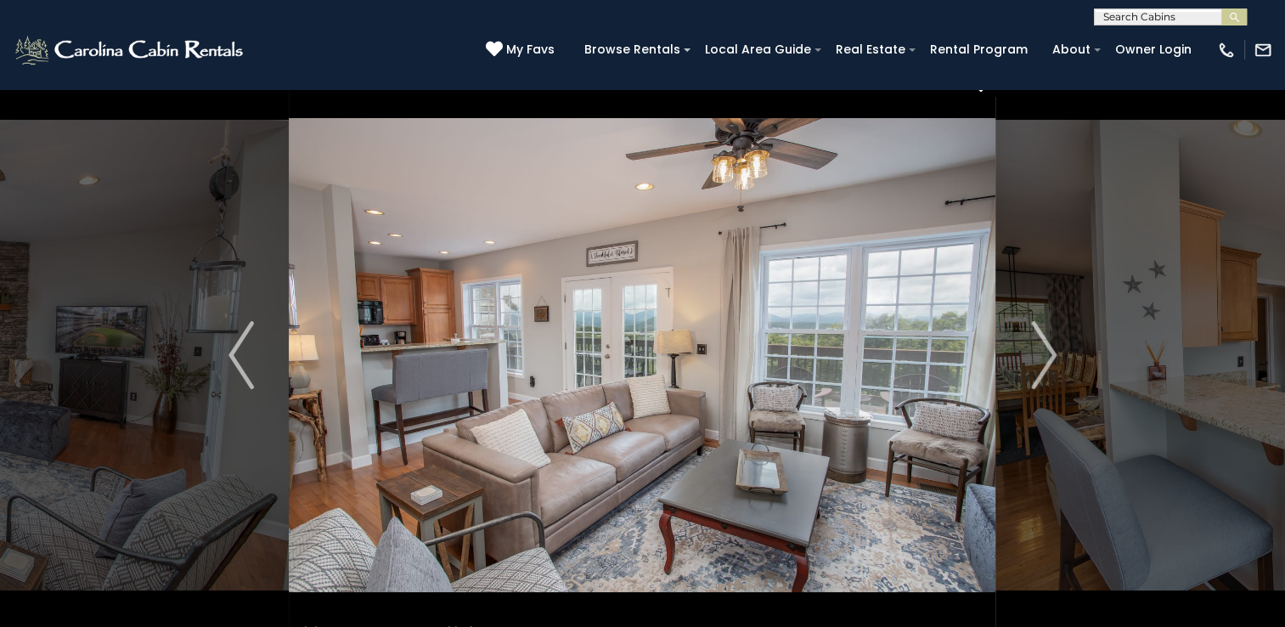
scroll to position [0, 0]
